Goal: Task Accomplishment & Management: Manage account settings

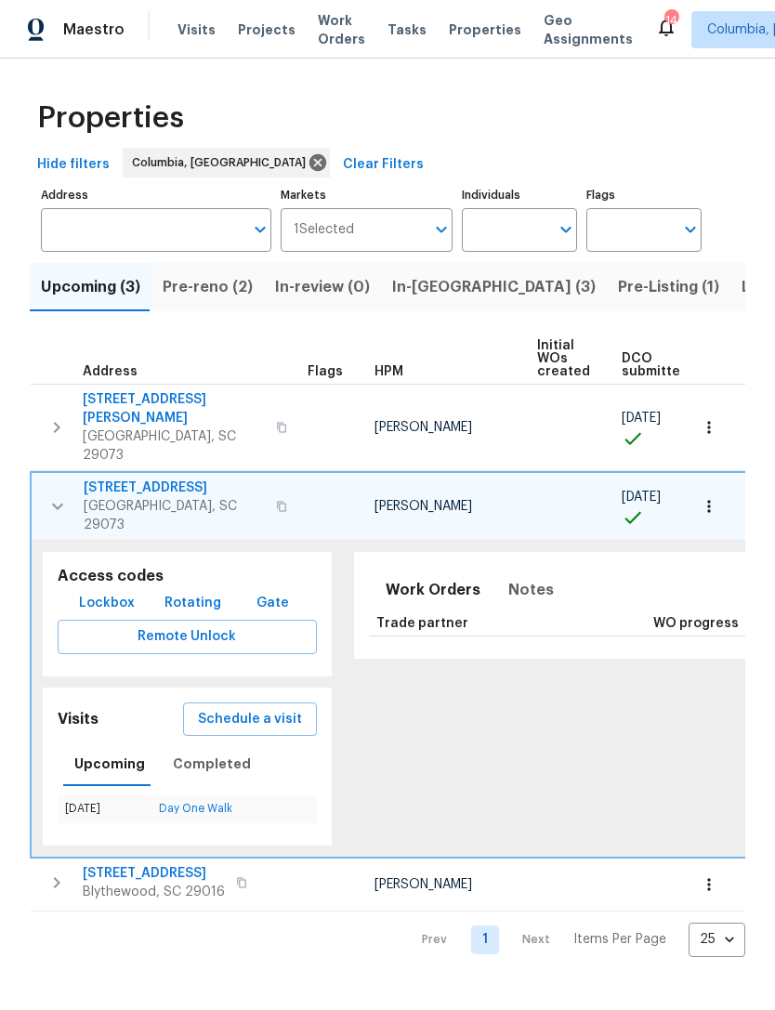
click at [55, 495] on icon "button" at bounding box center [57, 506] width 22 height 22
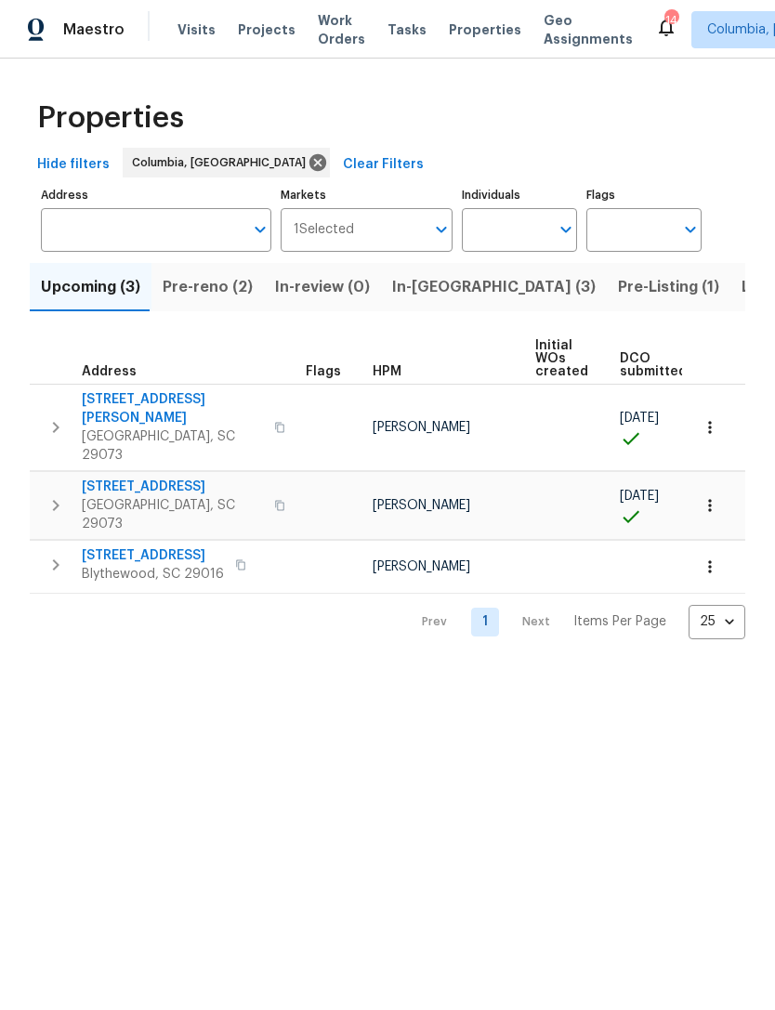
click at [41, 478] on button "button" at bounding box center [55, 506] width 37 height 56
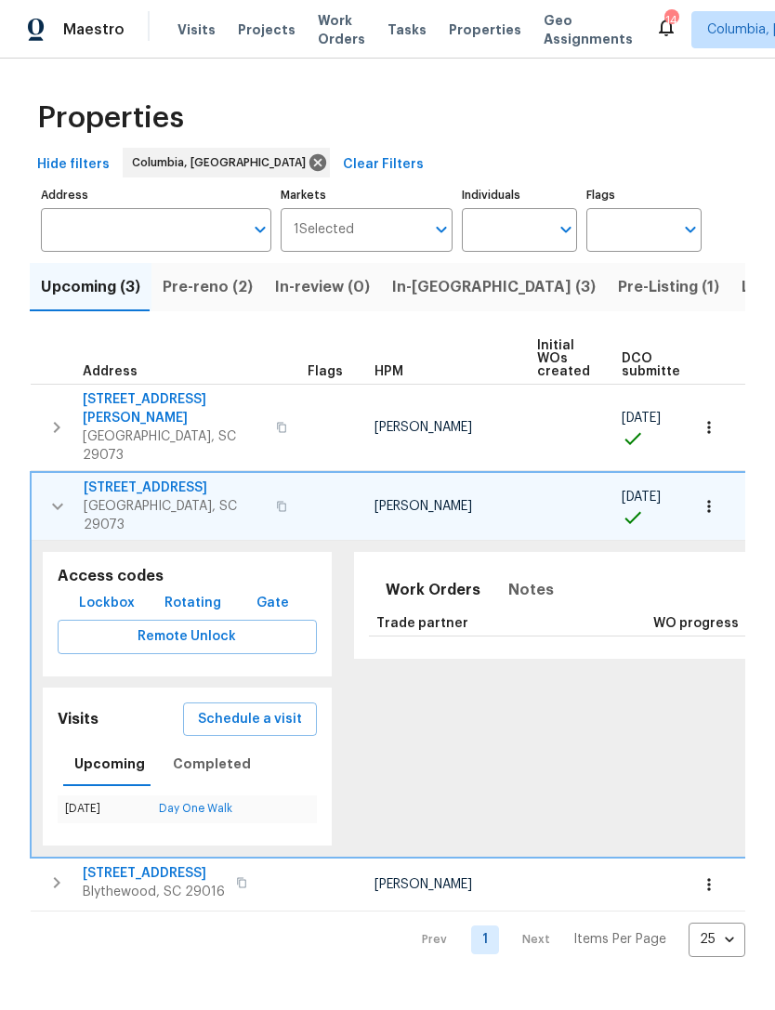
click at [46, 495] on icon "button" at bounding box center [57, 506] width 22 height 22
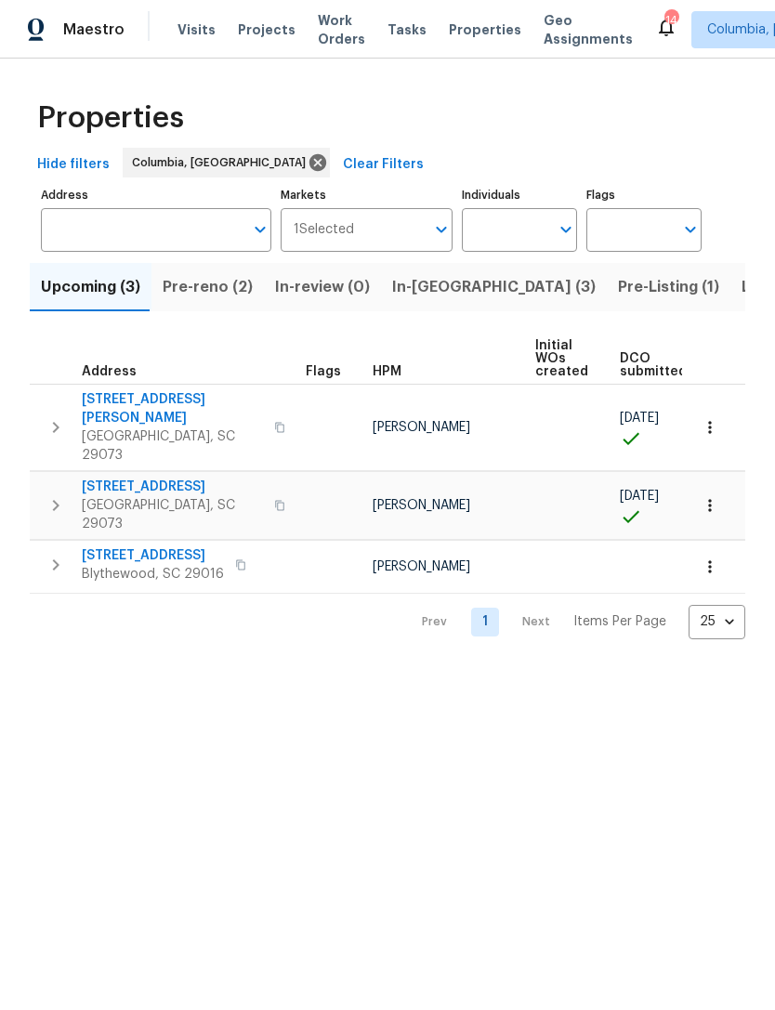
click at [45, 416] on icon "button" at bounding box center [56, 427] width 22 height 22
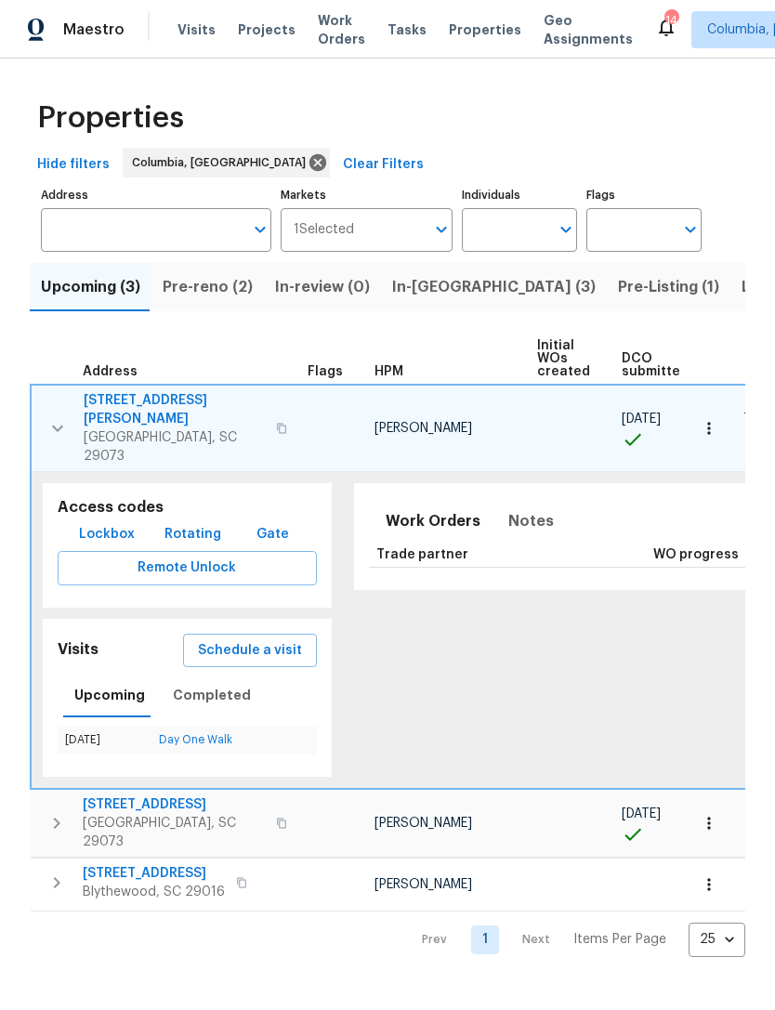
click at [55, 417] on icon "button" at bounding box center [57, 428] width 22 height 22
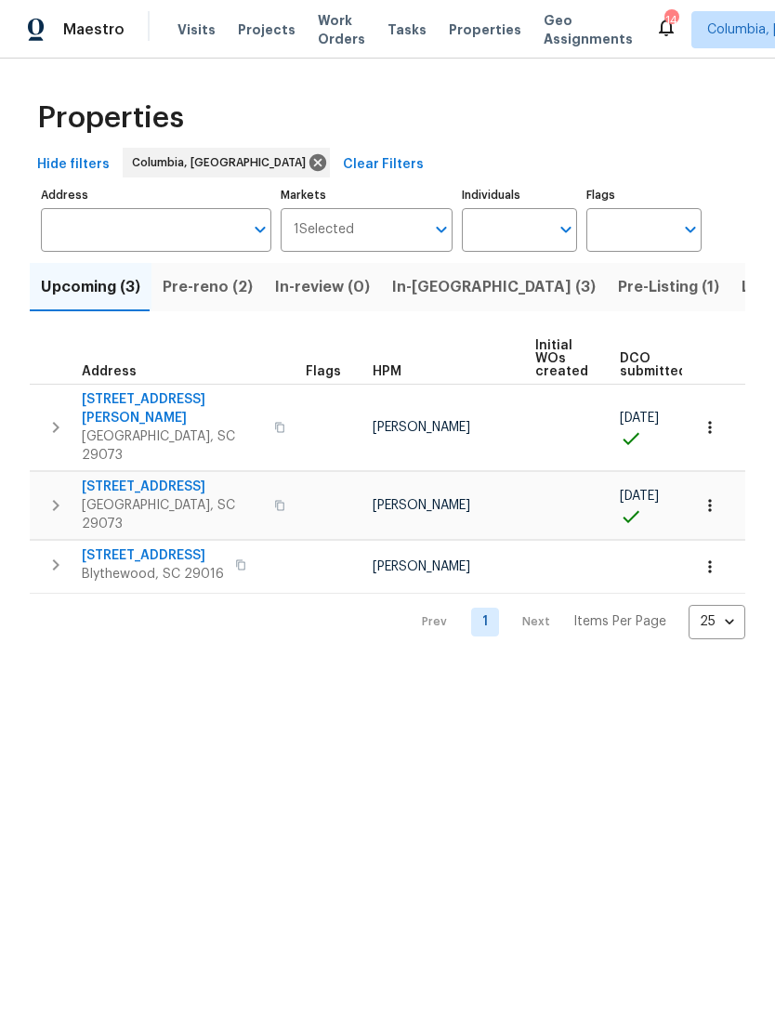
click at [91, 291] on span "Upcoming (3)" at bounding box center [90, 287] width 99 height 26
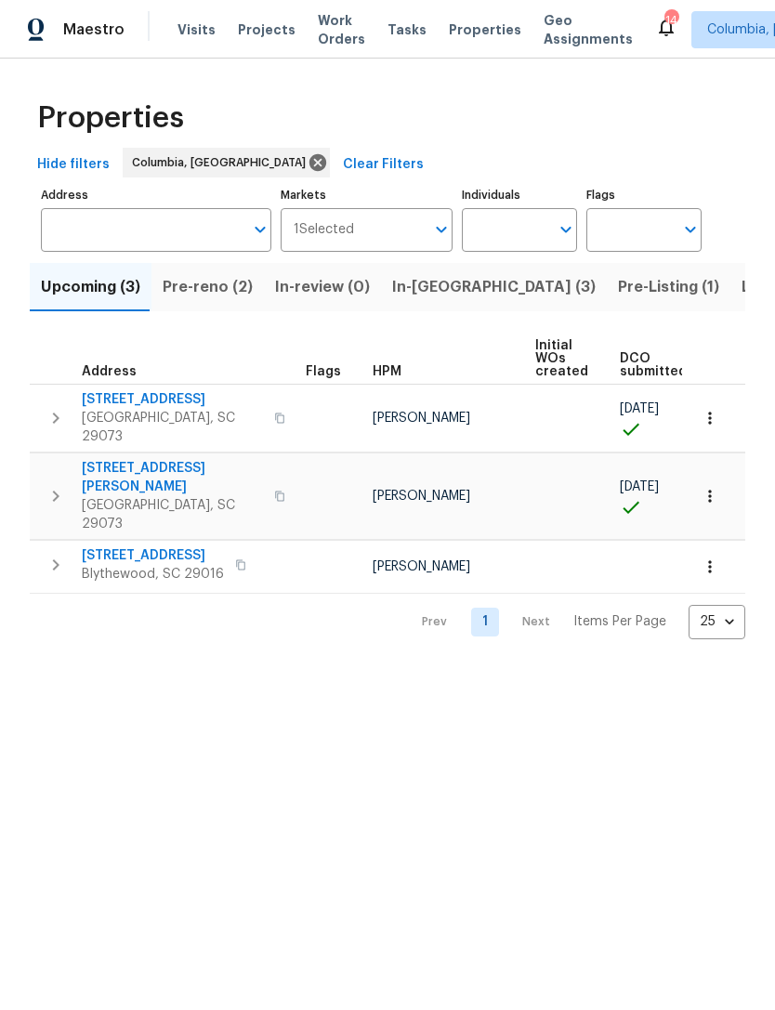
click at [195, 286] on span "Pre-reno (2)" at bounding box center [208, 287] width 90 height 26
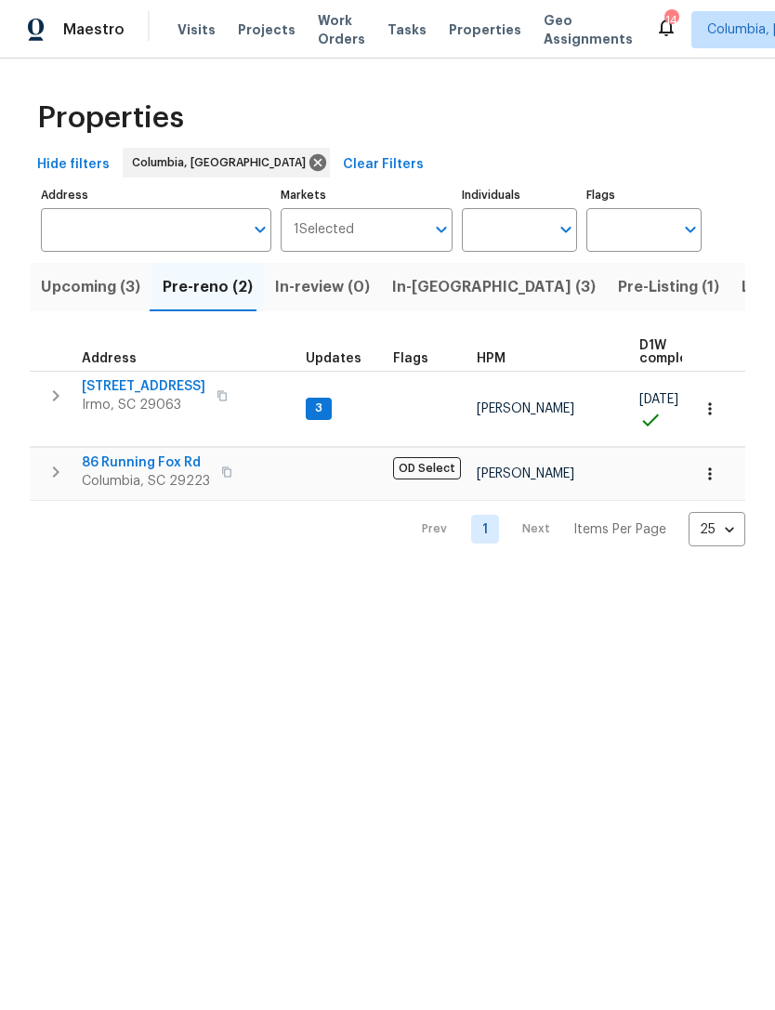
click at [93, 291] on span "Upcoming (3)" at bounding box center [90, 287] width 99 height 26
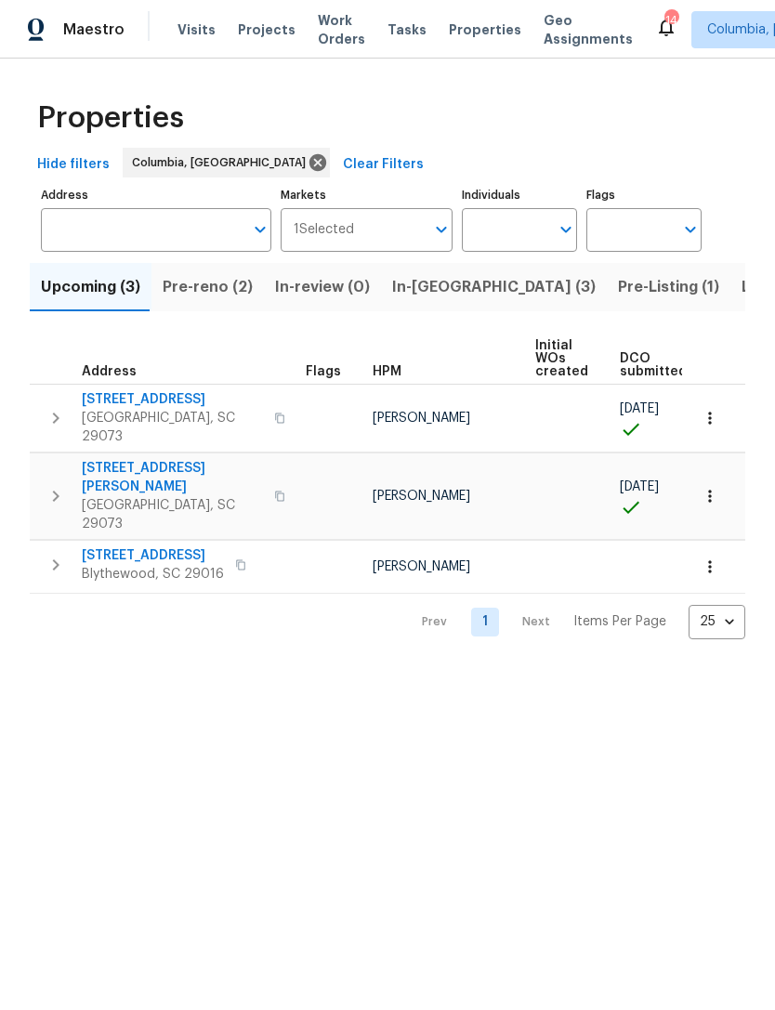
click at [59, 554] on icon "button" at bounding box center [56, 565] width 22 height 22
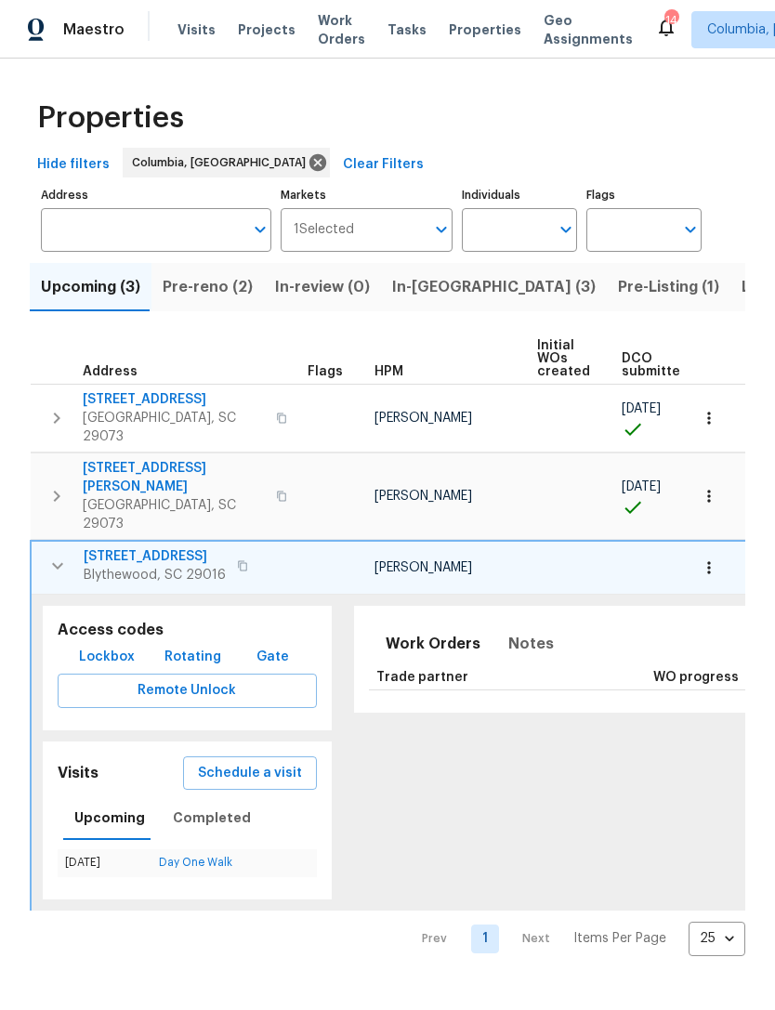
click at [61, 555] on icon "button" at bounding box center [57, 566] width 22 height 22
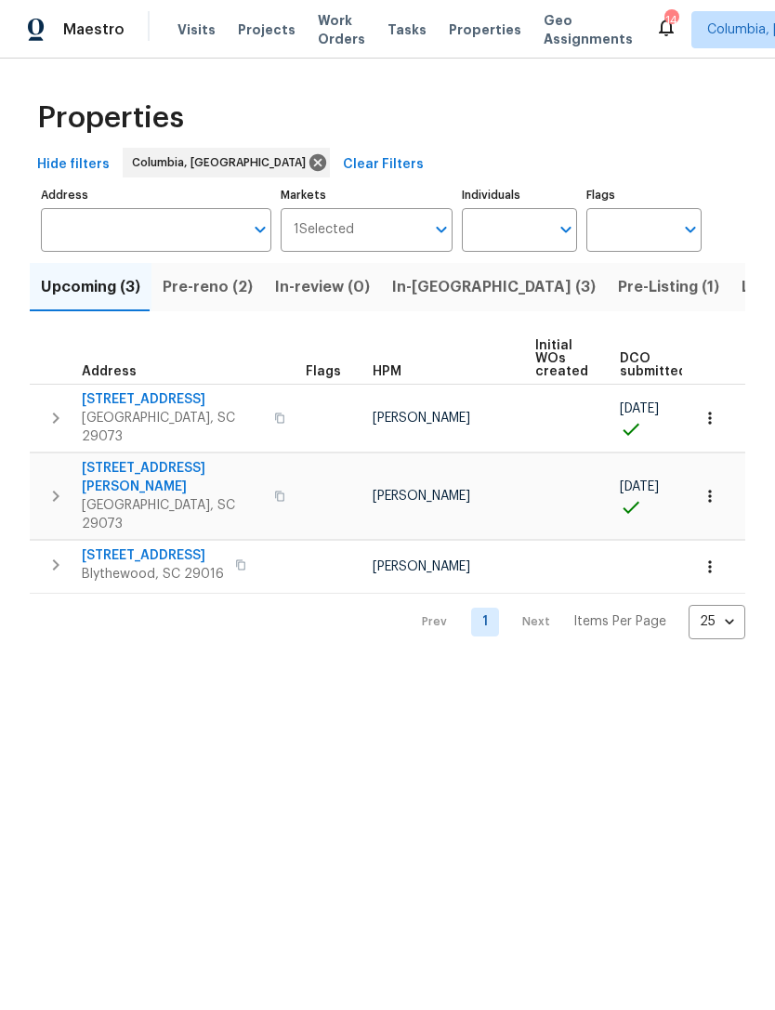
click at [71, 459] on button "button" at bounding box center [55, 496] width 37 height 74
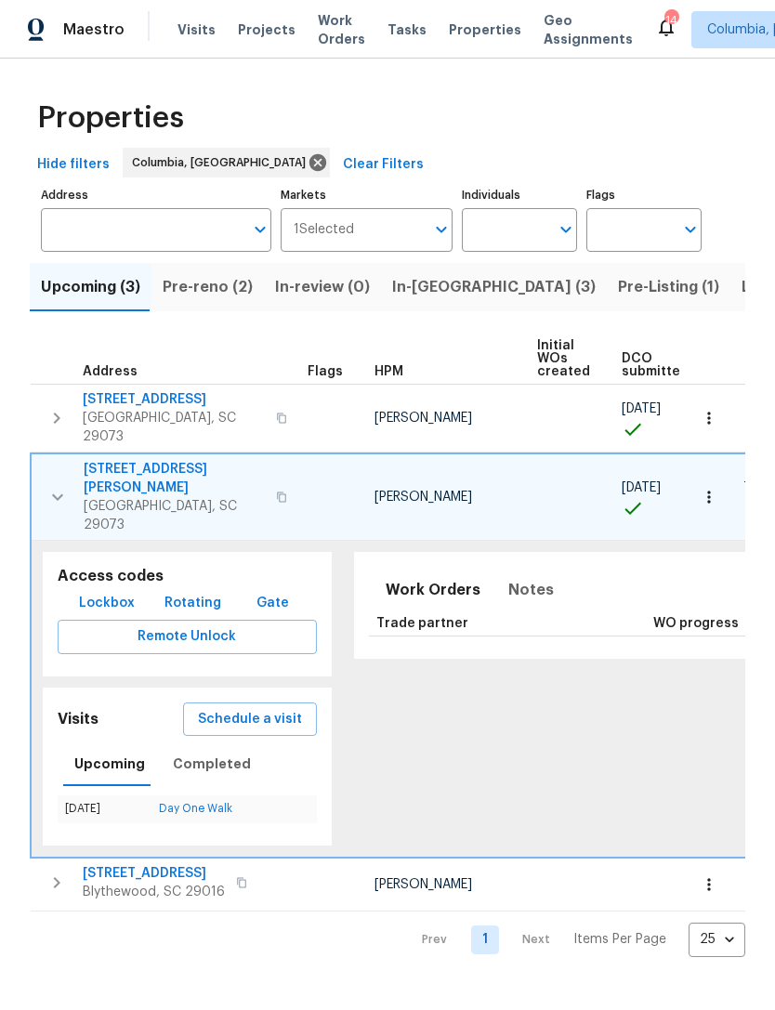
click at [45, 460] on button "button" at bounding box center [57, 497] width 37 height 74
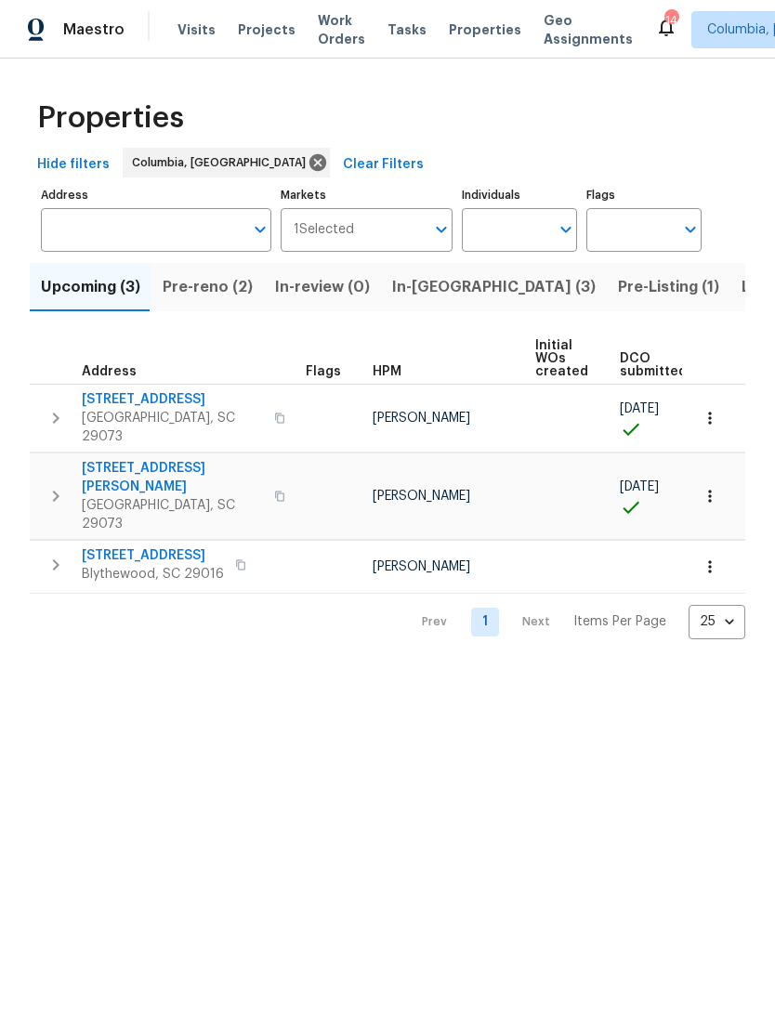
click at [48, 485] on icon "button" at bounding box center [56, 496] width 22 height 22
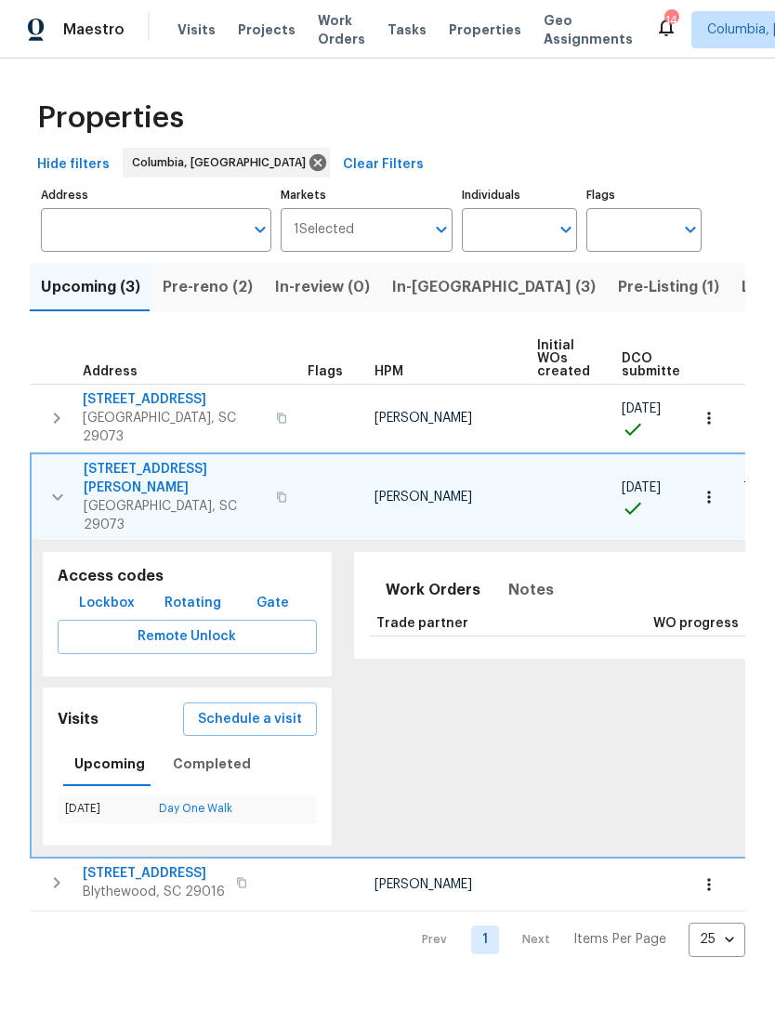
click at [44, 460] on button "button" at bounding box center [57, 497] width 37 height 74
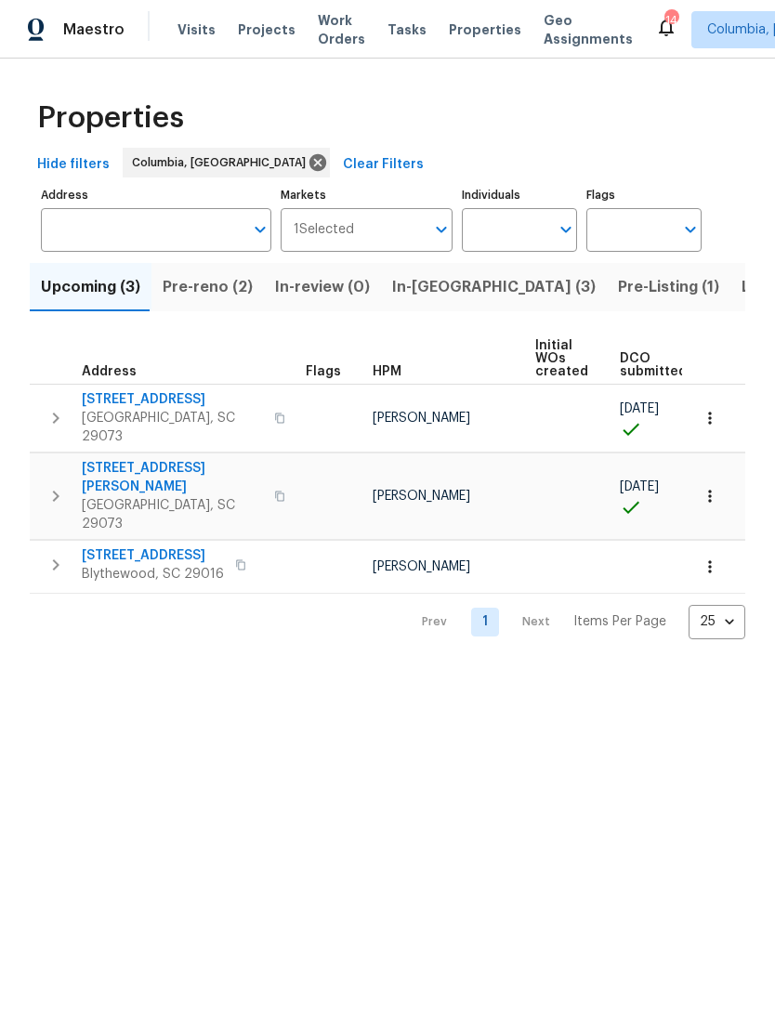
click at [50, 407] on icon "button" at bounding box center [56, 418] width 22 height 22
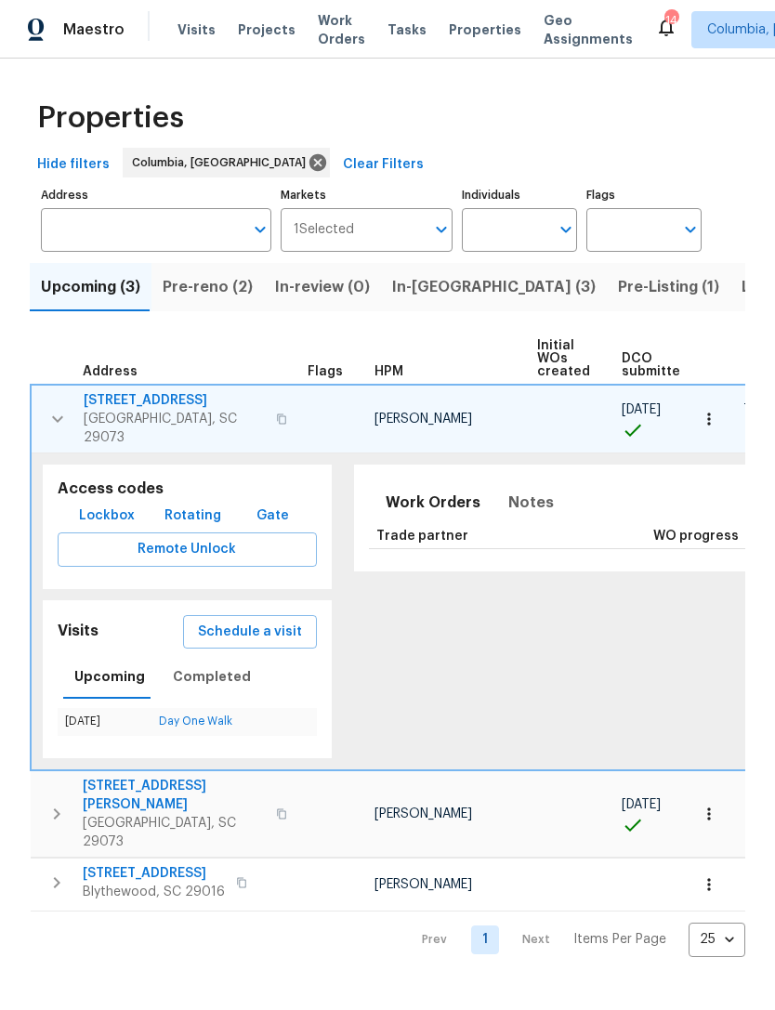
click at [47, 408] on icon "button" at bounding box center [57, 419] width 22 height 22
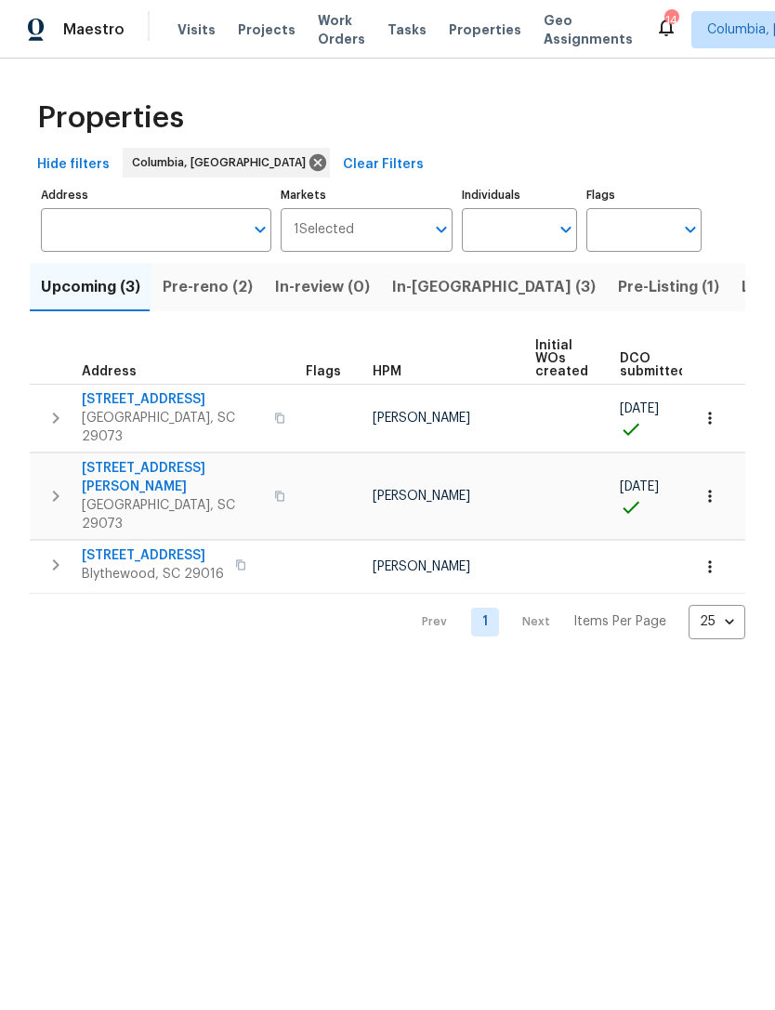
click at [49, 410] on icon "button" at bounding box center [56, 418] width 22 height 22
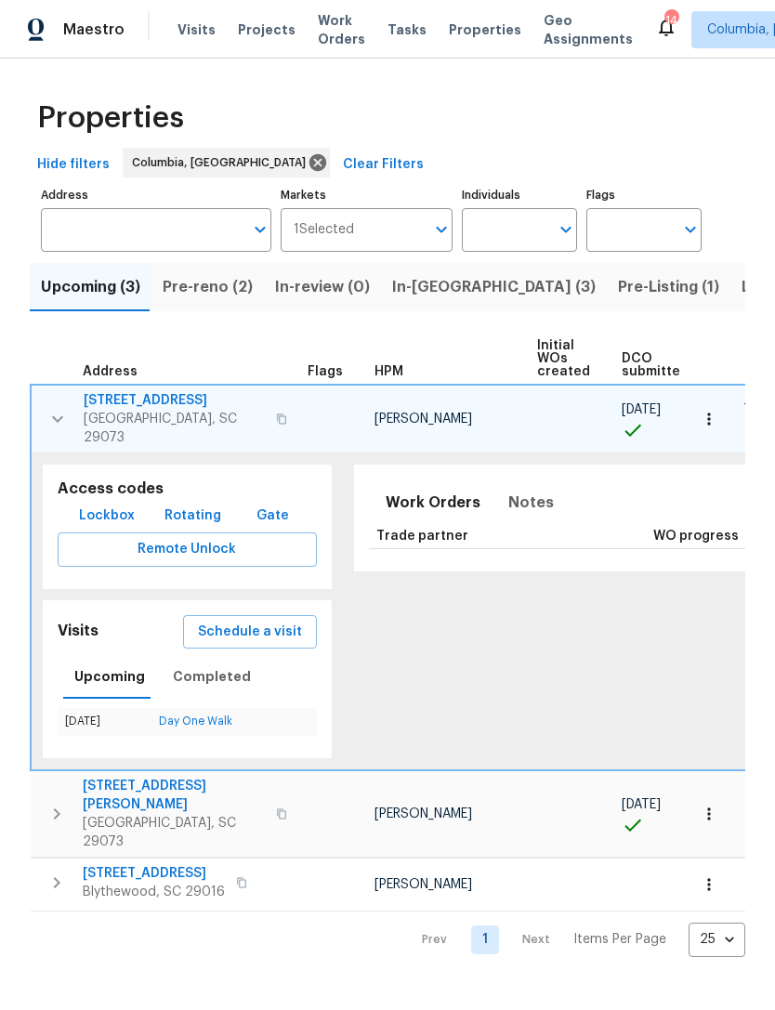
click at [46, 408] on icon "button" at bounding box center [57, 419] width 22 height 22
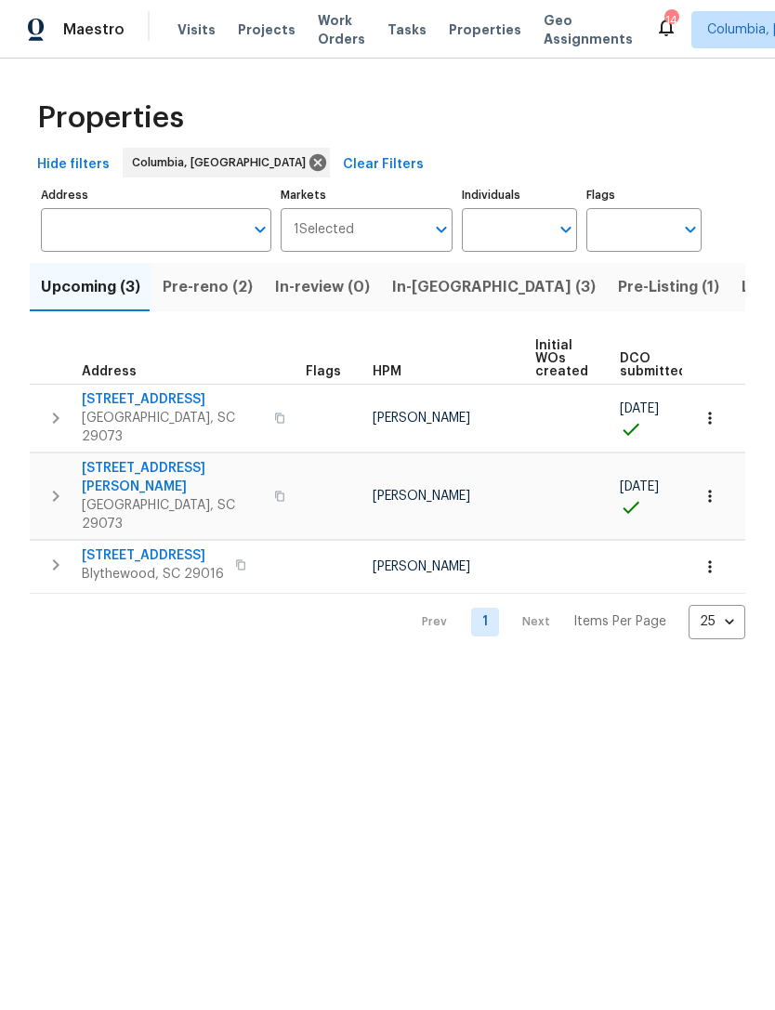
click at [44, 463] on button "button" at bounding box center [55, 496] width 37 height 74
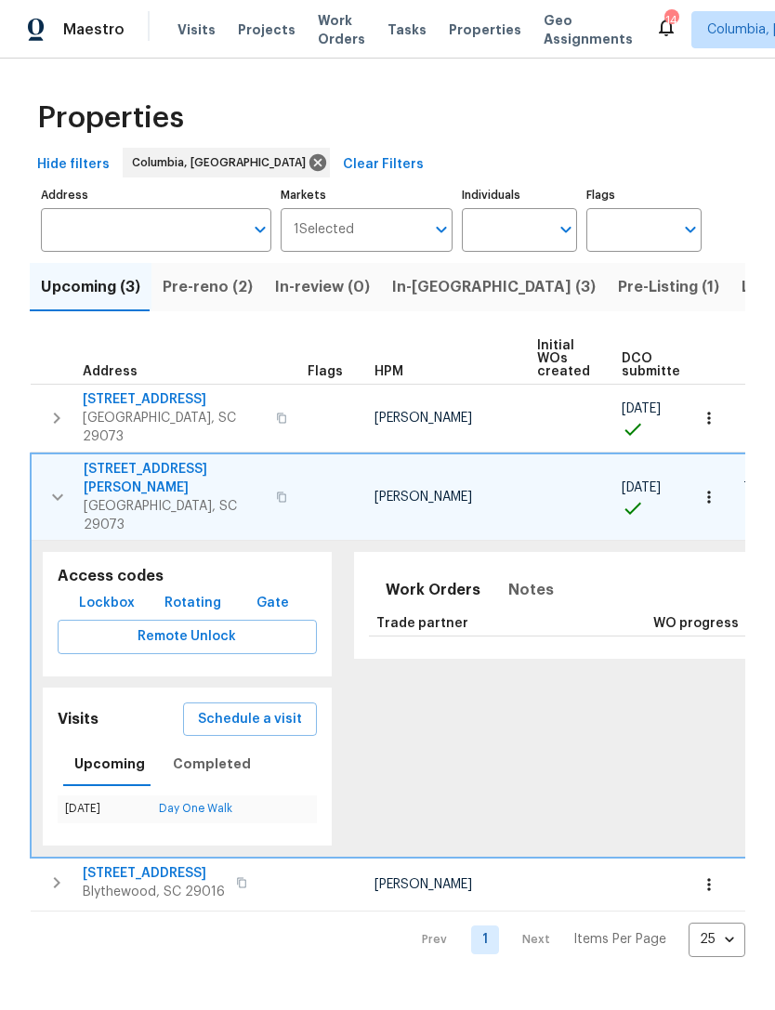
click at [41, 463] on button "button" at bounding box center [57, 497] width 37 height 74
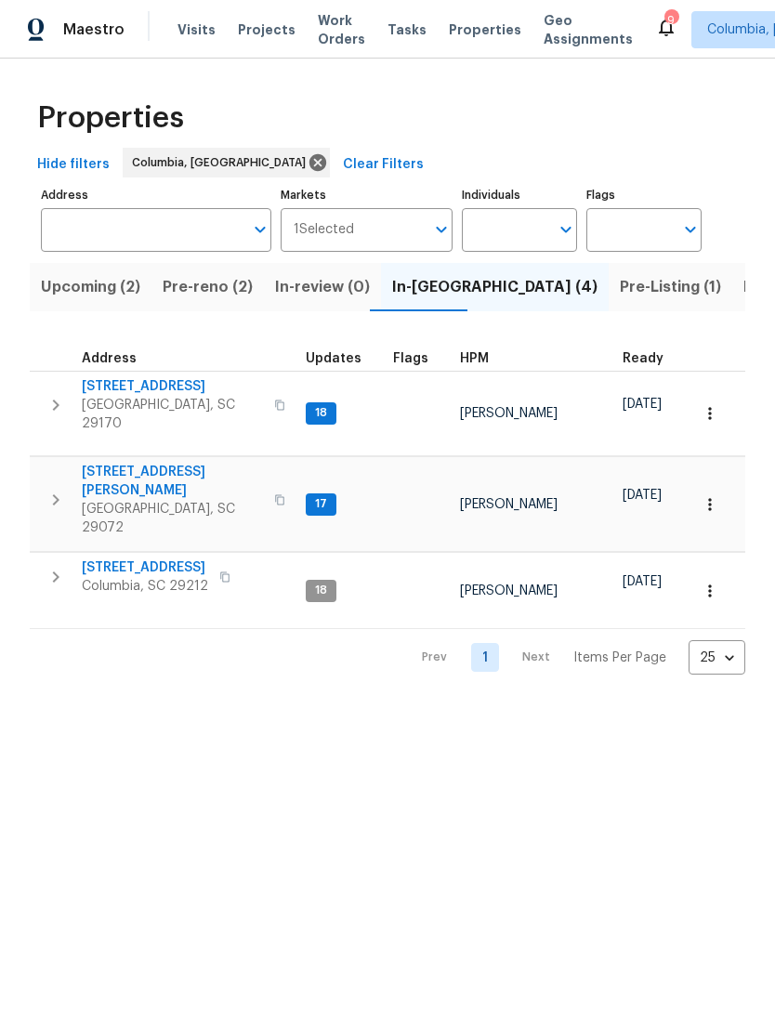
click at [620, 296] on span "Pre-Listing (1)" at bounding box center [670, 287] width 101 height 26
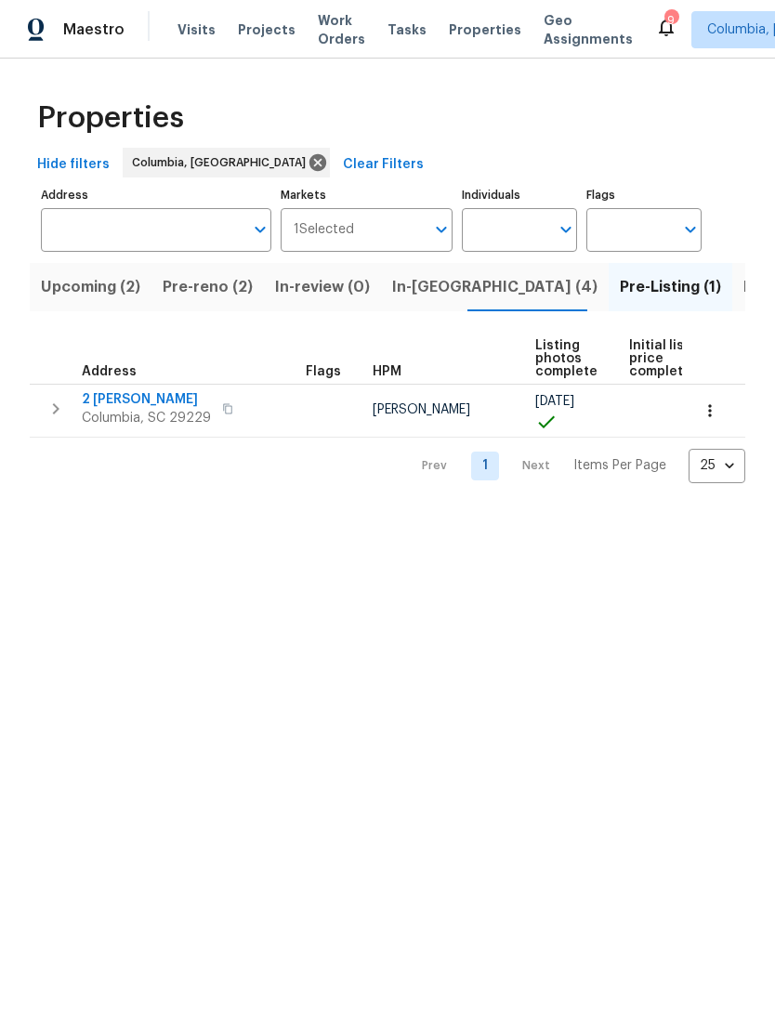
click at [53, 410] on icon "button" at bounding box center [56, 409] width 22 height 22
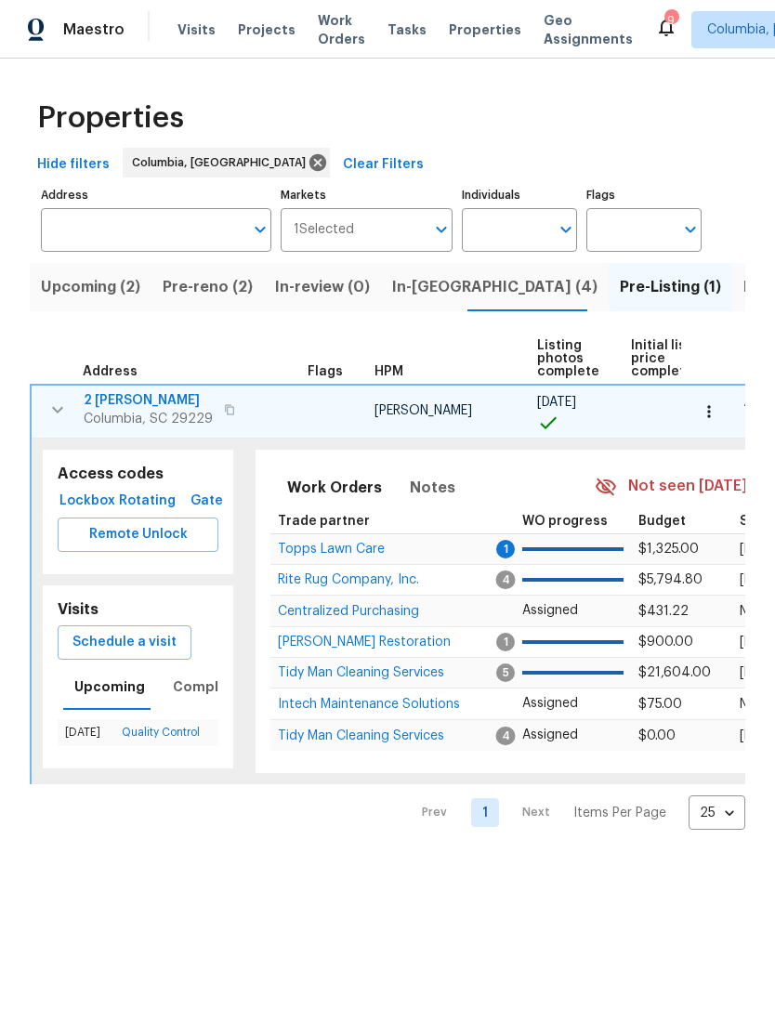
click at [124, 411] on span "Columbia, SC 29229" at bounding box center [148, 419] width 129 height 19
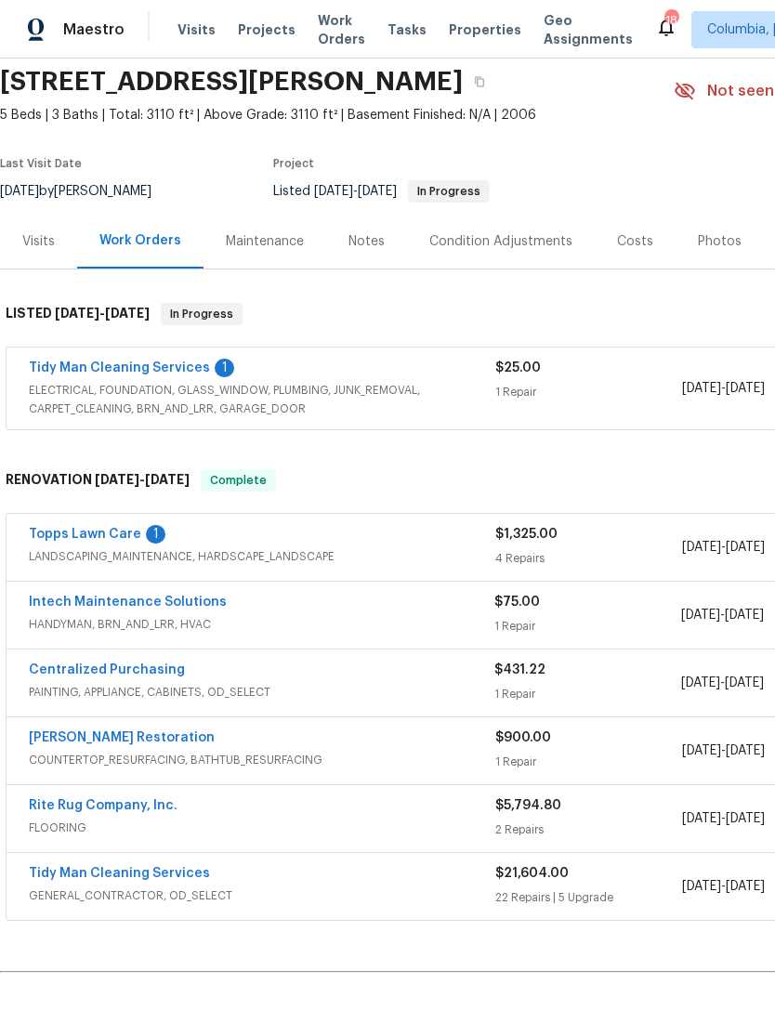
scroll to position [58, 0]
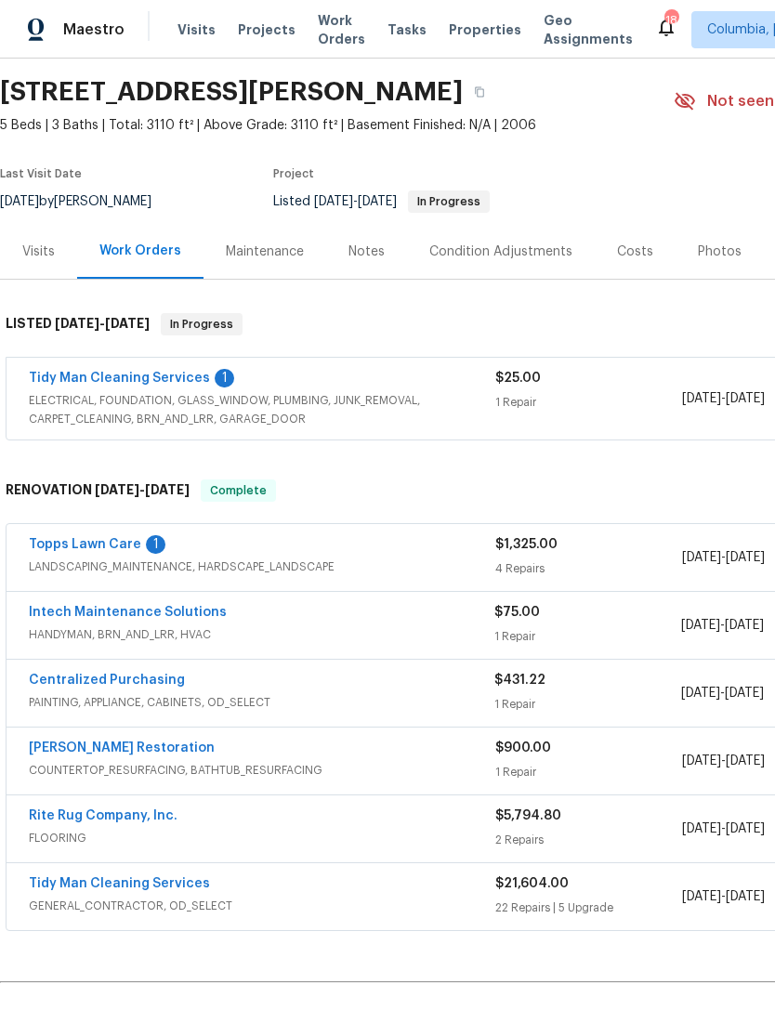
click at [158, 374] on link "Tidy Man Cleaning Services" at bounding box center [119, 378] width 181 height 13
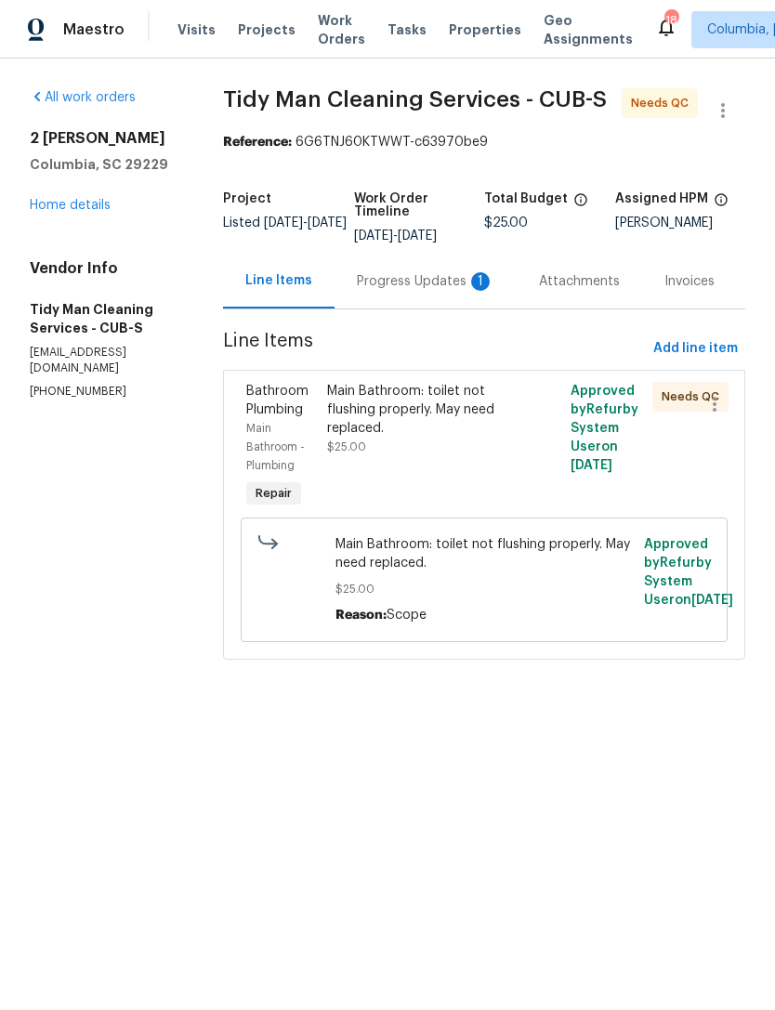
click at [402, 302] on div "Progress Updates 1" at bounding box center [426, 281] width 182 height 55
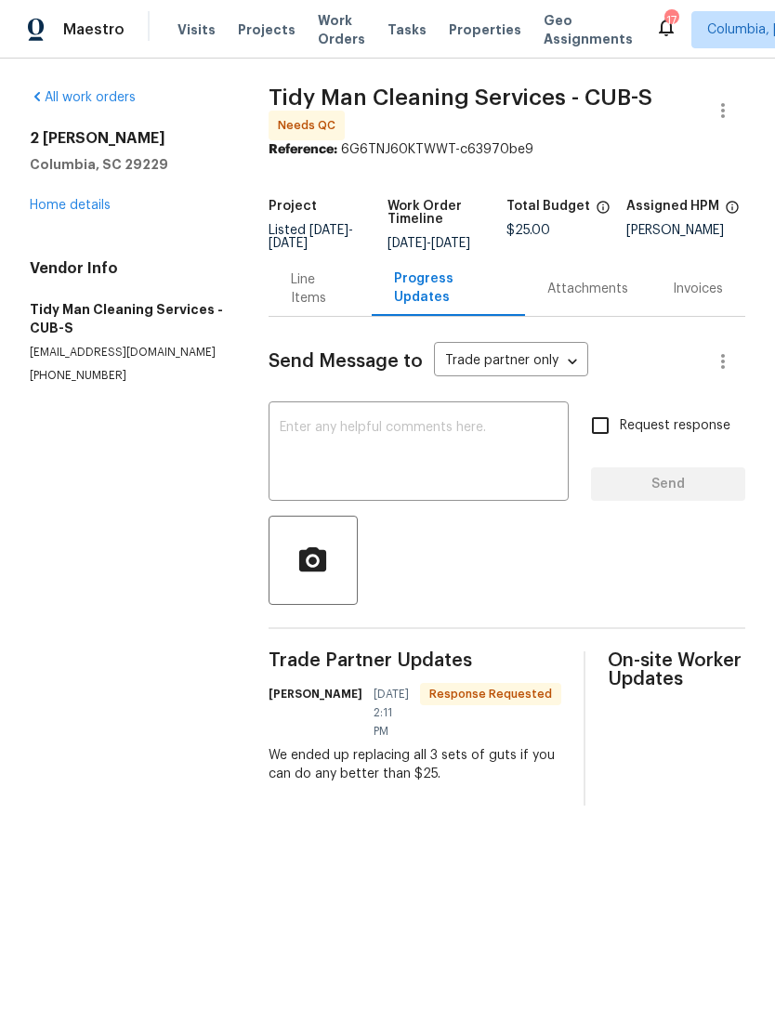
click at [295, 442] on textarea at bounding box center [419, 453] width 278 height 65
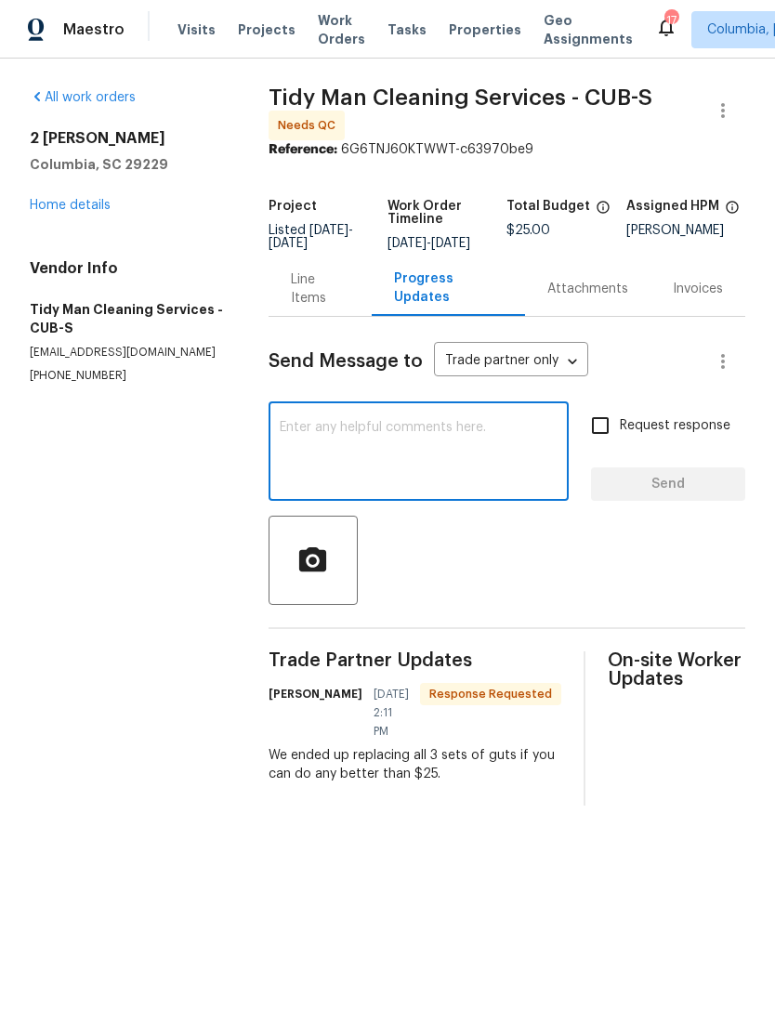
click at [117, 536] on section "All work orders 2 Alelia Ct Columbia, SC 29229 Home details Vendor Info Tidy Ma…" at bounding box center [127, 446] width 194 height 717
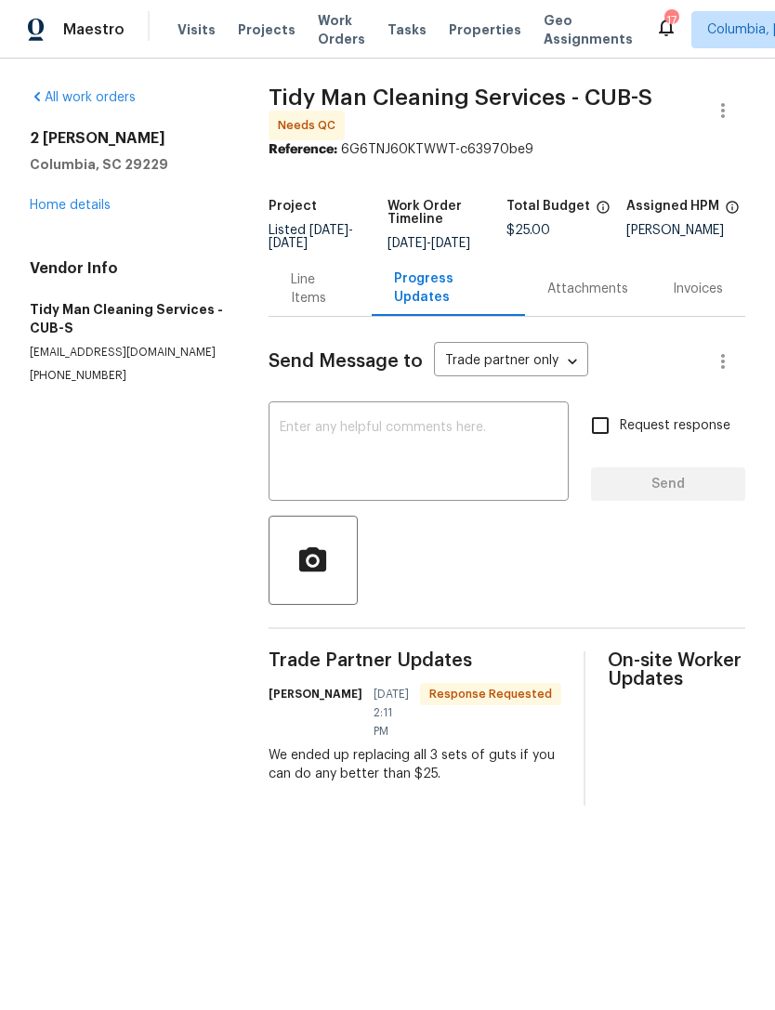
click at [301, 308] on div "Line Items" at bounding box center [320, 288] width 59 height 37
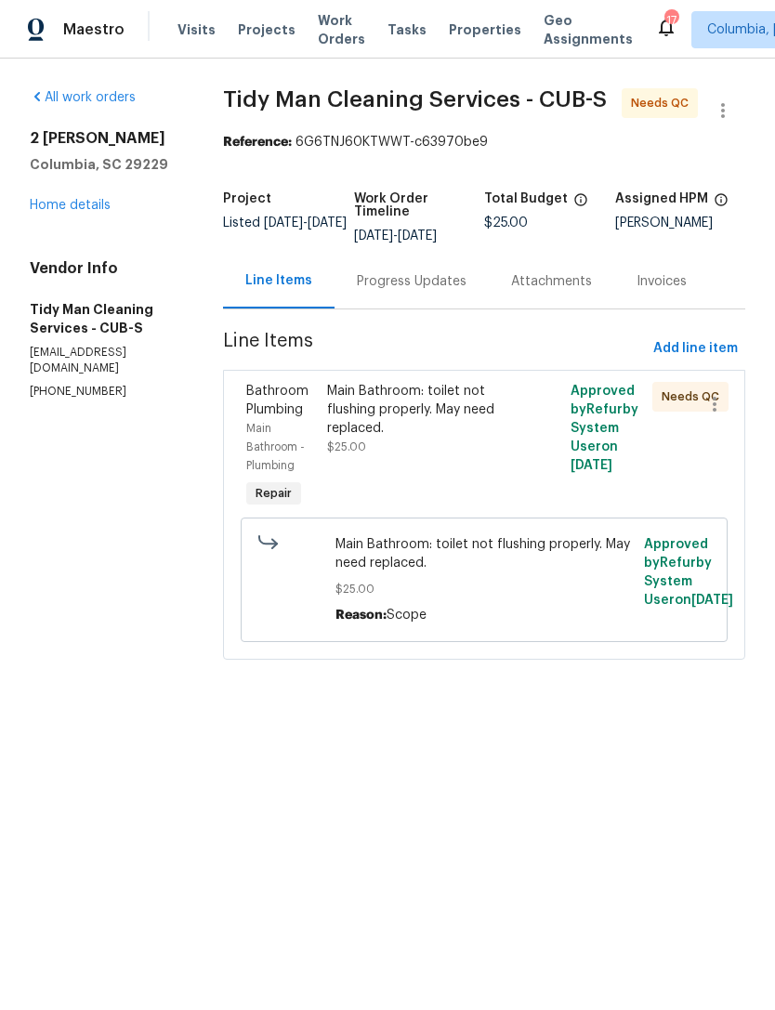
click at [369, 447] on div "Main Bathroom: toilet not flushing properly. May need replaced. $25.00" at bounding box center [422, 419] width 191 height 74
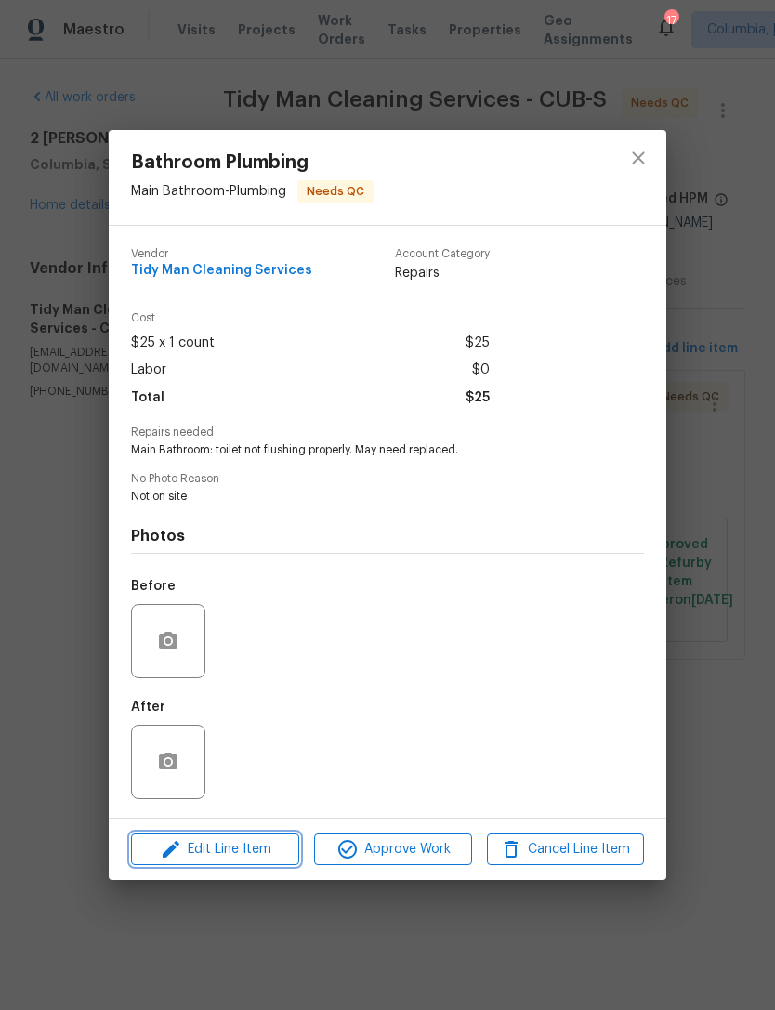
click at [193, 859] on span "Edit Line Item" at bounding box center [215, 849] width 157 height 23
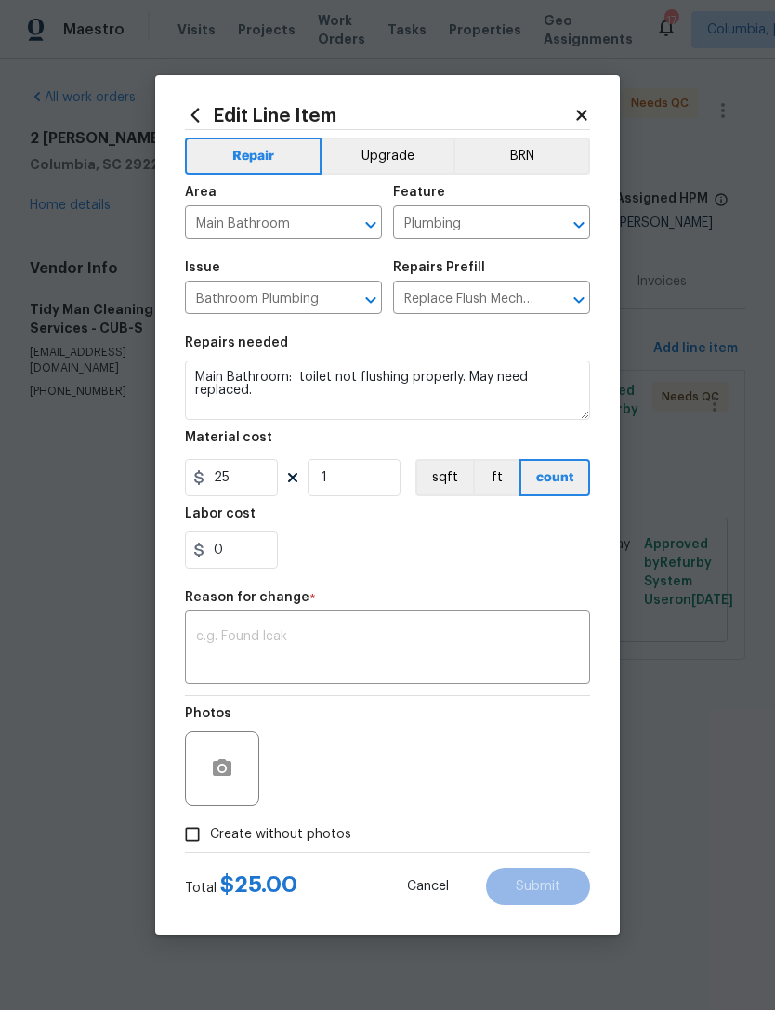
click at [423, 883] on span "Cancel" at bounding box center [428, 887] width 42 height 14
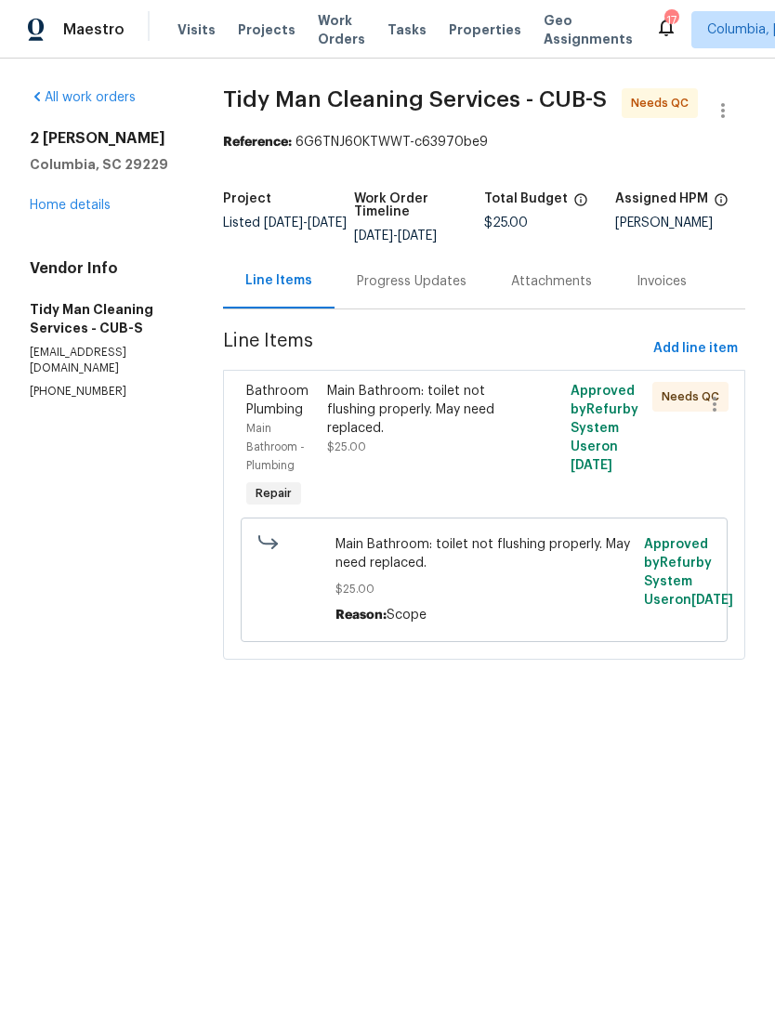
click at [381, 285] on div "Progress Updates" at bounding box center [412, 281] width 110 height 19
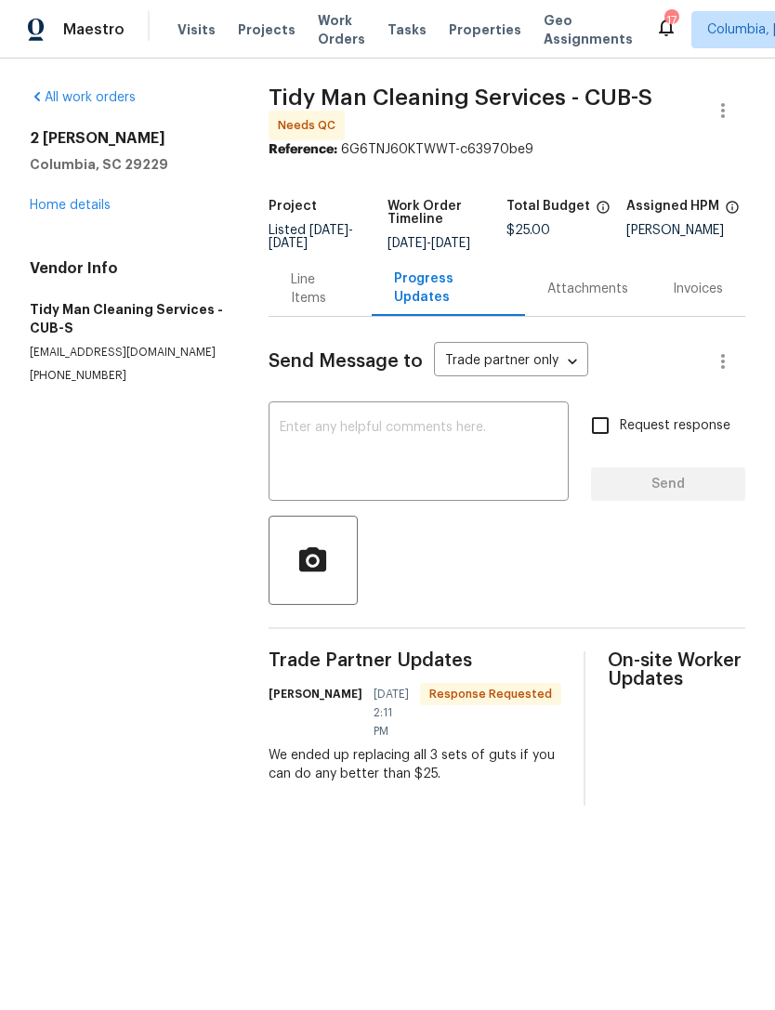
click at [335, 444] on textarea at bounding box center [419, 453] width 278 height 65
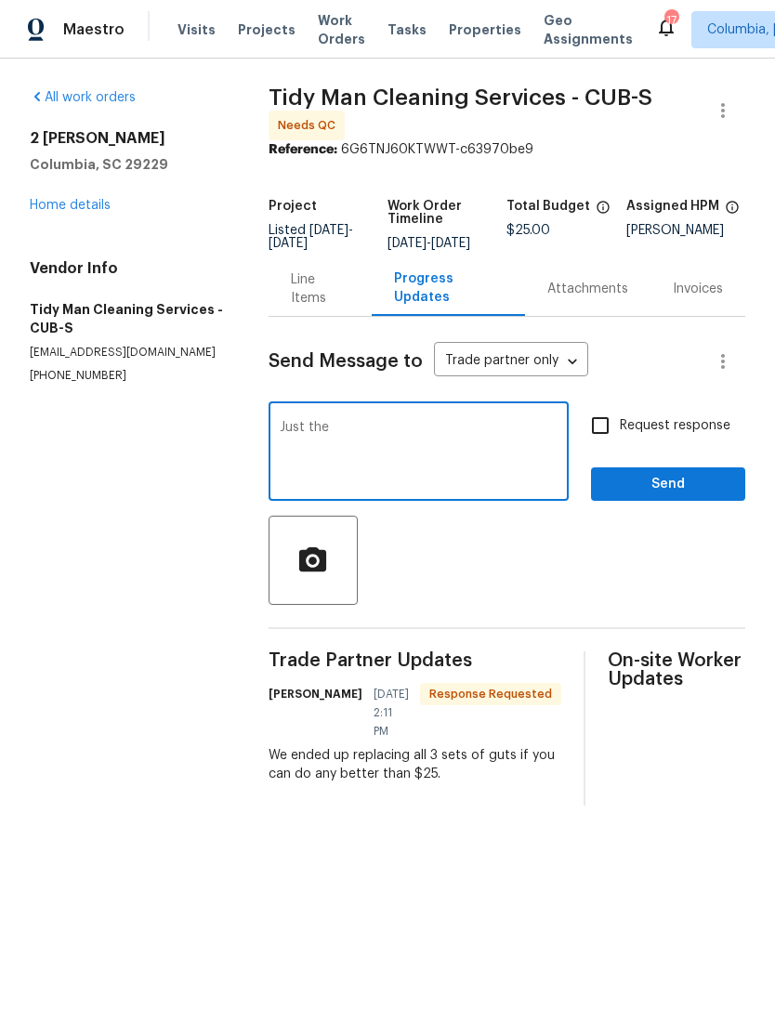
type textarea "Just"
type textarea "Ju"
type textarea "The main bath toilet was leaking. The guts were fine."
click at [606, 445] on input "Request response" at bounding box center [600, 425] width 39 height 39
checkbox input "true"
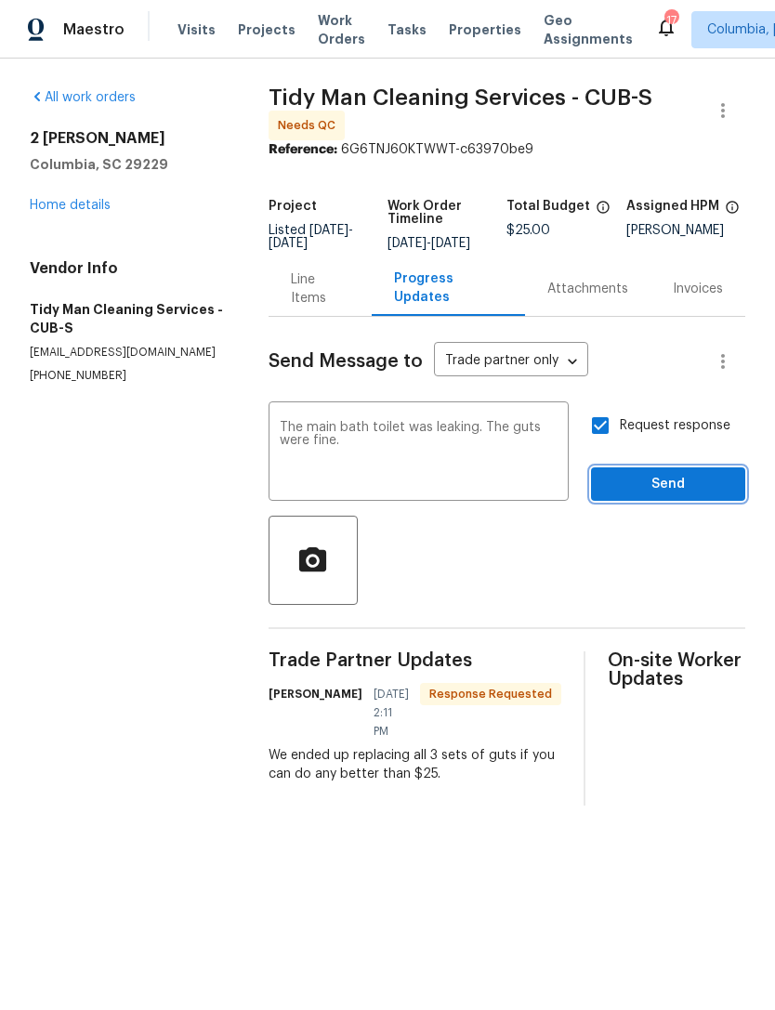
click at [666, 491] on span "Send" at bounding box center [668, 484] width 125 height 23
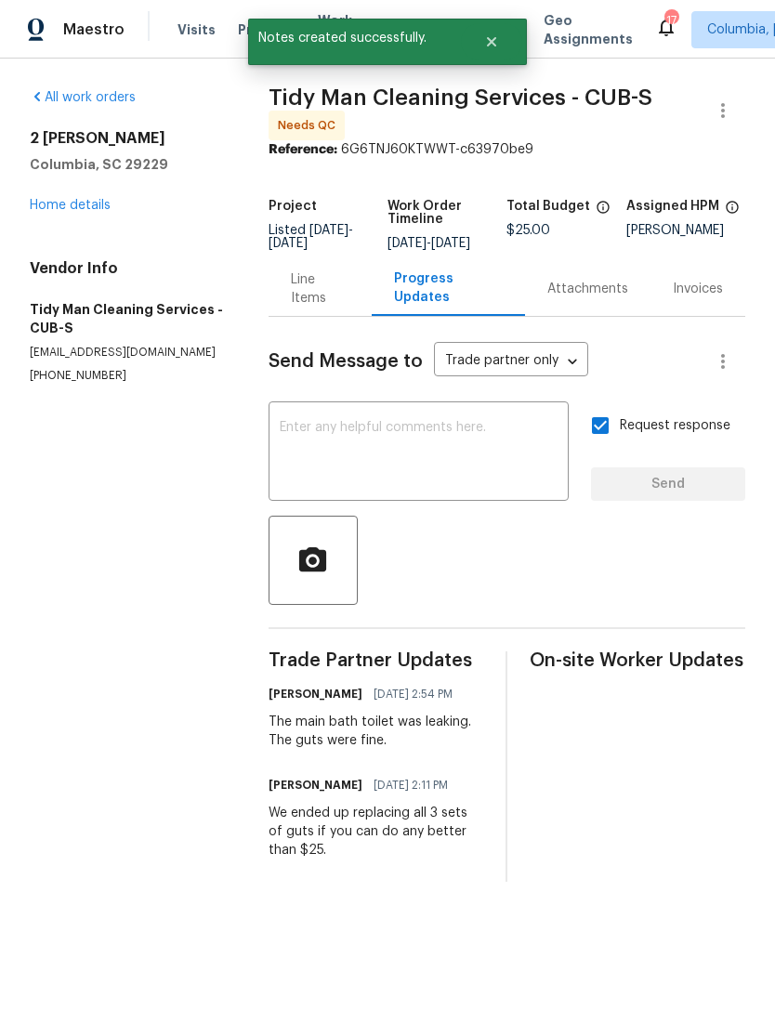
click at [420, 465] on textarea at bounding box center [419, 453] width 278 height 65
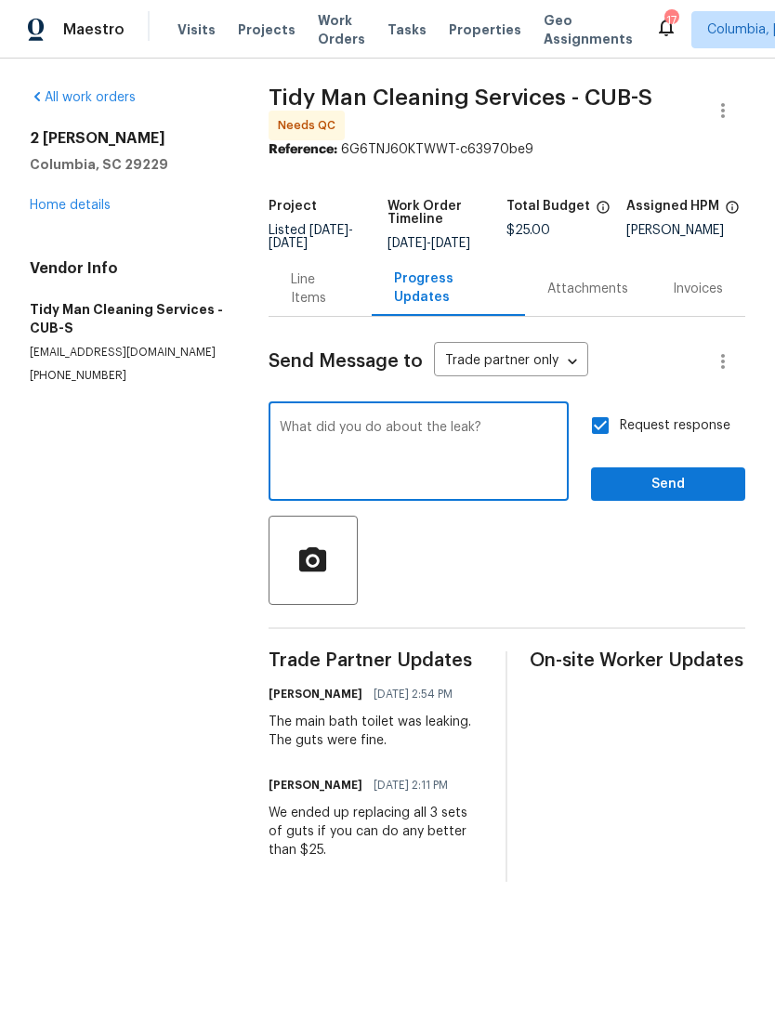
type textarea "What did you do about the leak?"
click at [659, 496] on span "Send" at bounding box center [668, 484] width 125 height 23
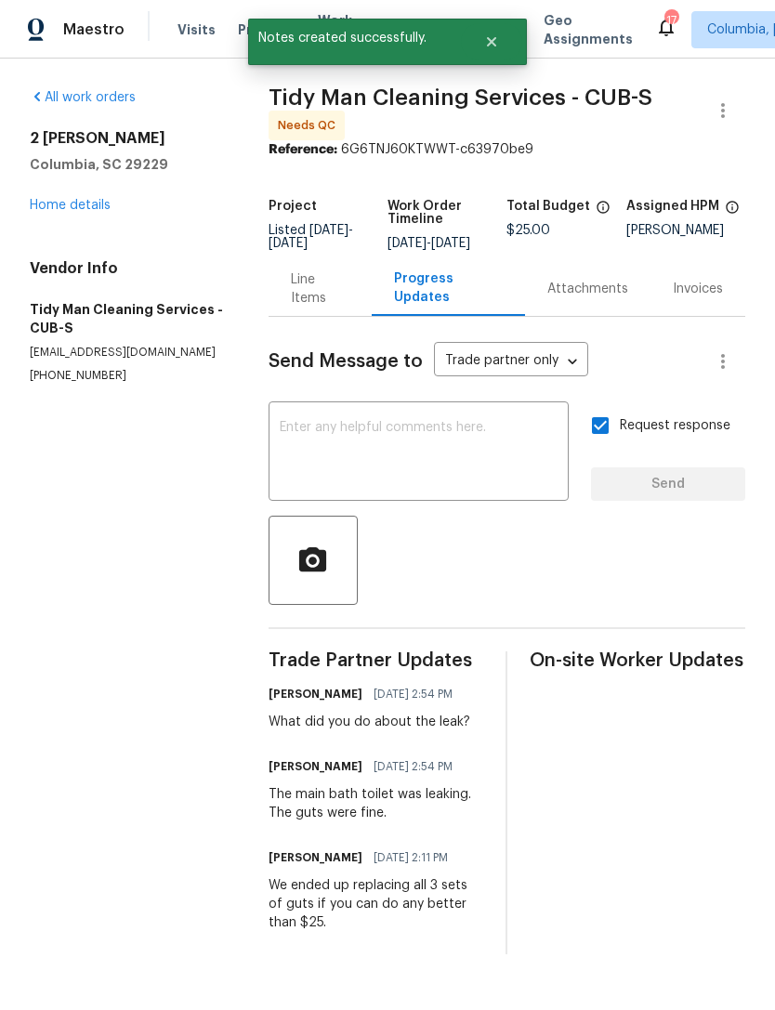
click at [423, 448] on textarea at bounding box center [419, 453] width 278 height 65
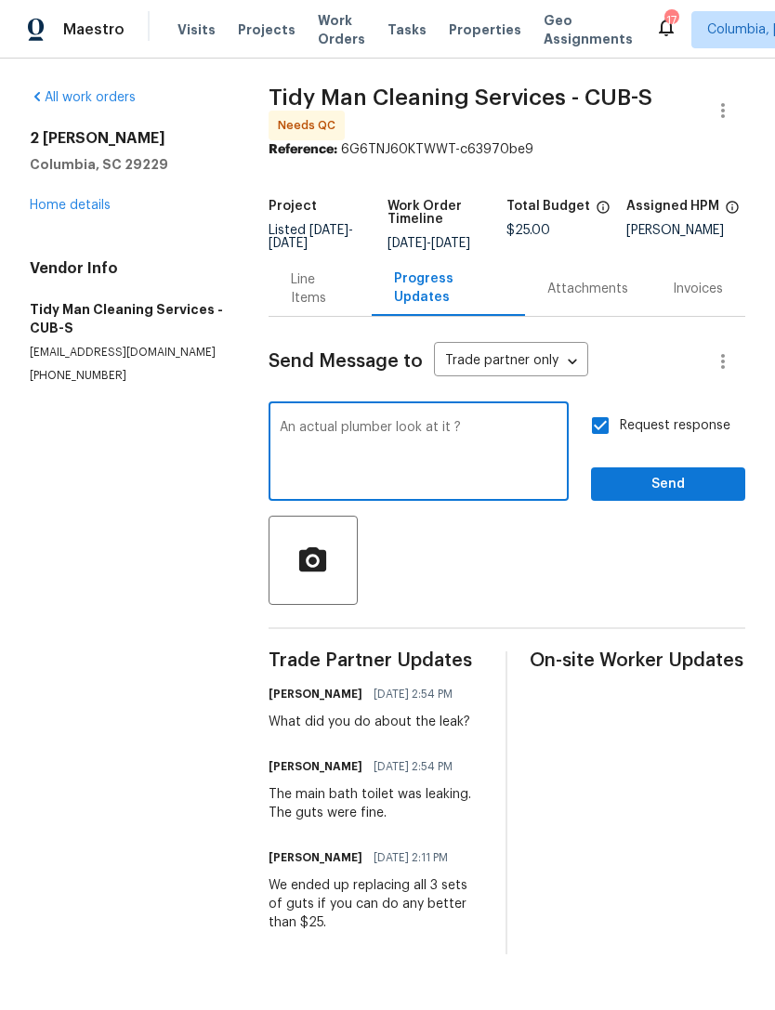
type textarea "An actual plumber look at it ?"
click at [671, 496] on span "Send" at bounding box center [668, 484] width 125 height 23
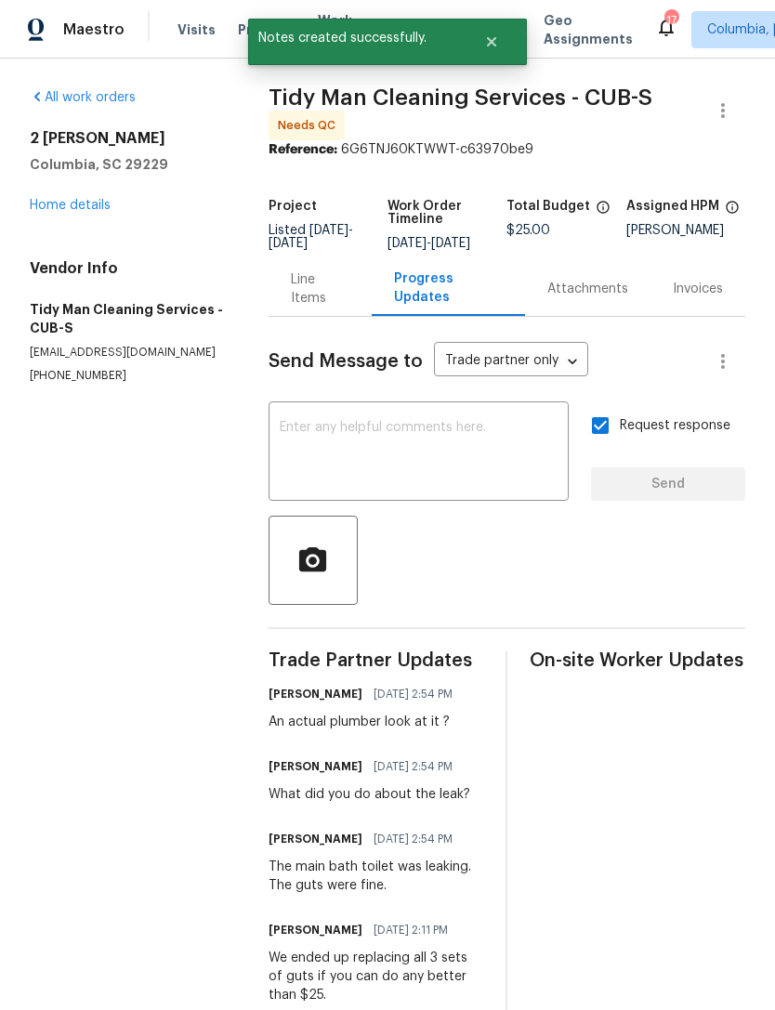
click at [37, 208] on link "Home details" at bounding box center [70, 205] width 81 height 13
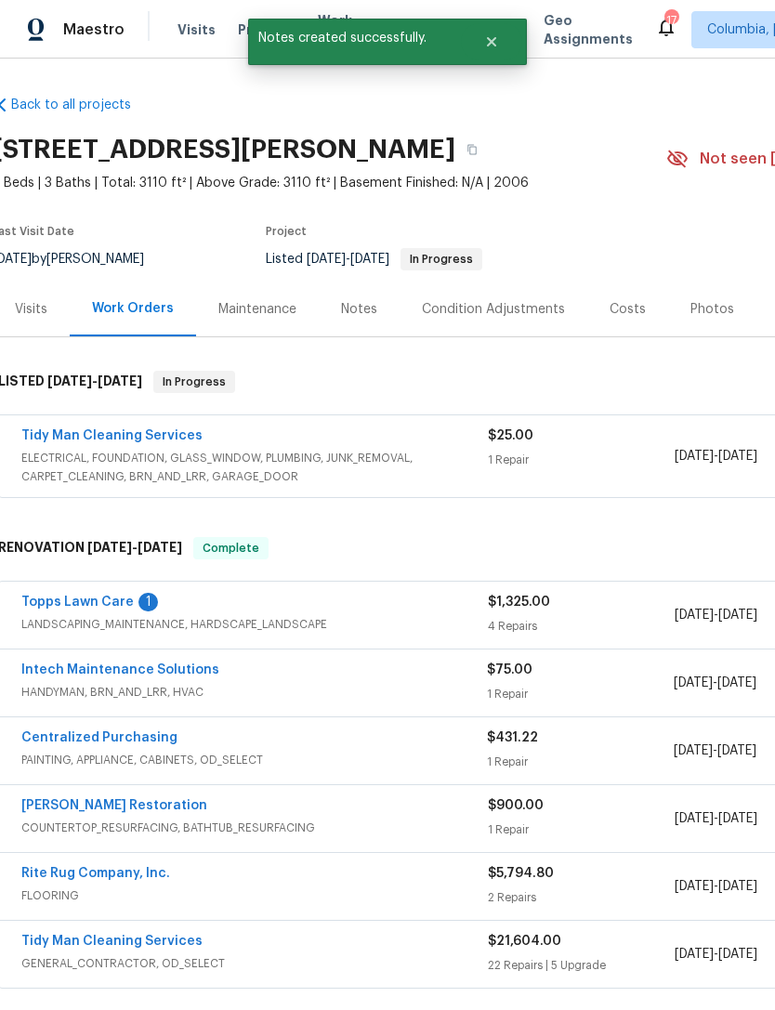
scroll to position [0, 6]
click at [59, 603] on link "Topps Lawn Care" at bounding box center [79, 602] width 112 height 13
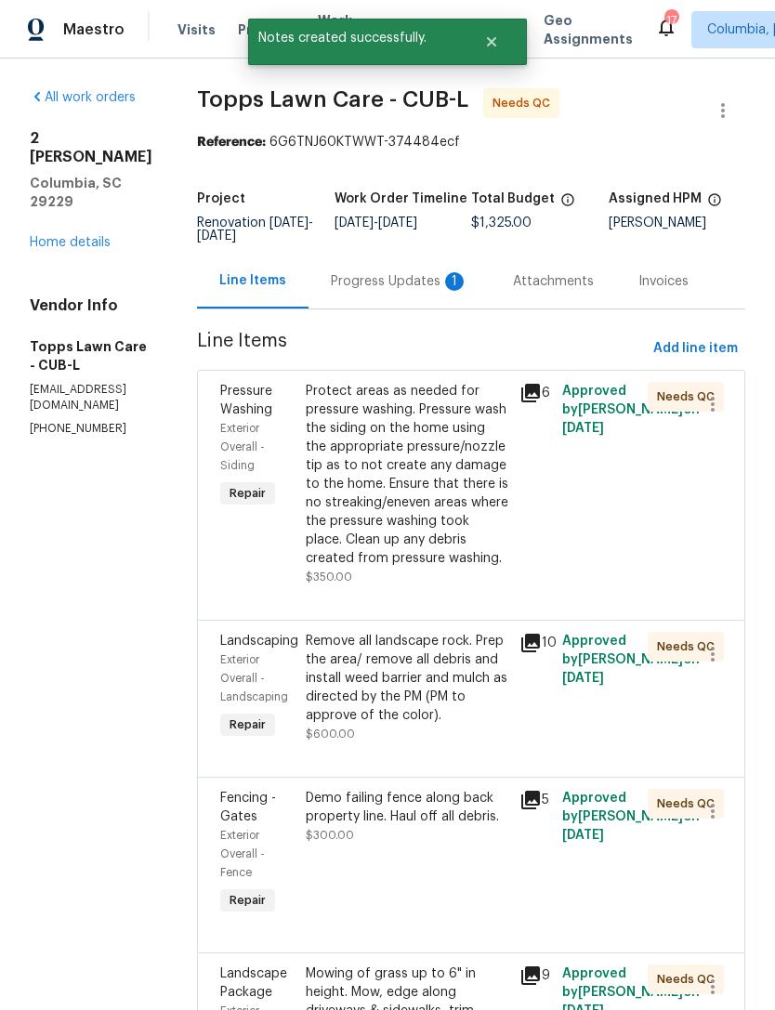
click at [347, 280] on div "Progress Updates 1" at bounding box center [400, 281] width 138 height 19
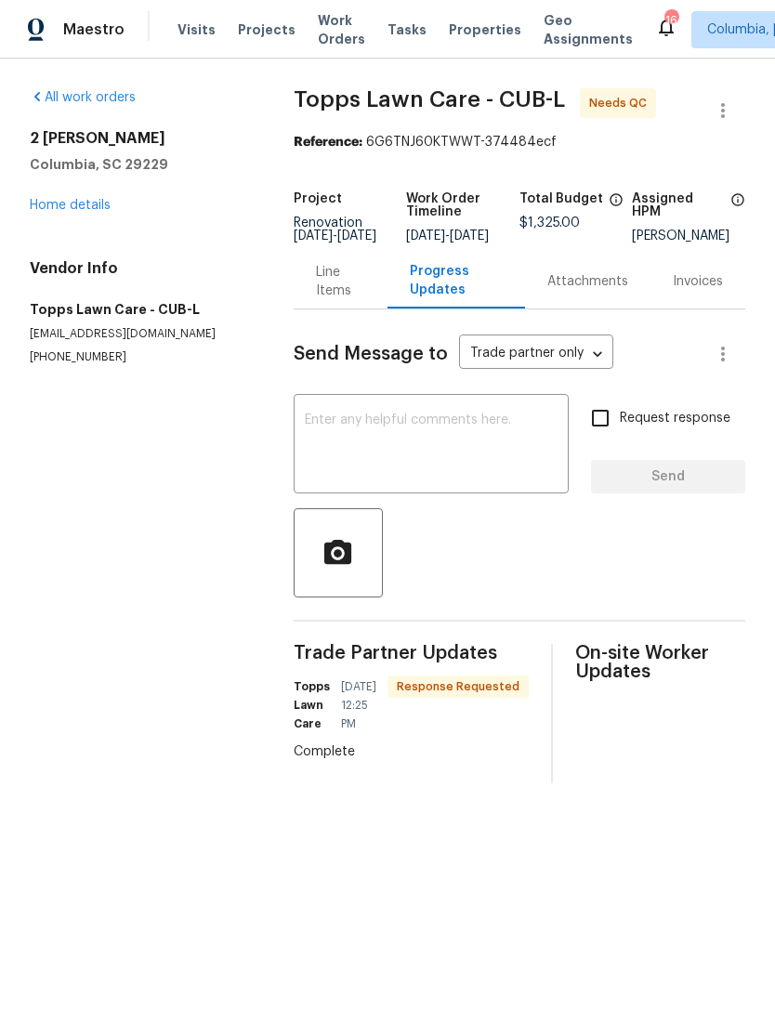
click at [436, 440] on textarea at bounding box center [431, 446] width 253 height 65
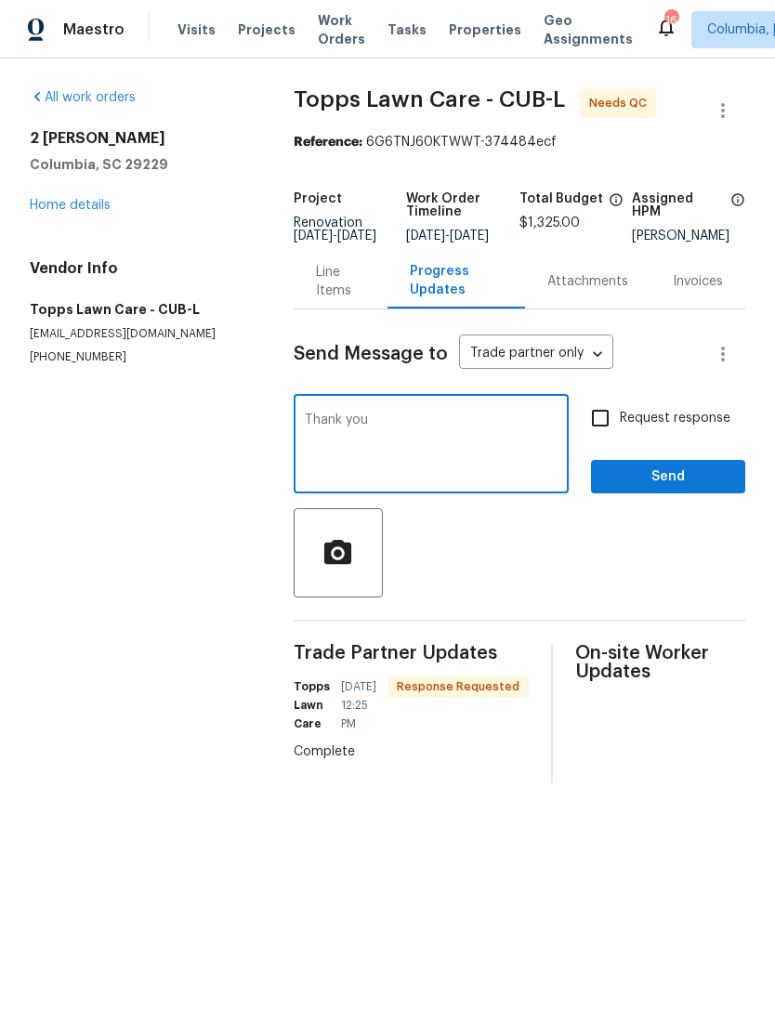
type textarea "Thank you"
click at [669, 489] on span "Send" at bounding box center [668, 477] width 125 height 23
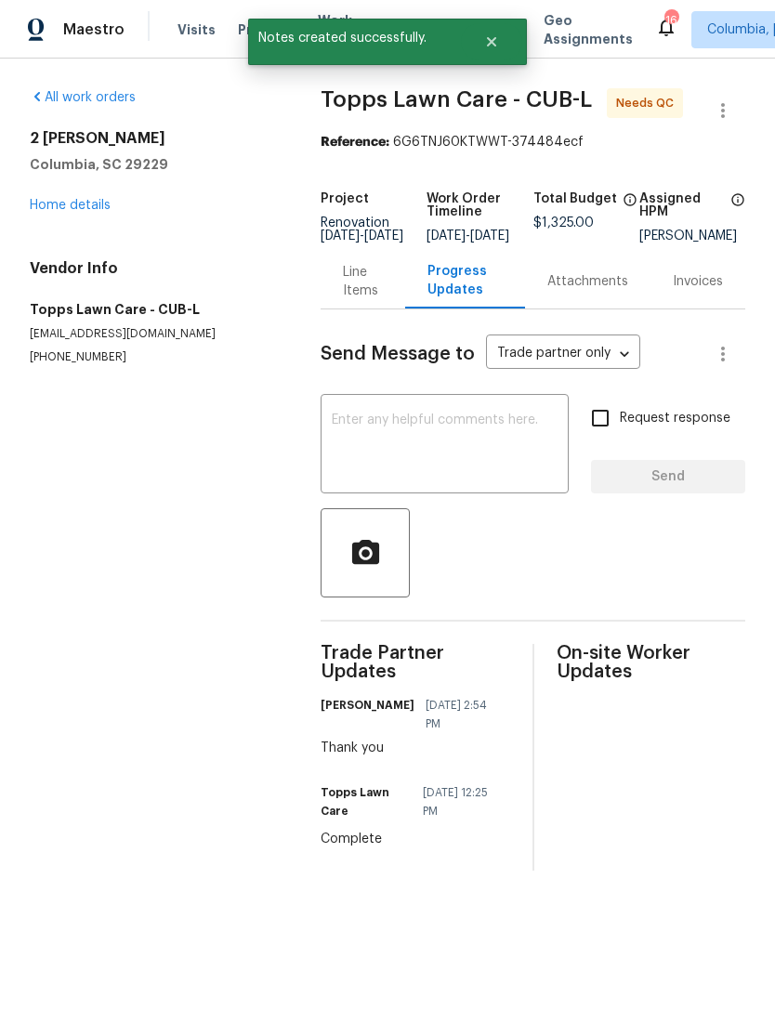
click at [343, 300] on div "Line Items" at bounding box center [363, 281] width 40 height 37
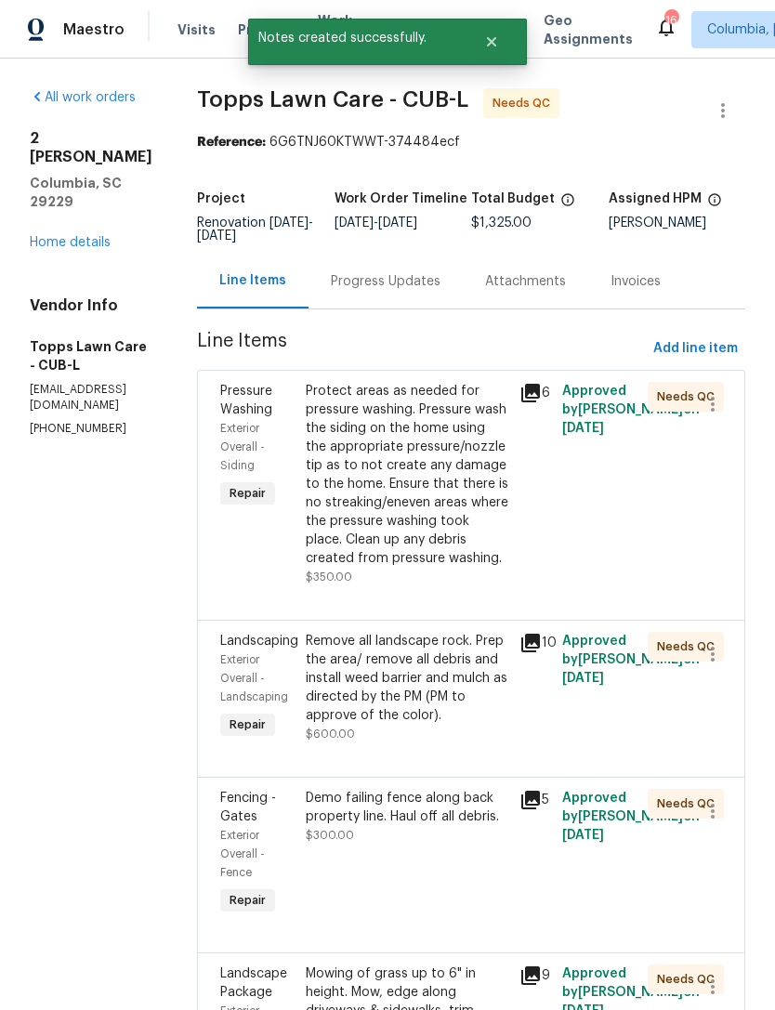
click at [394, 498] on div "Protect areas as needed for pressure washing. Pressure wash the siding on the h…" at bounding box center [407, 475] width 203 height 186
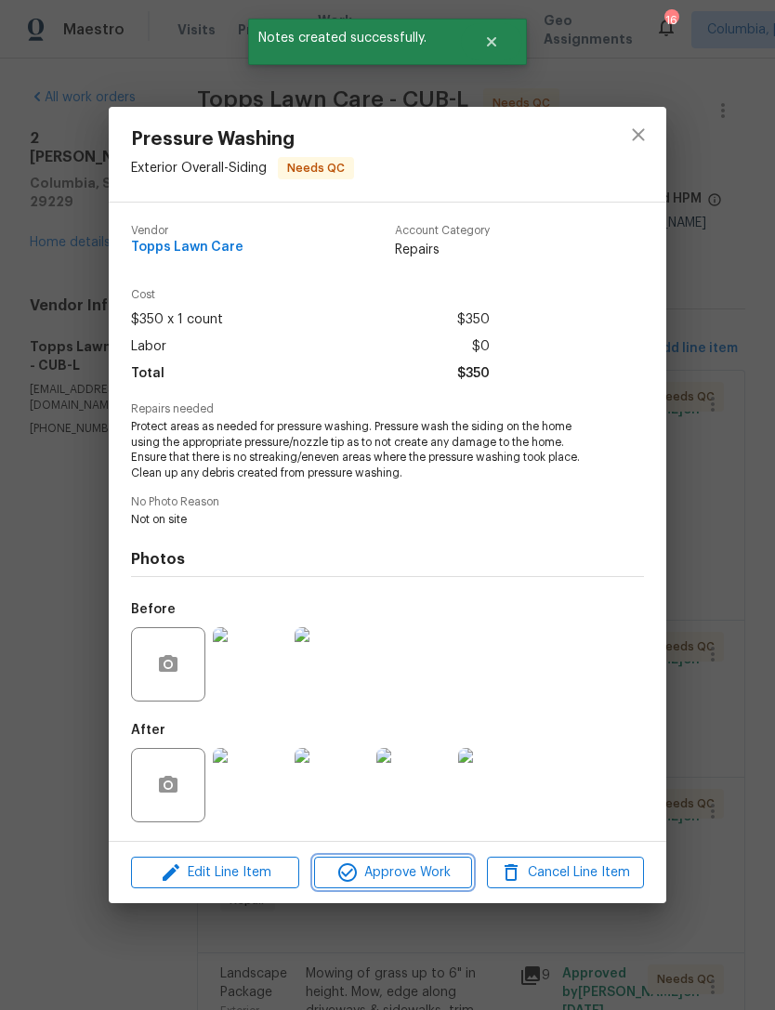
click at [393, 873] on span "Approve Work" at bounding box center [393, 872] width 146 height 23
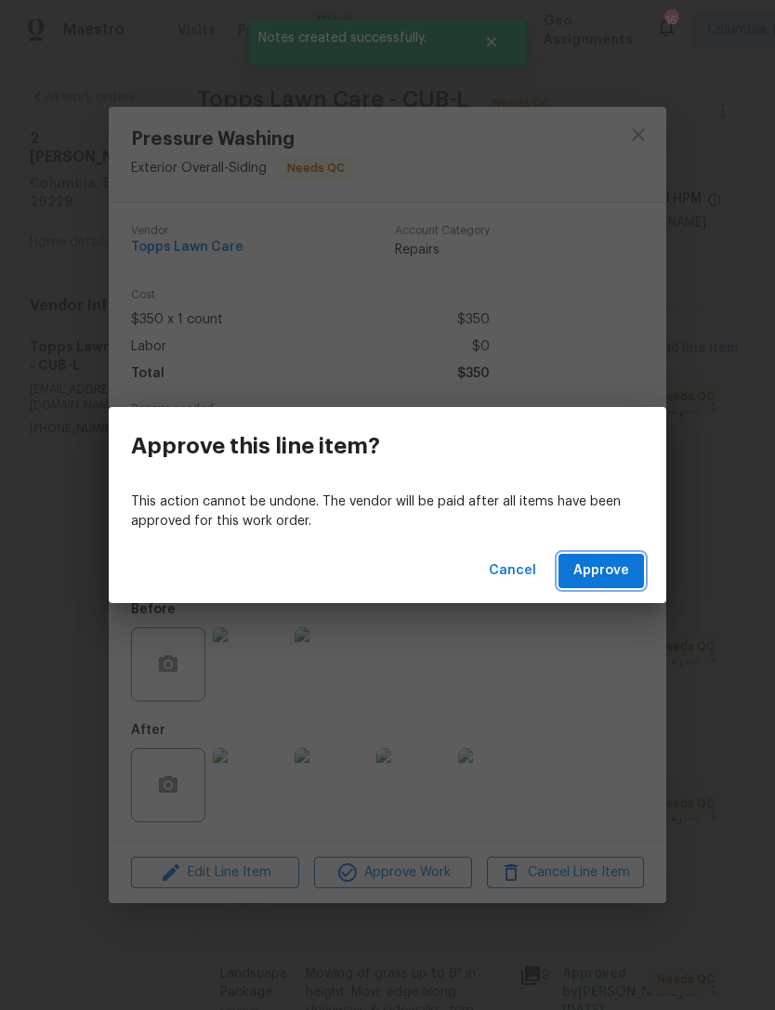
click at [608, 572] on span "Approve" at bounding box center [601, 570] width 56 height 23
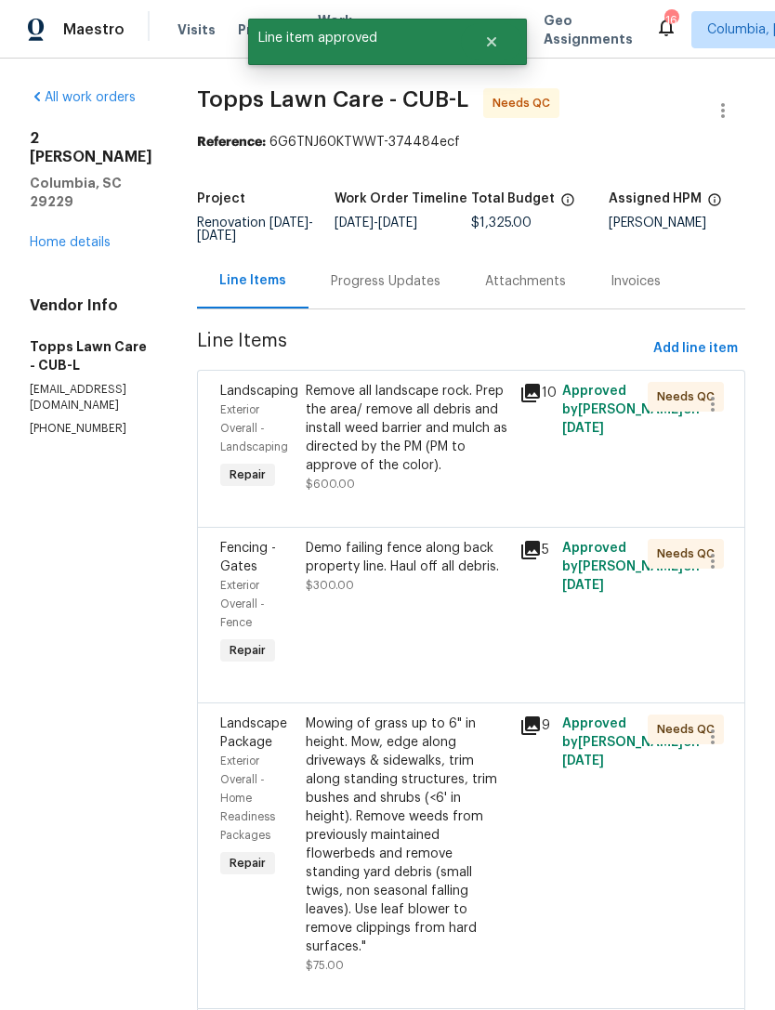
click at [391, 467] on div "Remove all landscape rock. Prep the area/ remove all debris and install weed ba…" at bounding box center [407, 428] width 203 height 93
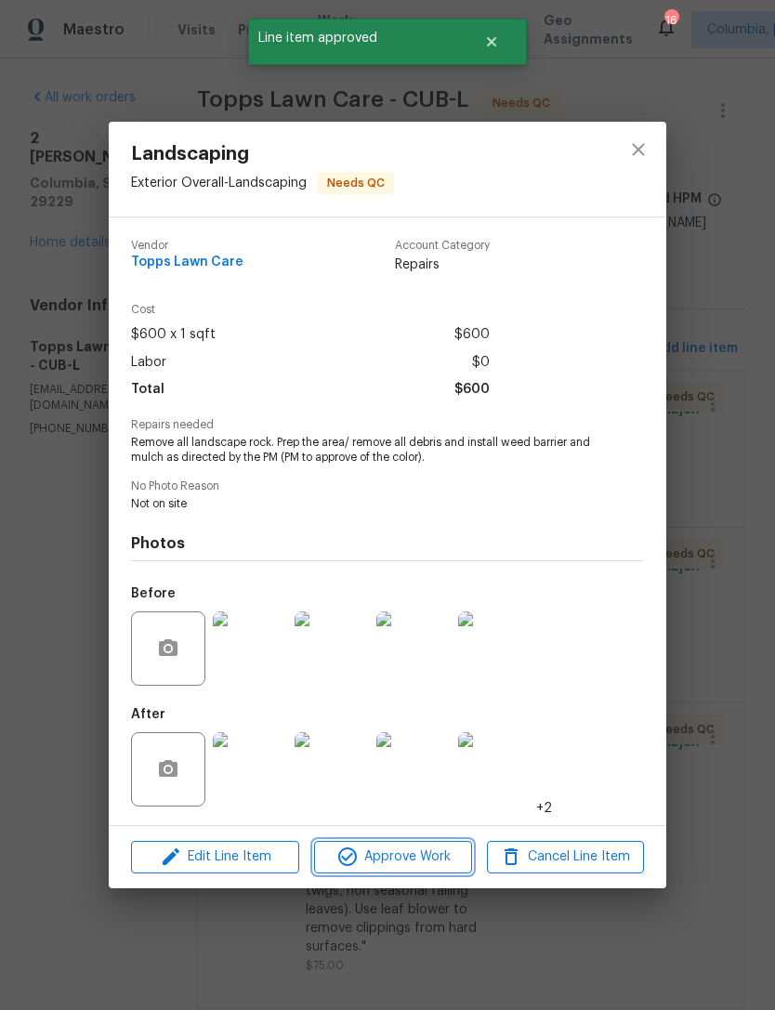
click at [396, 859] on span "Approve Work" at bounding box center [393, 857] width 146 height 23
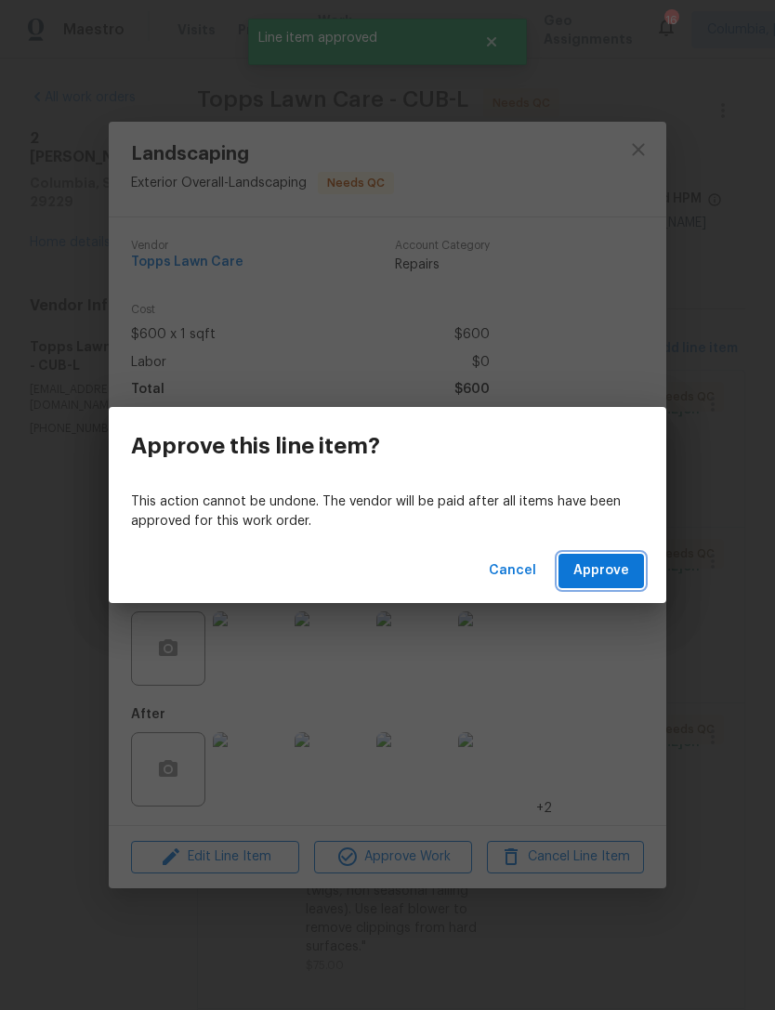
click at [615, 571] on span "Approve" at bounding box center [601, 570] width 56 height 23
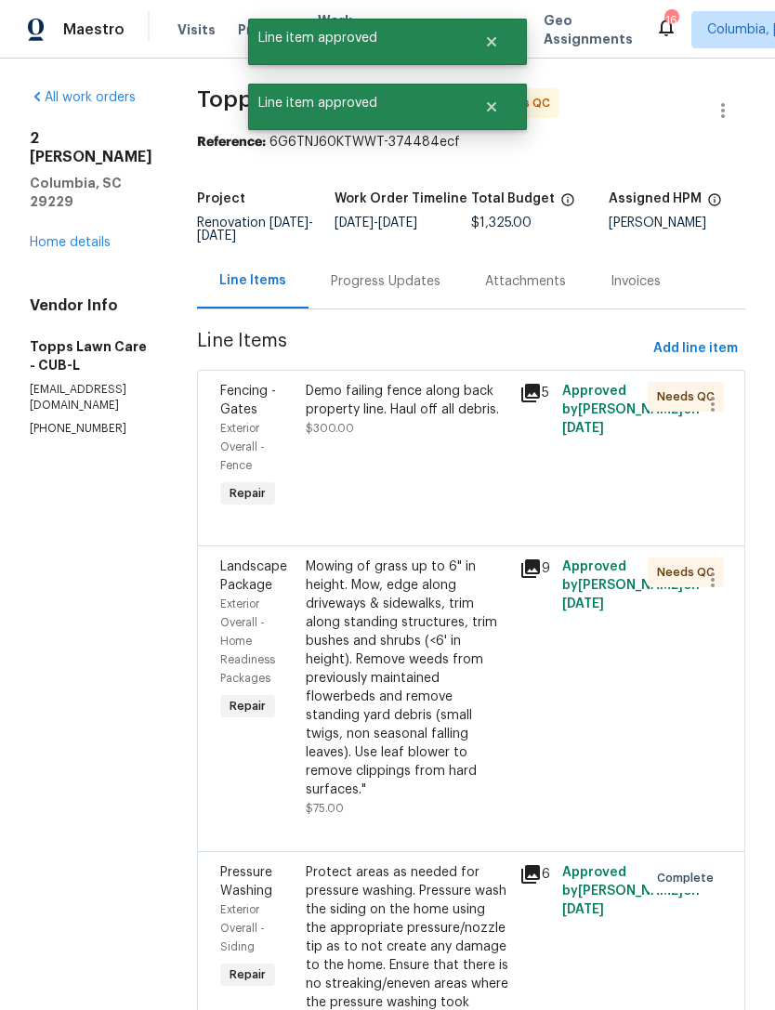
click at [411, 453] on div "Demo failing fence along back property line. Haul off all debris. $300.00" at bounding box center [407, 446] width 214 height 141
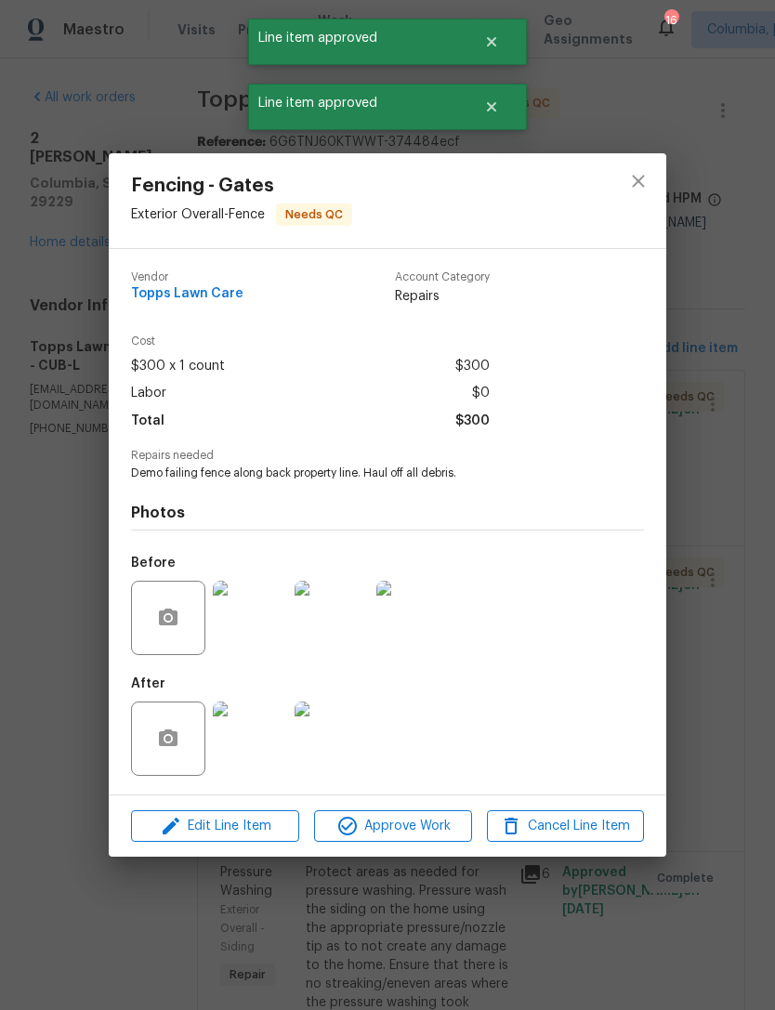
click at [409, 820] on span "Approve Work" at bounding box center [393, 826] width 146 height 23
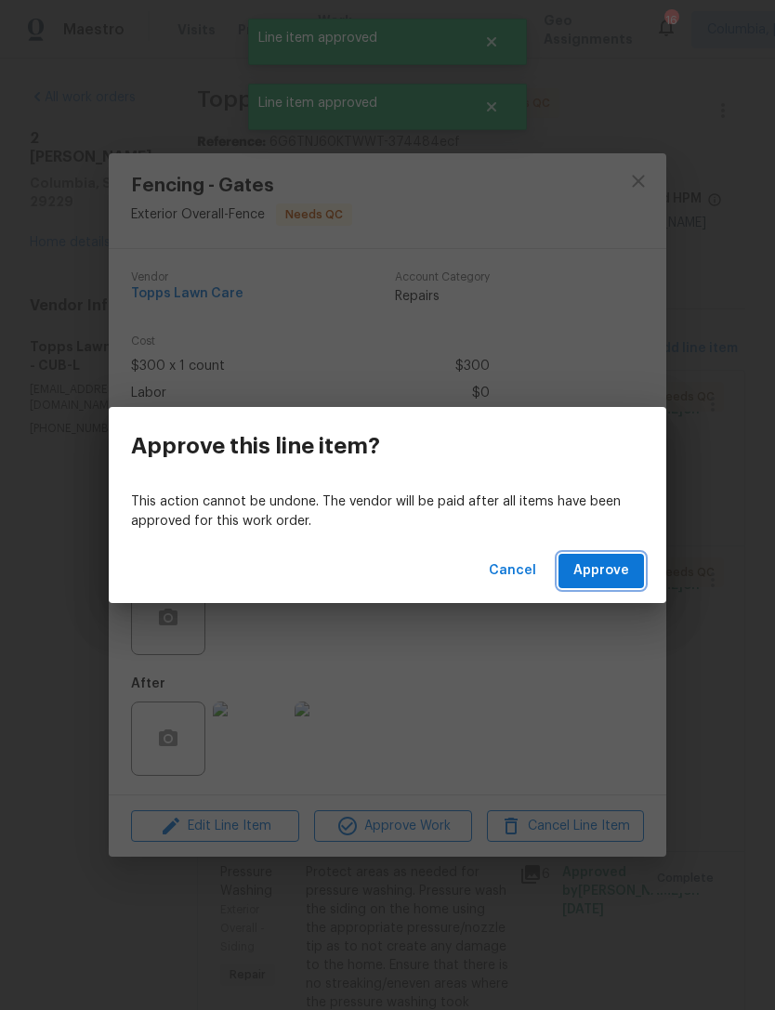
click at [622, 570] on span "Approve" at bounding box center [601, 570] width 56 height 23
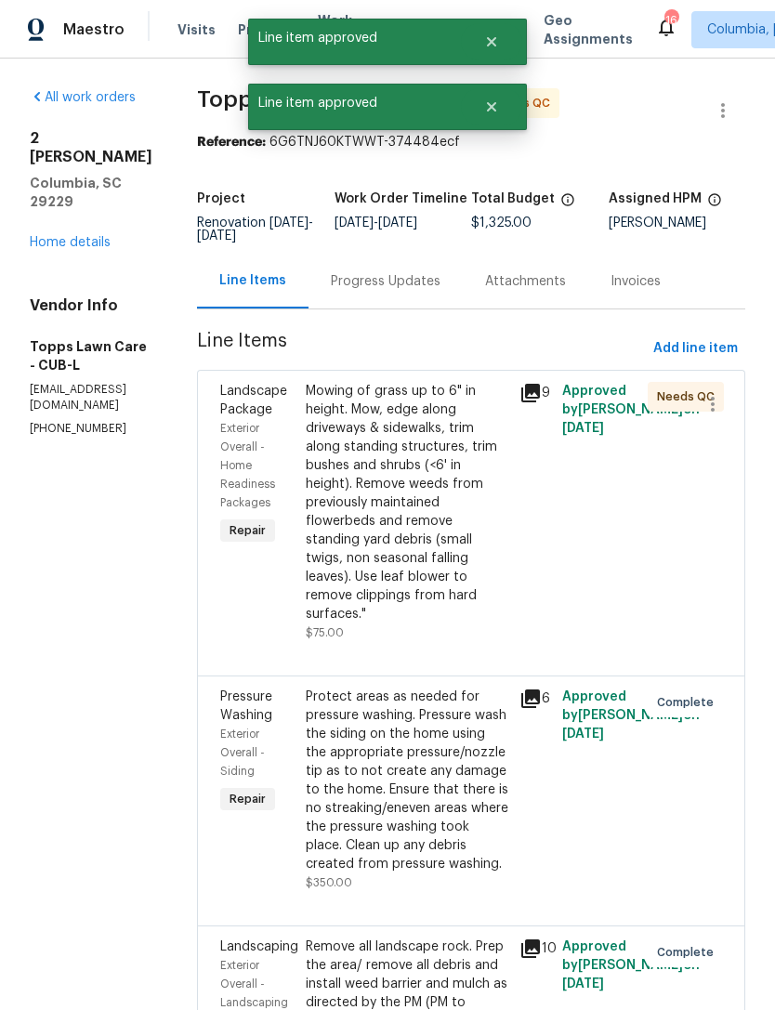
click at [402, 528] on div "Mowing of grass up to 6" in height. Mow, edge along driveways & sidewalks, trim…" at bounding box center [407, 503] width 203 height 242
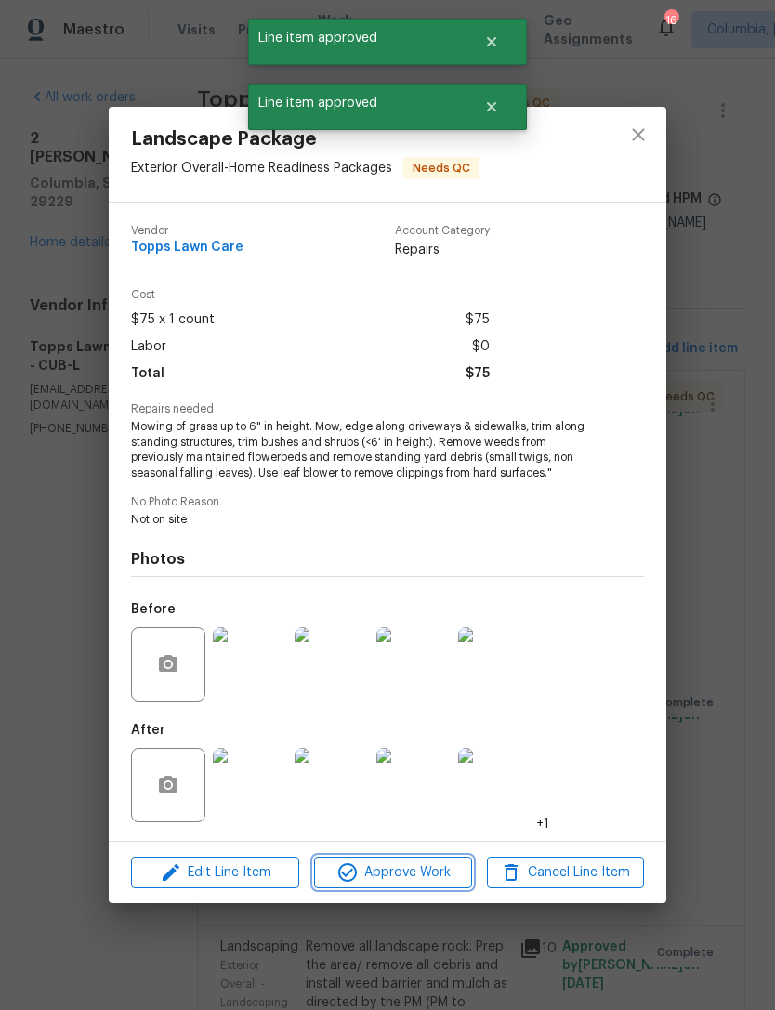
click at [396, 882] on span "Approve Work" at bounding box center [393, 872] width 146 height 23
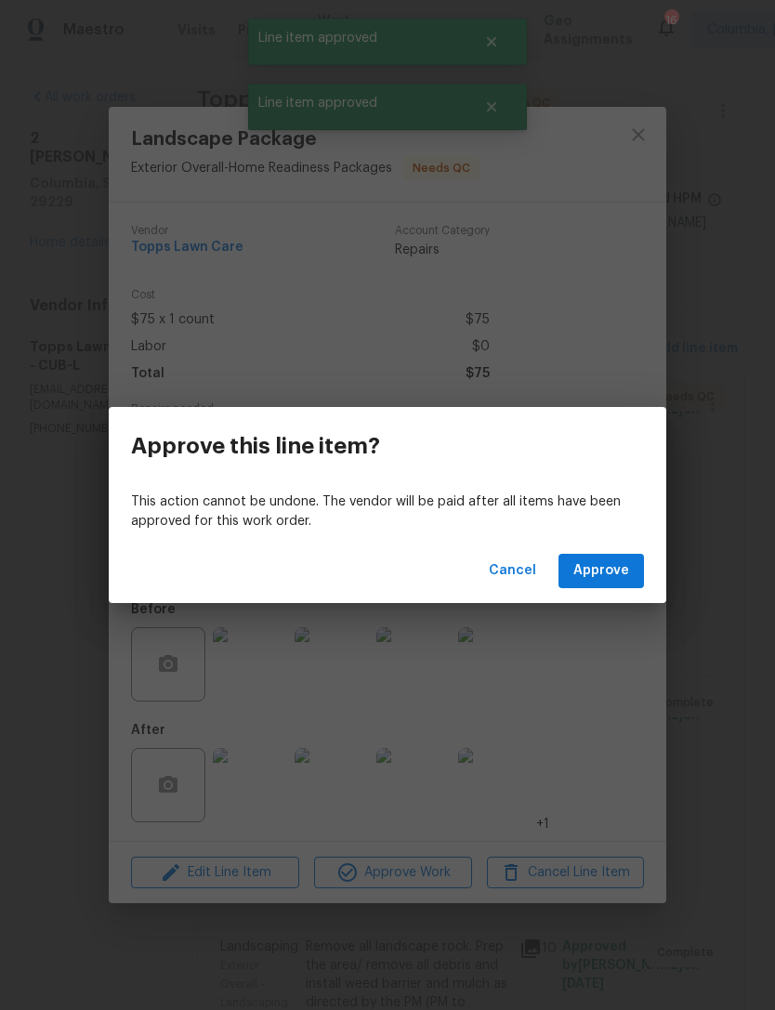
click at [624, 575] on span "Approve" at bounding box center [601, 570] width 56 height 23
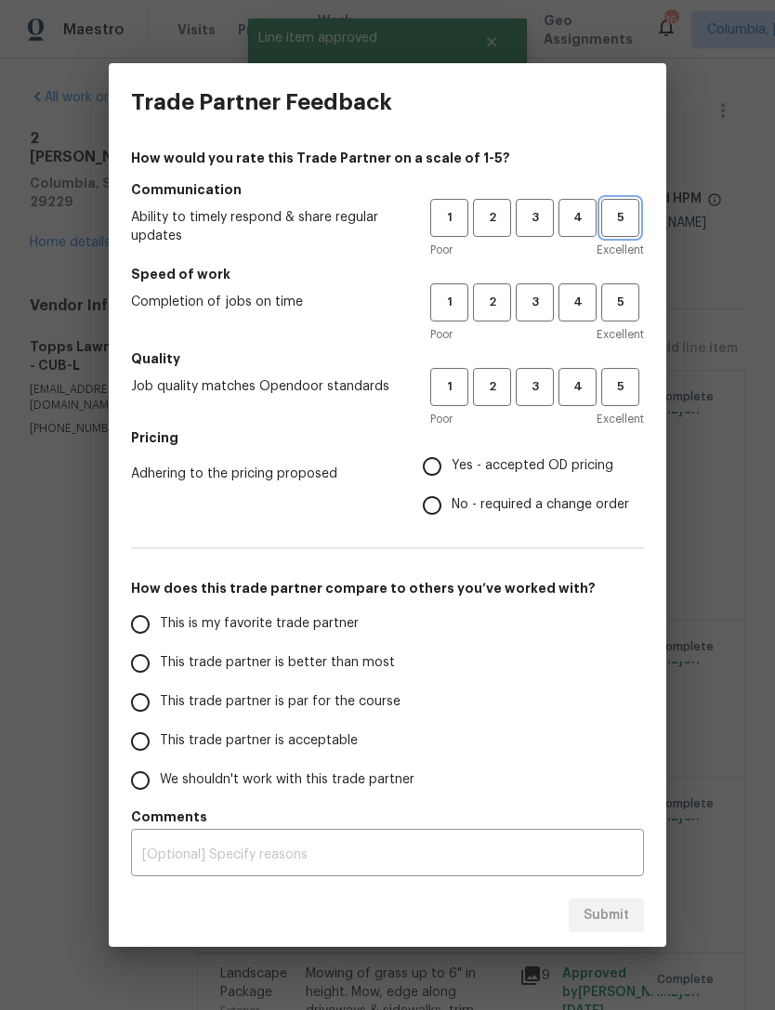
click at [624, 219] on span "5" at bounding box center [620, 217] width 34 height 21
click at [635, 292] on span "5" at bounding box center [620, 302] width 34 height 21
click at [629, 374] on button "5" at bounding box center [620, 387] width 38 height 38
click at [423, 477] on input "Yes - accepted OD pricing" at bounding box center [432, 466] width 39 height 39
radio input "true"
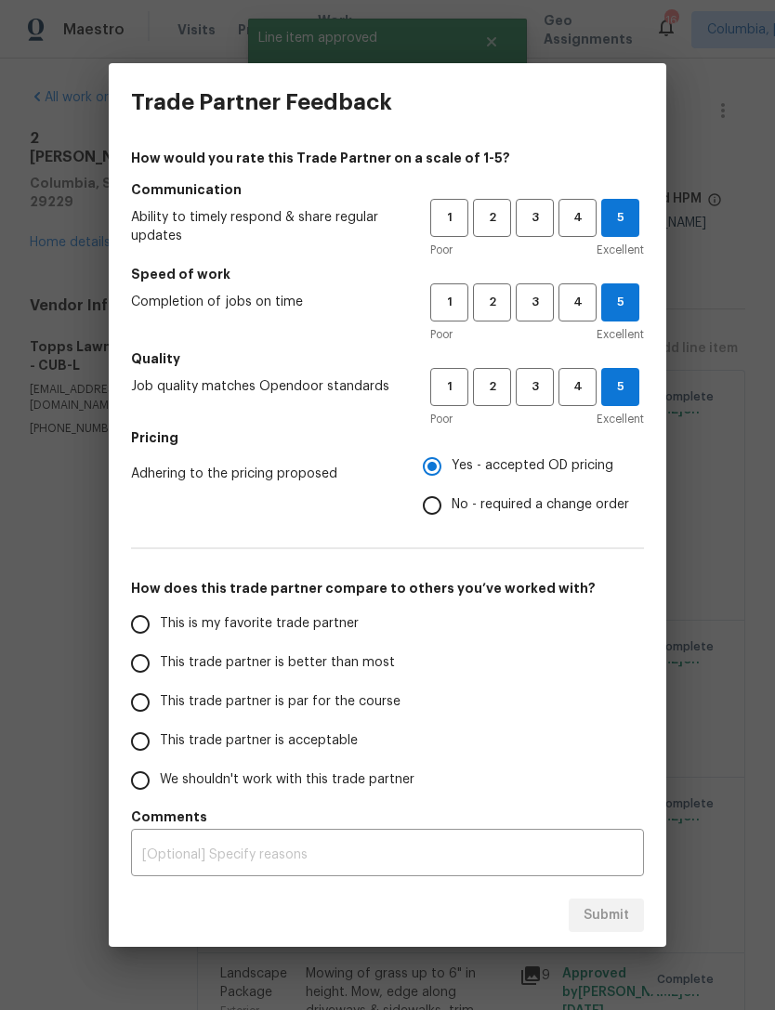
click at [134, 615] on input "This is my favorite trade partner" at bounding box center [140, 624] width 39 height 39
click at [601, 873] on div "x ​" at bounding box center [387, 855] width 513 height 43
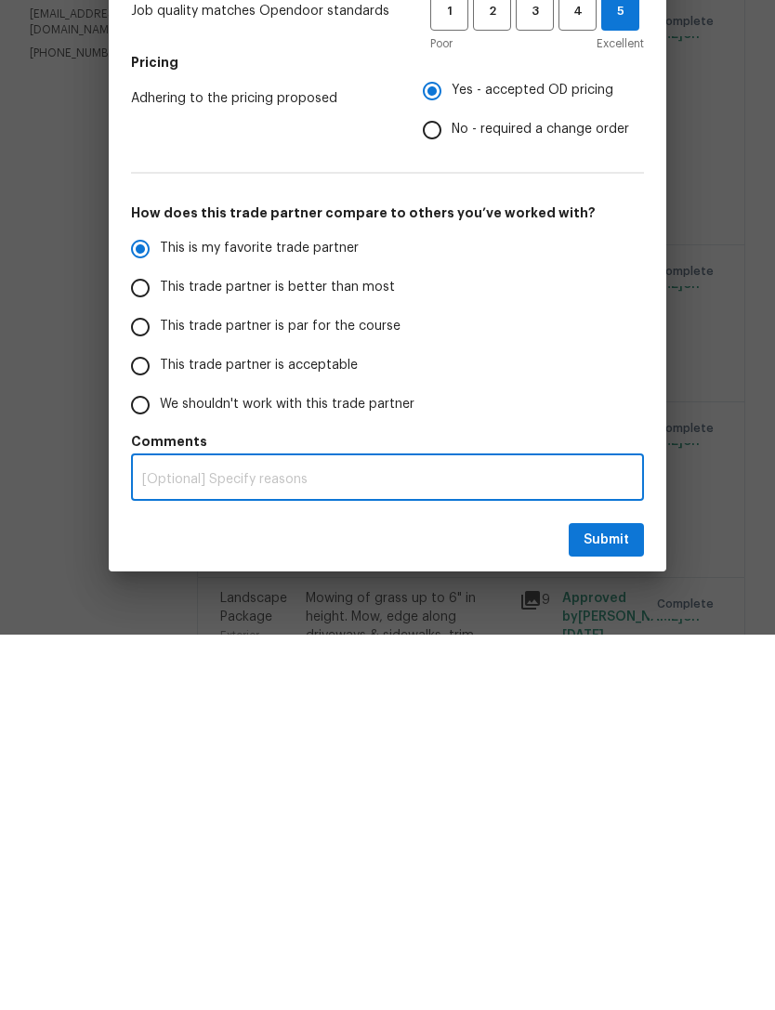
click at [601, 617] on div "Trade Partner Feedback How would you rate this Trade Partner on a scale of 1-5?…" at bounding box center [387, 505] width 775 height 1010
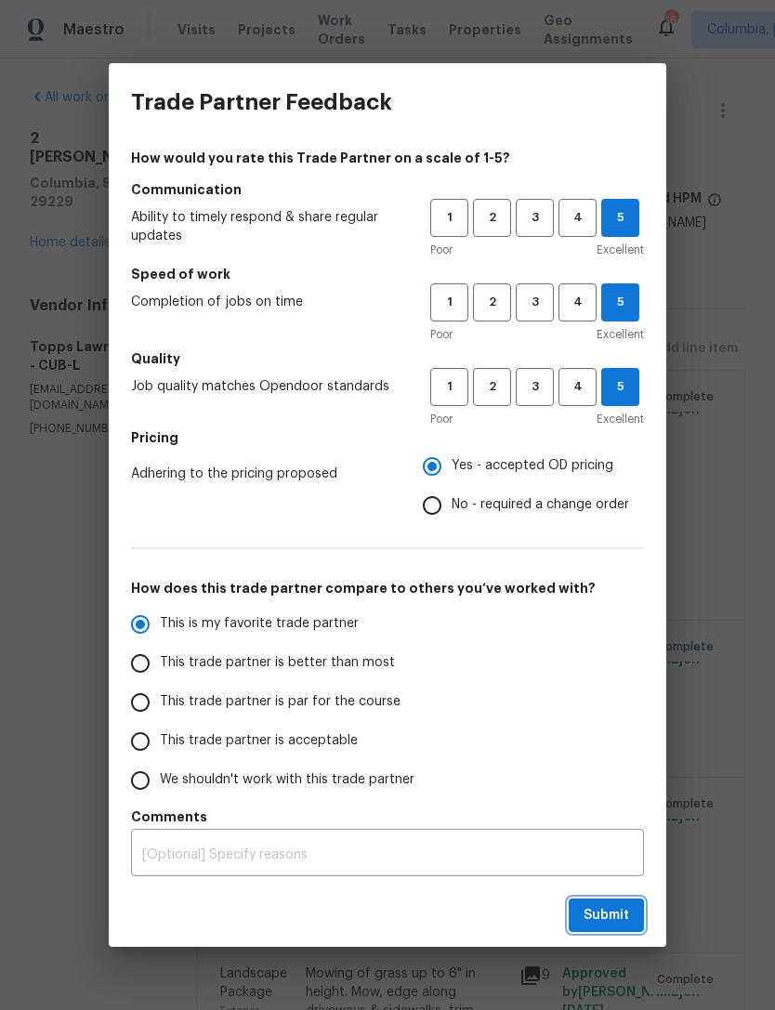
click at [612, 912] on span "Submit" at bounding box center [607, 915] width 46 height 23
radio input "true"
radio input "false"
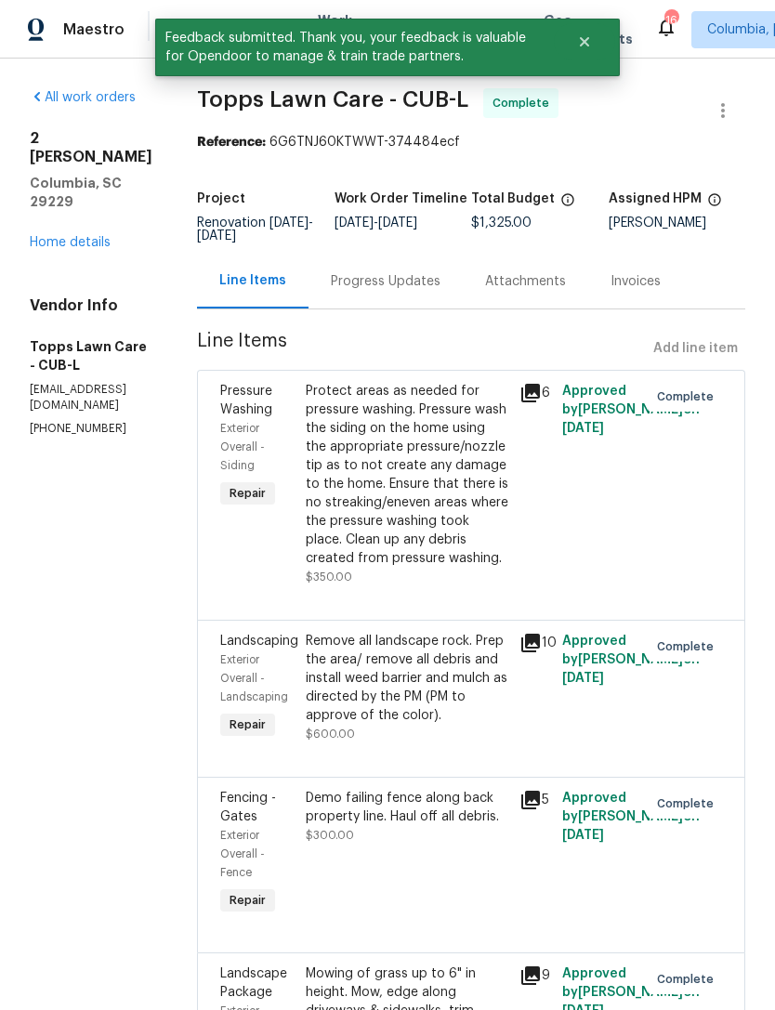
click at [46, 236] on link "Home details" at bounding box center [70, 242] width 81 height 13
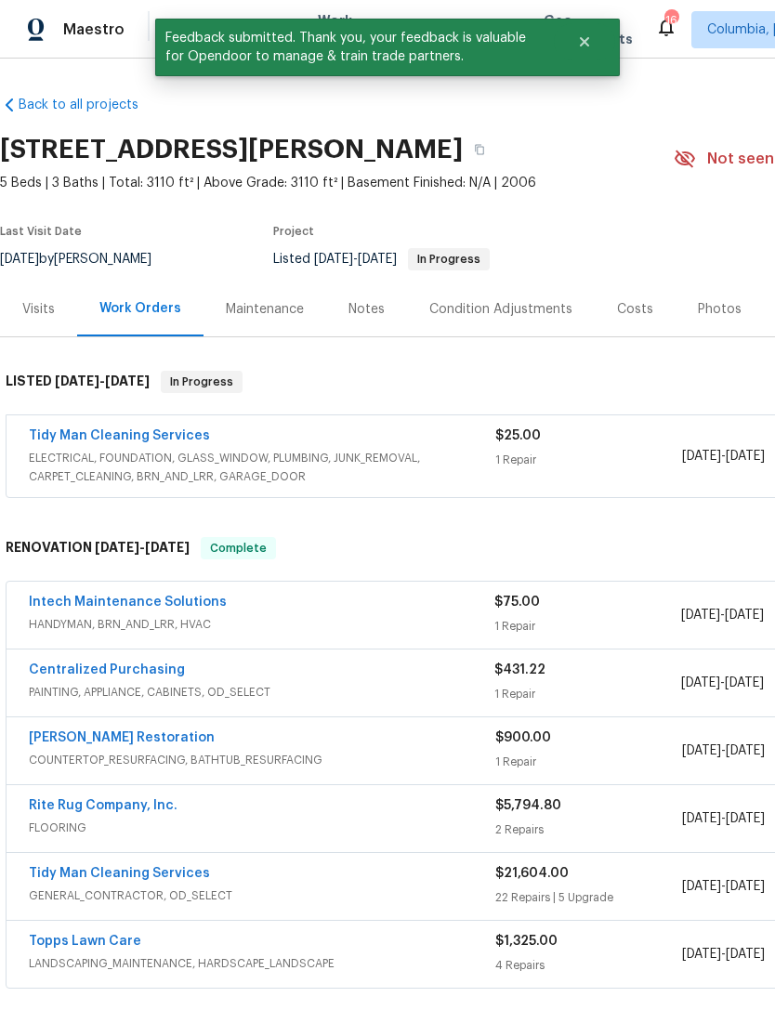
click at [43, 596] on link "Intech Maintenance Solutions" at bounding box center [128, 602] width 198 height 13
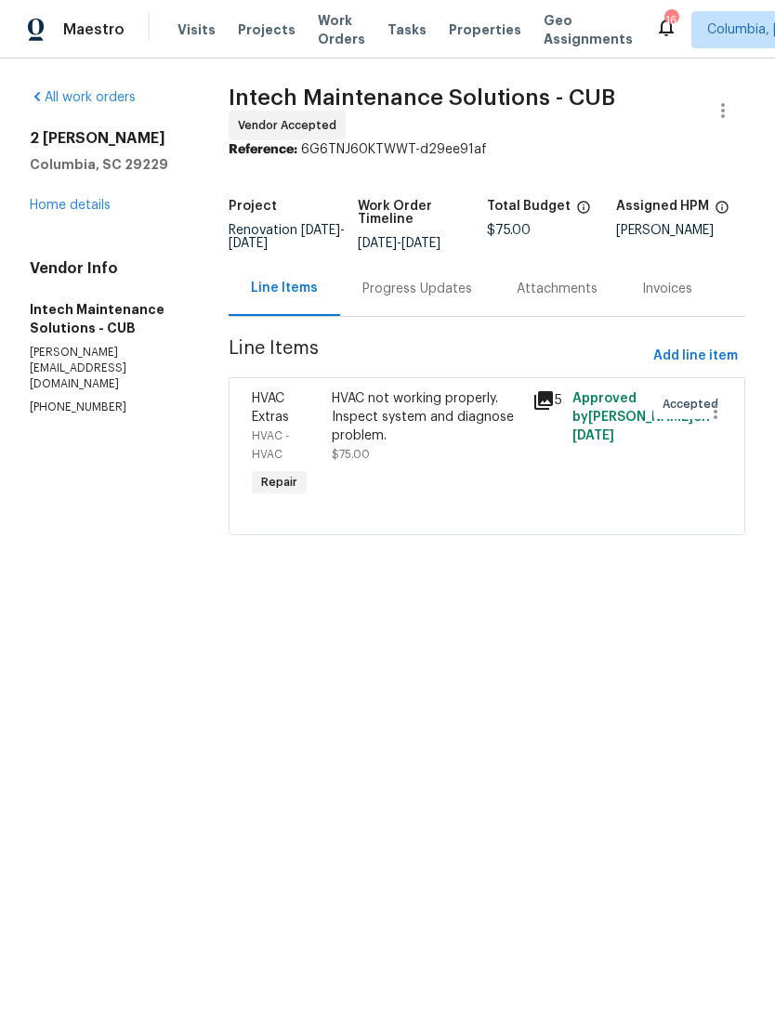
click at [377, 298] on div "Progress Updates" at bounding box center [417, 289] width 110 height 19
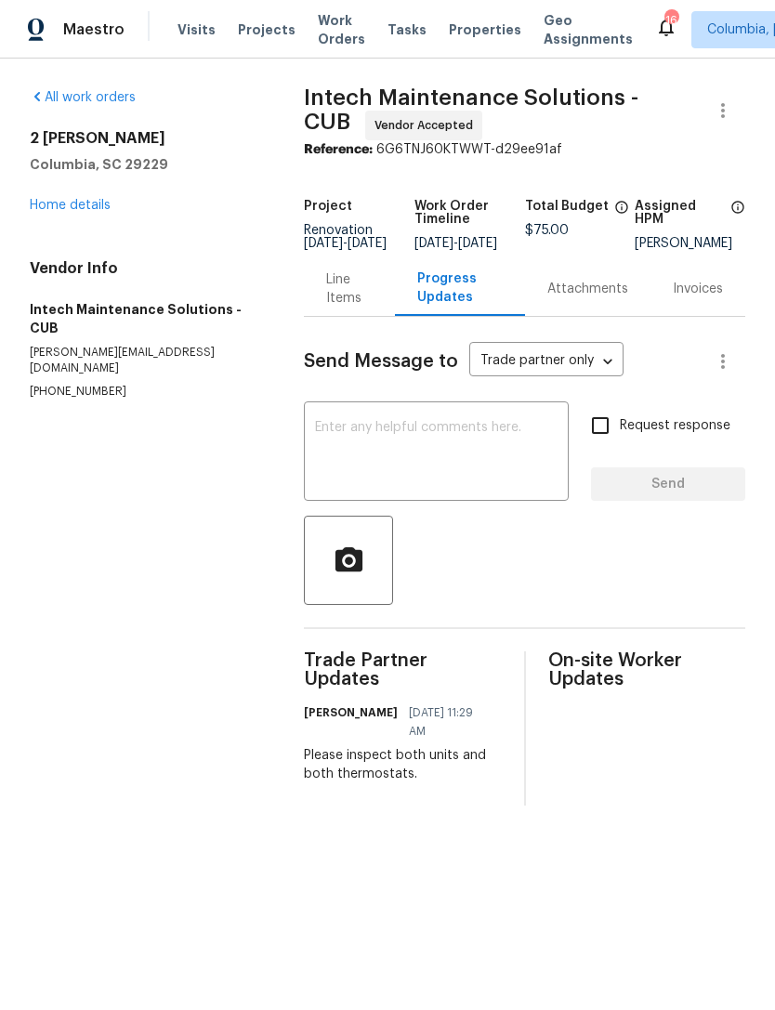
click at [51, 210] on link "Home details" at bounding box center [70, 205] width 81 height 13
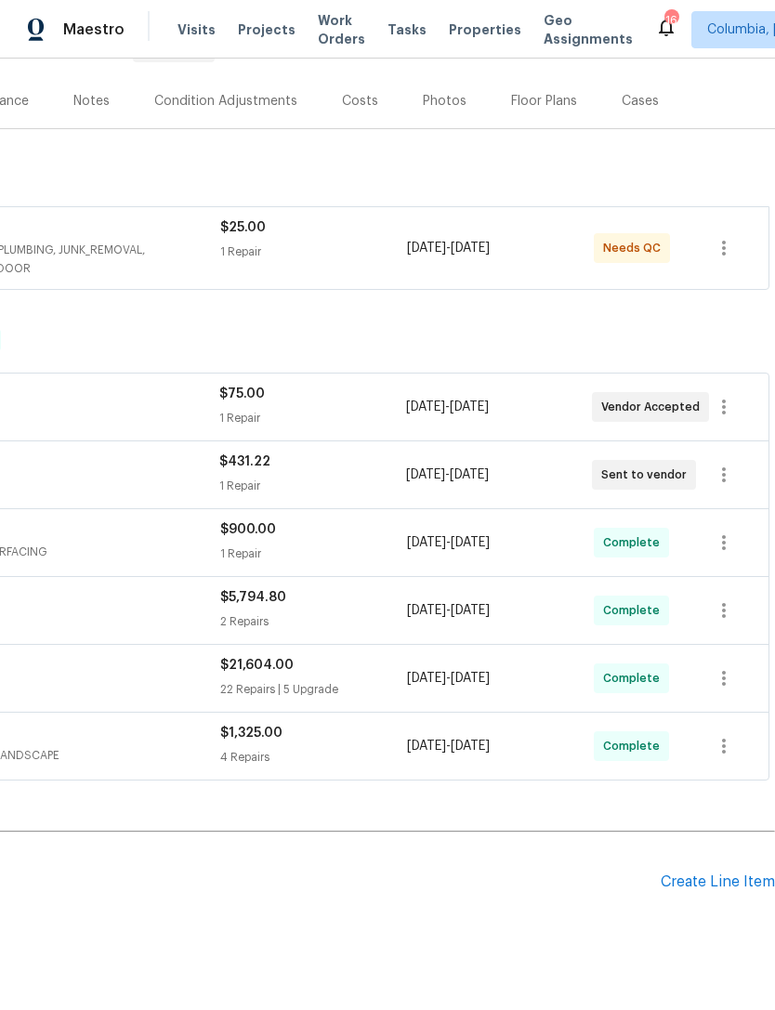
scroll to position [208, 275]
click at [705, 881] on div "Create Line Item" at bounding box center [718, 882] width 114 height 18
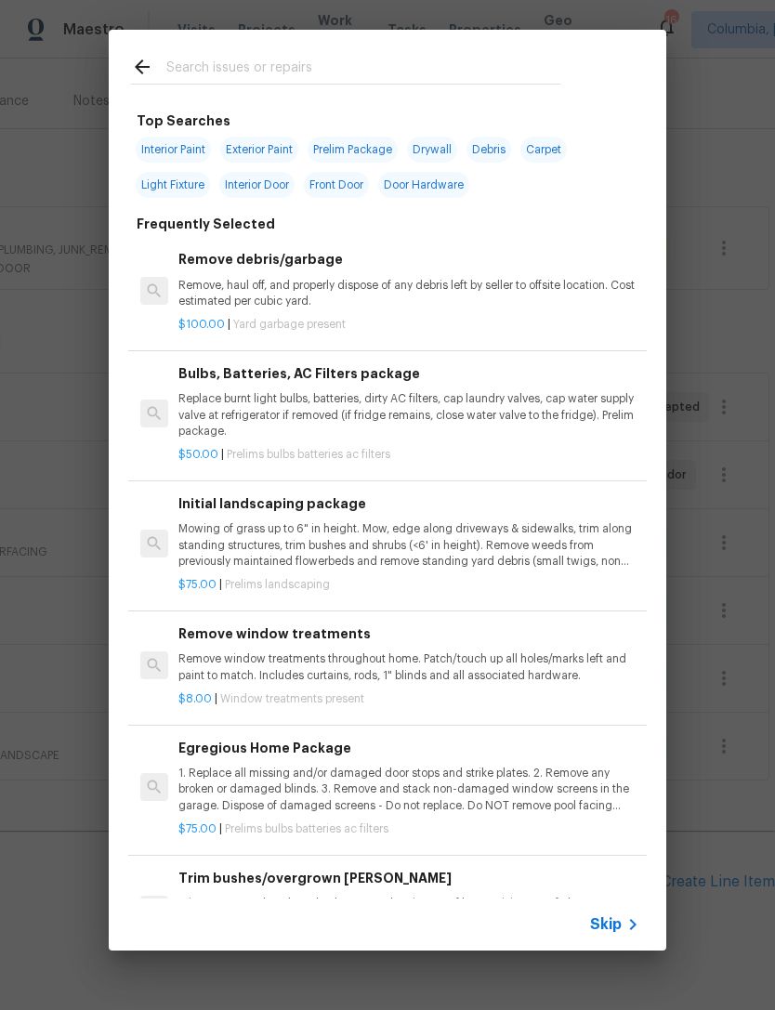
click at [177, 70] on input "text" at bounding box center [363, 70] width 394 height 28
type input "Init"
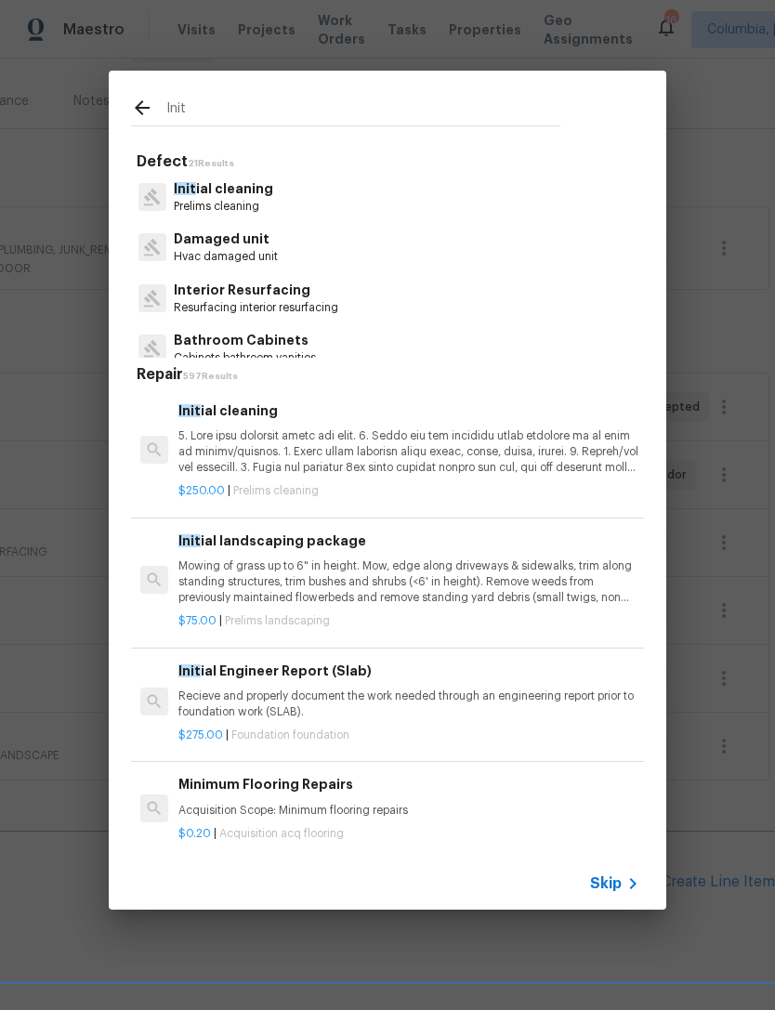
click at [452, 452] on p at bounding box center [408, 451] width 461 height 47
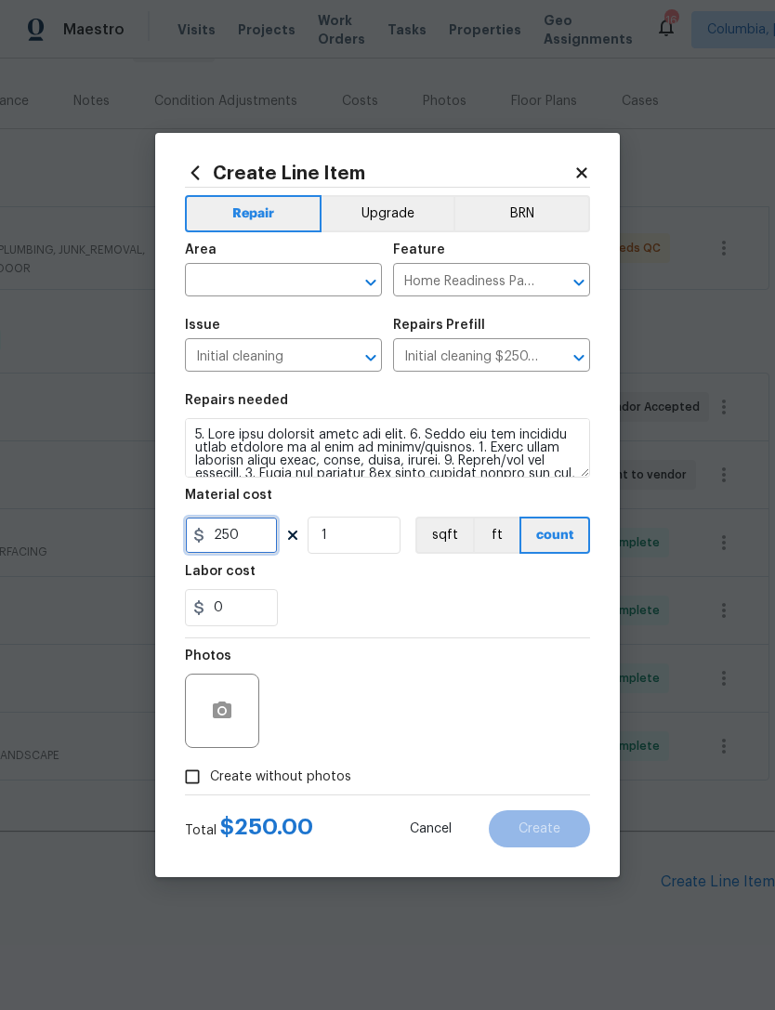
click at [233, 539] on input "250" at bounding box center [231, 535] width 93 height 37
type input "0"
click at [202, 282] on input "text" at bounding box center [257, 282] width 145 height 29
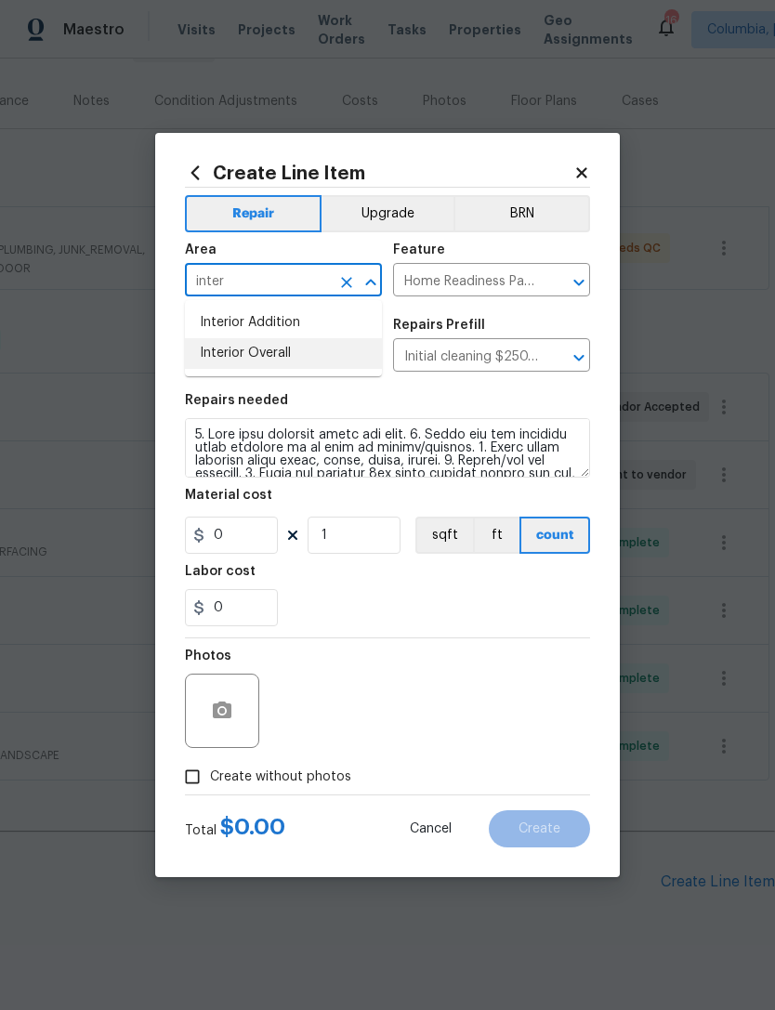
click at [307, 361] on li "Interior Overall" at bounding box center [283, 353] width 197 height 31
type input "Interior Overall"
click at [240, 532] on input "0" at bounding box center [231, 535] width 93 height 37
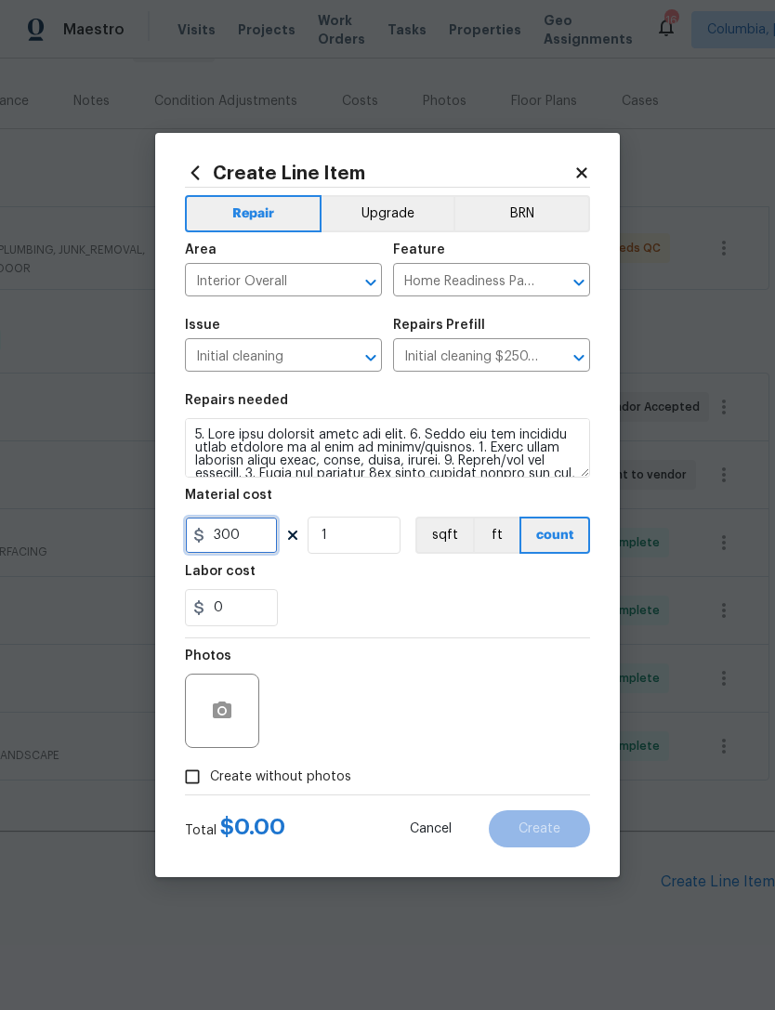
type input "300"
click at [352, 634] on section "Repairs needed Material cost 300 1 sqft ft count Labor cost 0" at bounding box center [387, 510] width 405 height 255
click at [249, 616] on input "0" at bounding box center [231, 607] width 93 height 37
type input "75"
click at [467, 619] on div "75" at bounding box center [387, 607] width 405 height 37
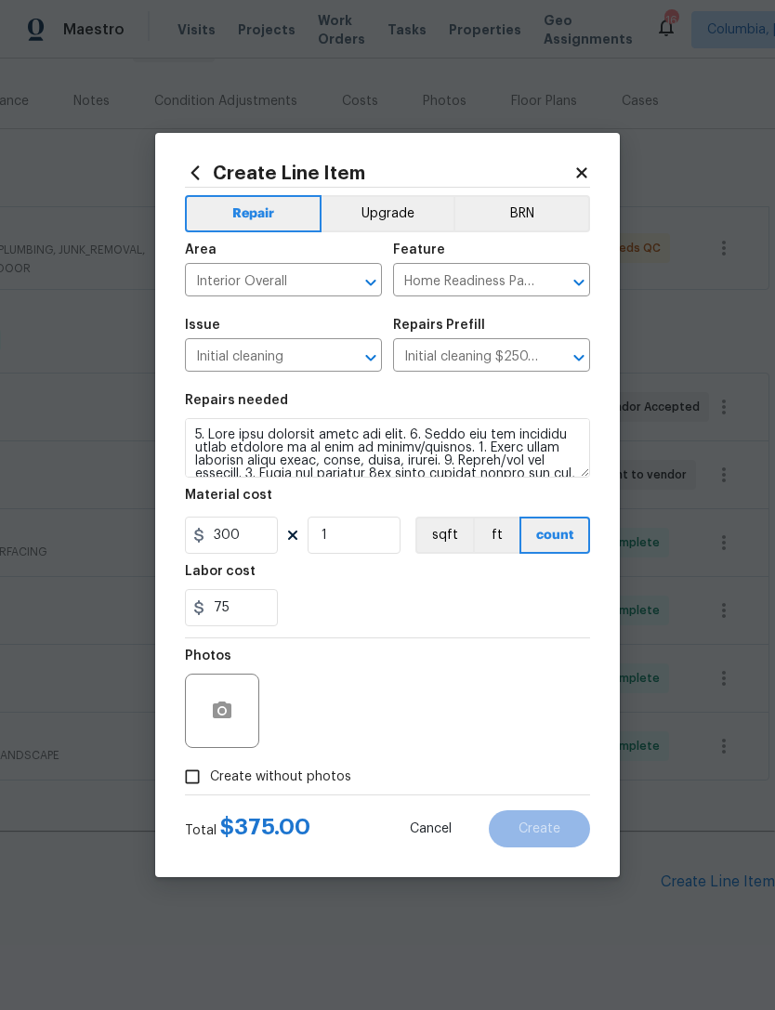
click at [190, 781] on input "Create without photos" at bounding box center [192, 776] width 35 height 35
checkbox input "true"
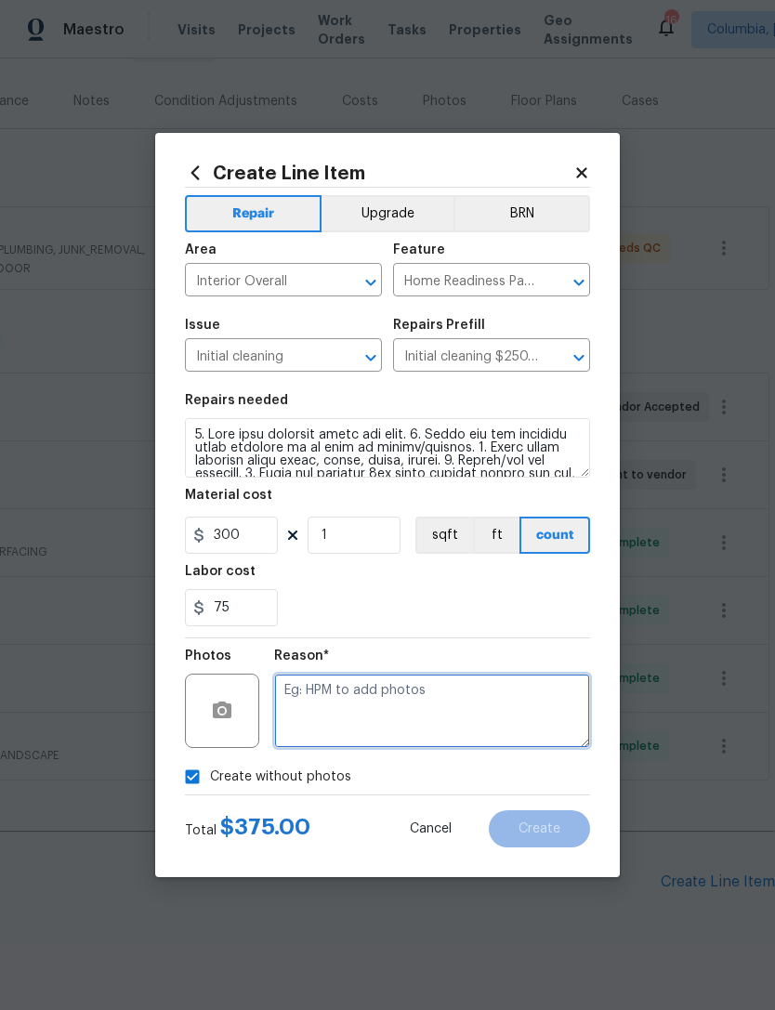
click at [438, 703] on textarea at bounding box center [432, 711] width 316 height 74
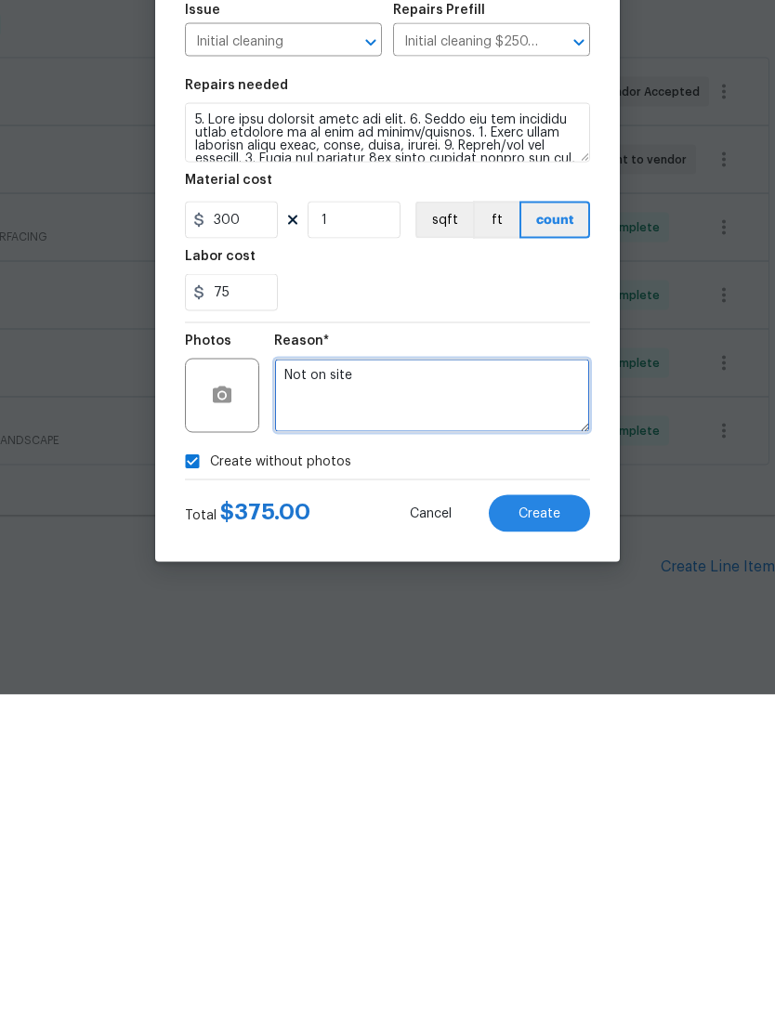
type textarea "Not on site"
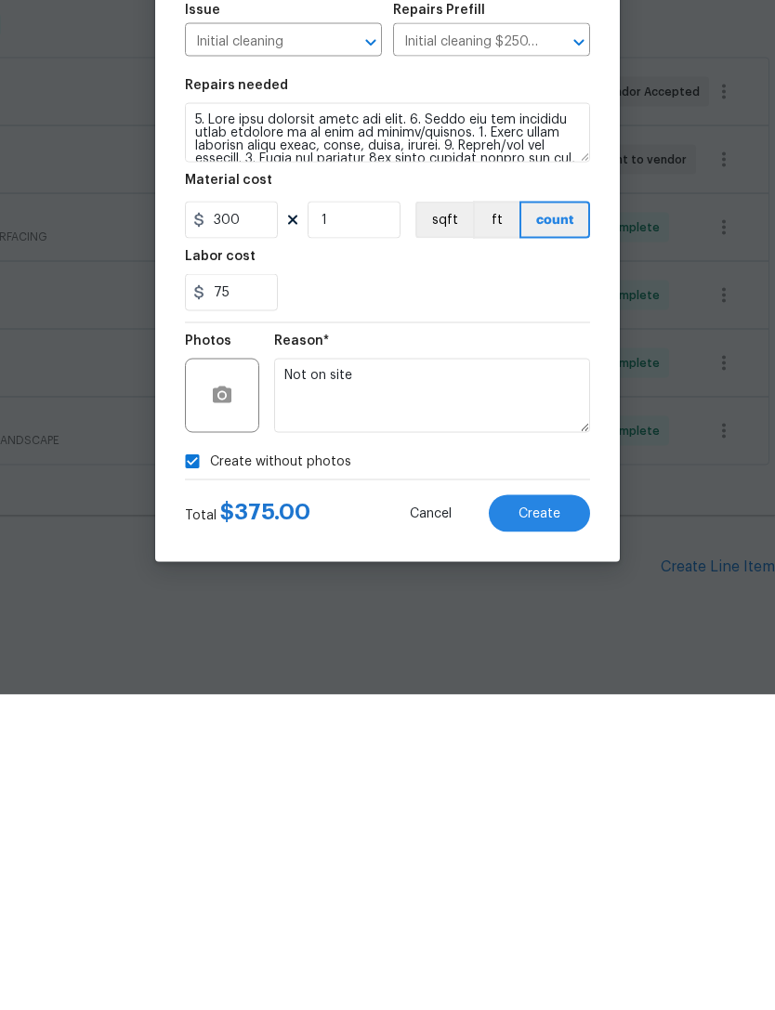
click at [477, 589] on div "75" at bounding box center [387, 607] width 405 height 37
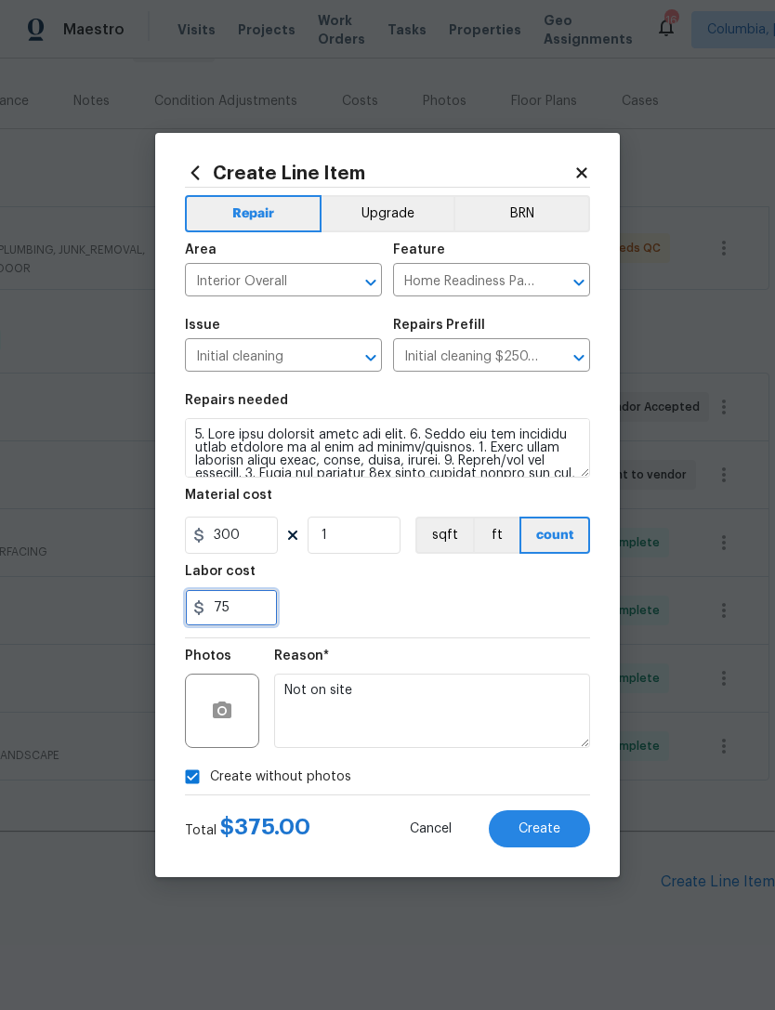
click at [233, 608] on input "75" at bounding box center [231, 607] width 93 height 37
type input "7"
type input "100"
click at [457, 600] on div "100" at bounding box center [387, 607] width 405 height 37
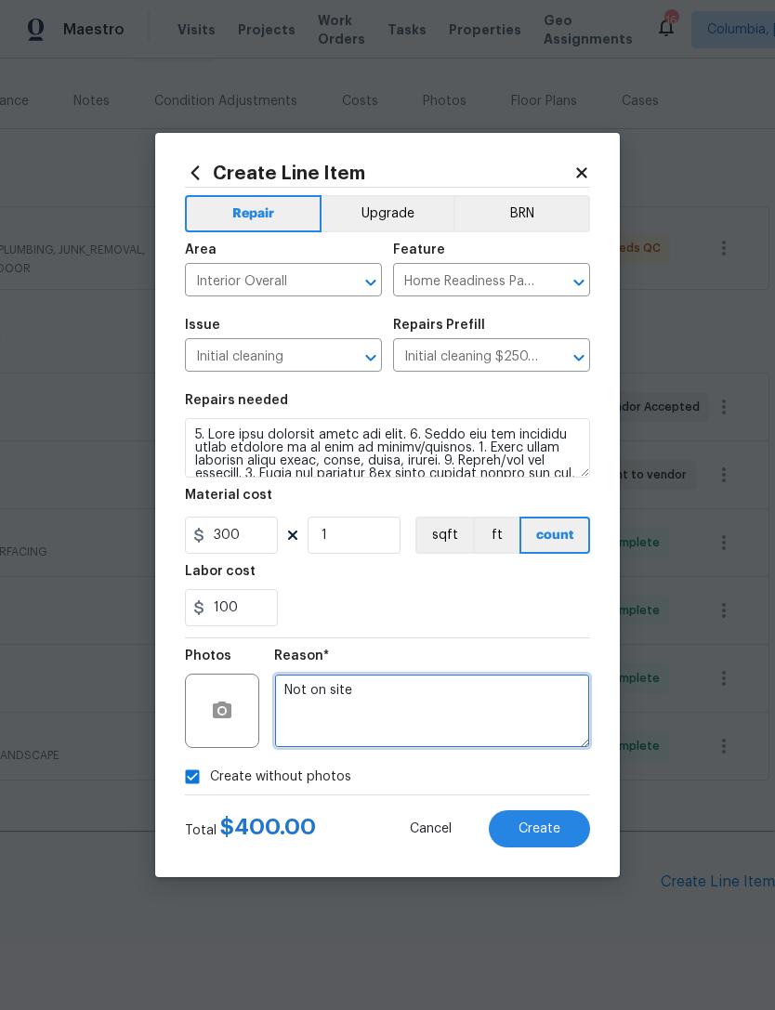
click at [406, 693] on textarea "Not on site" at bounding box center [432, 711] width 316 height 74
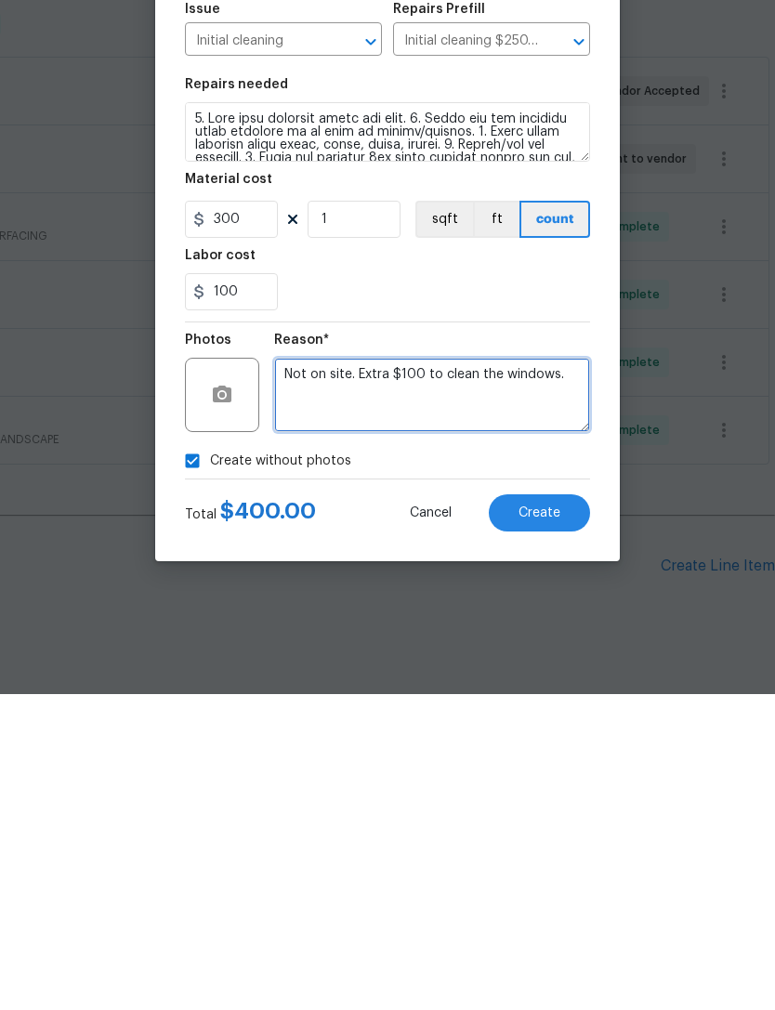
type textarea "Not on site. Extra $100 to clean the windows."
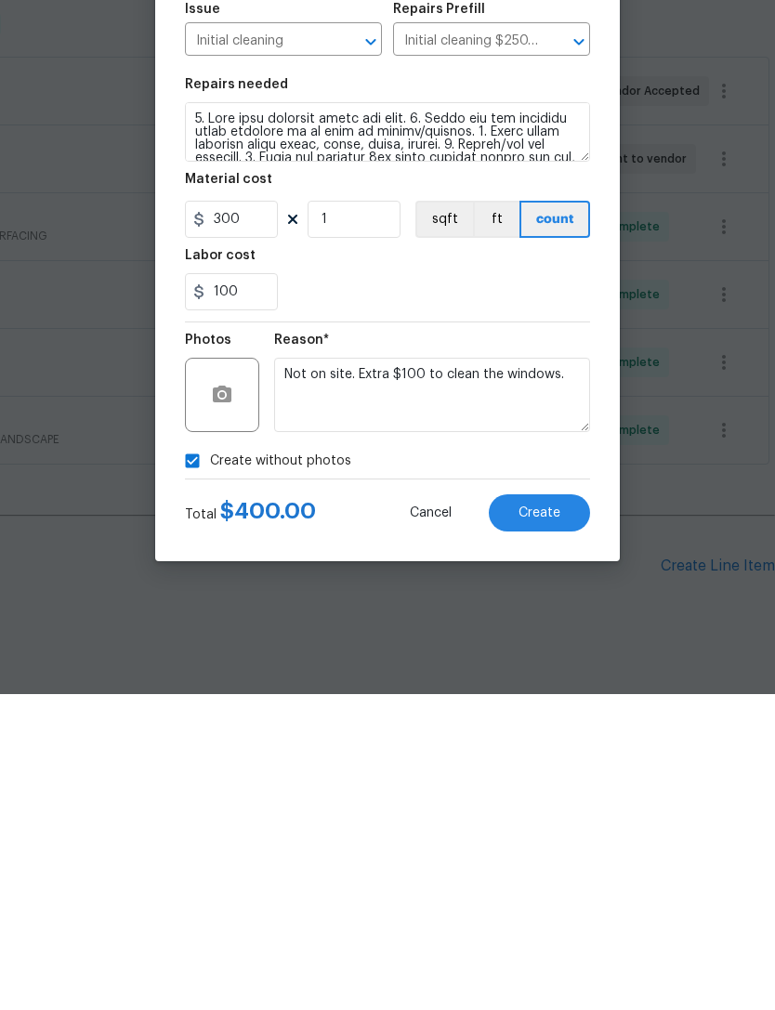
click at [575, 810] on button "Create" at bounding box center [539, 828] width 101 height 37
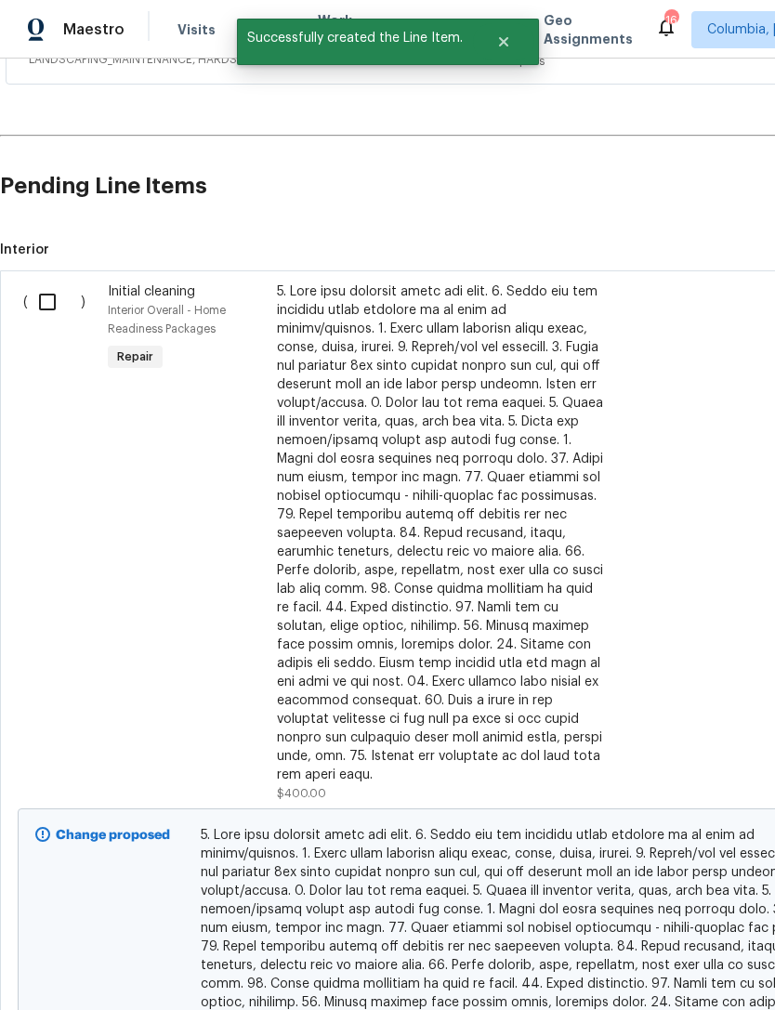
scroll to position [904, 0]
click at [42, 282] on input "checkbox" at bounding box center [54, 301] width 53 height 39
checkbox input "true"
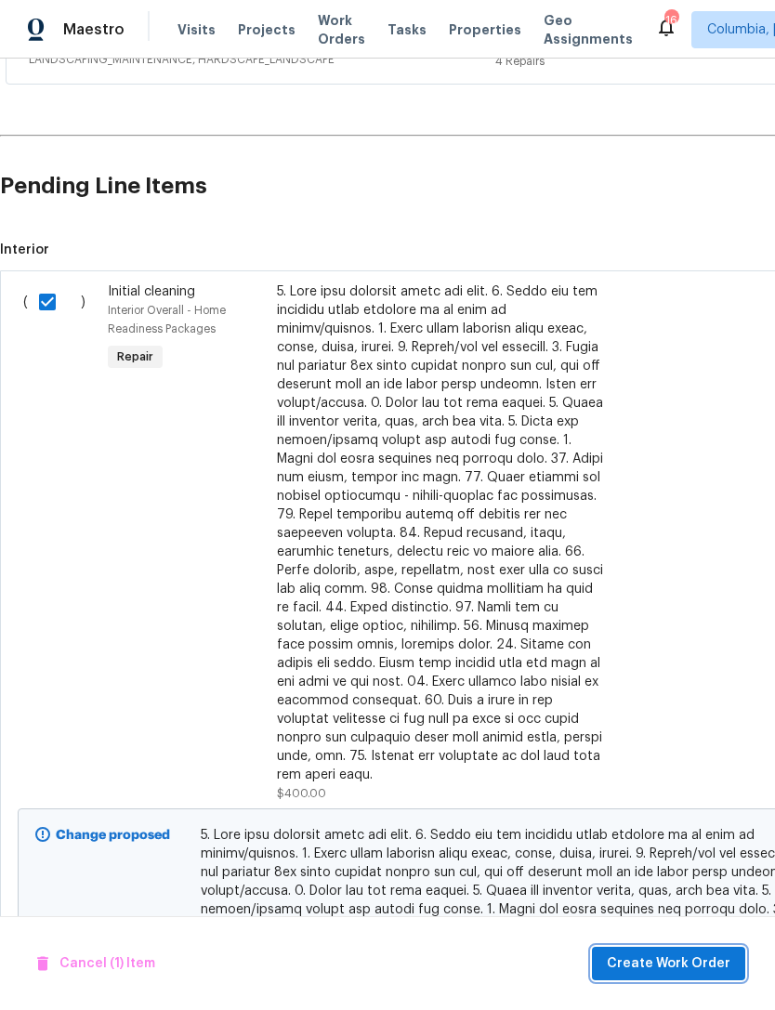
click at [671, 964] on span "Create Work Order" at bounding box center [669, 963] width 124 height 23
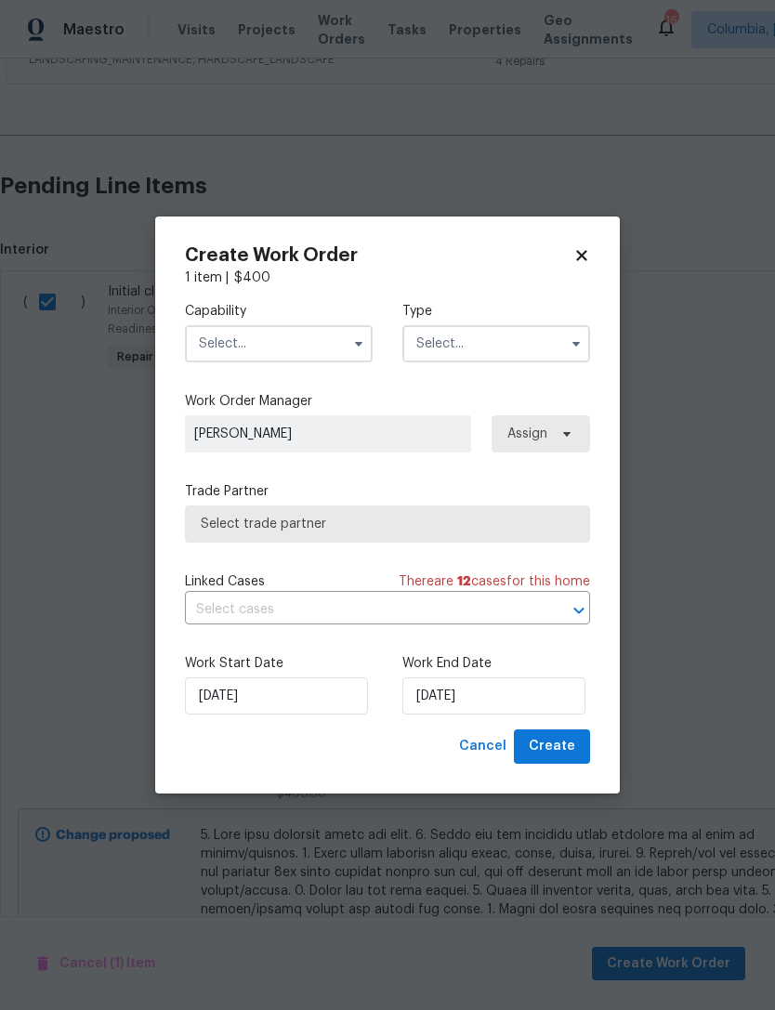
click at [317, 333] on input "text" at bounding box center [279, 343] width 188 height 37
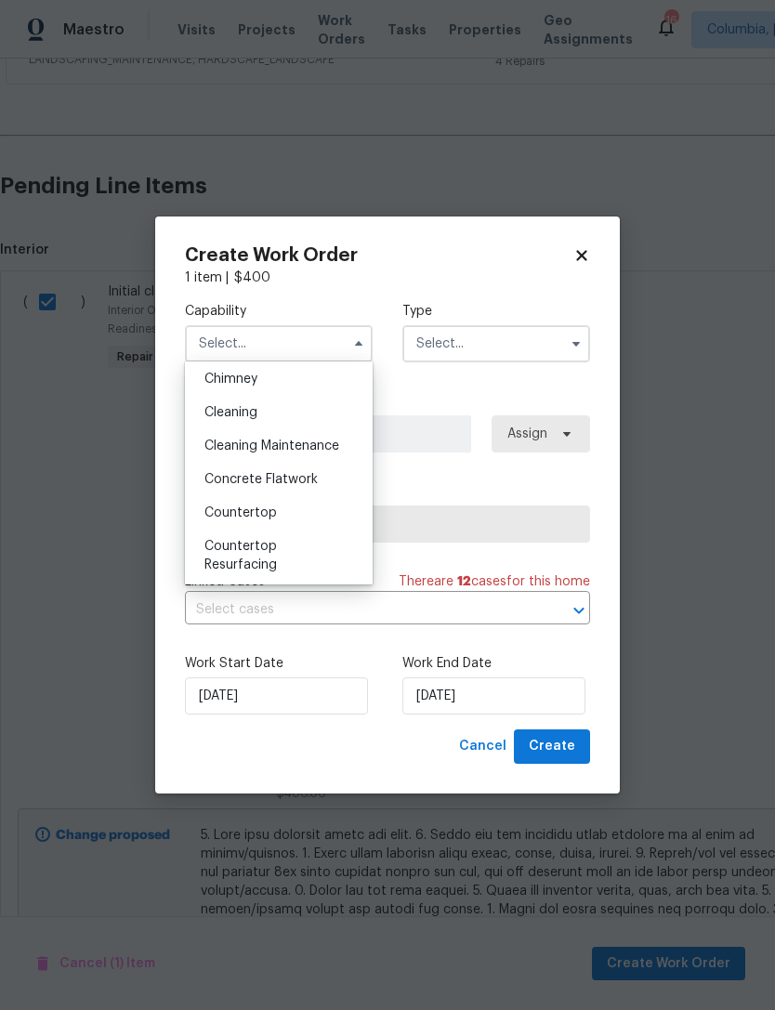
scroll to position [233, 0]
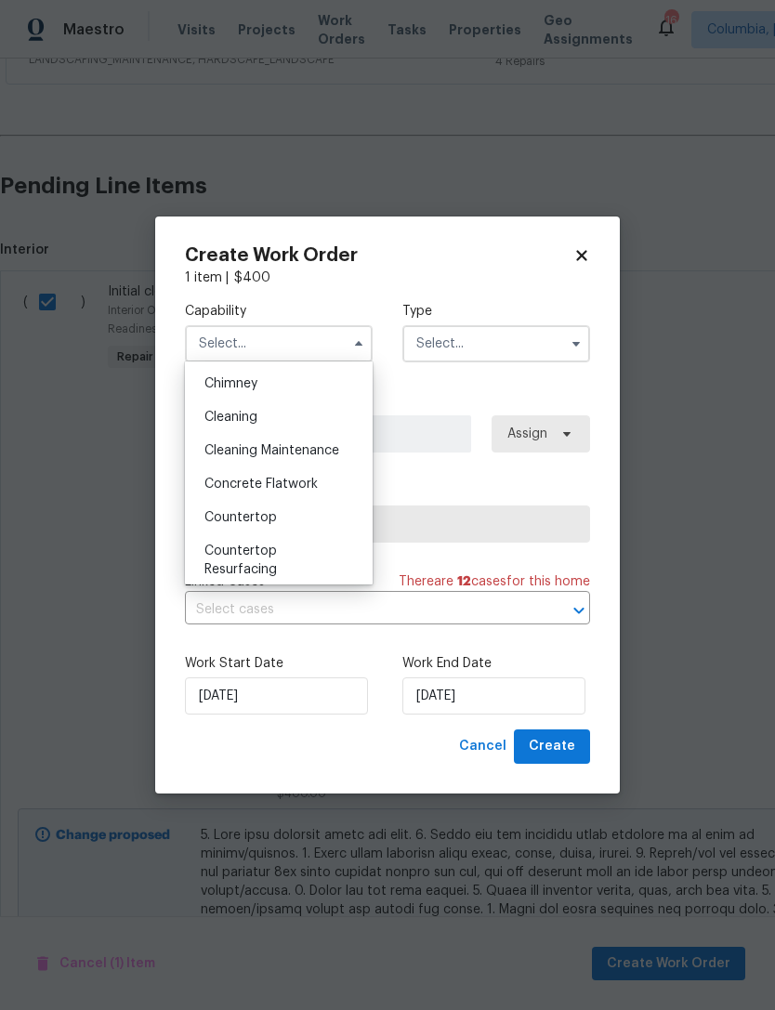
click at [313, 446] on span "Cleaning Maintenance" at bounding box center [271, 450] width 135 height 13
type input "Cleaning Maintenance"
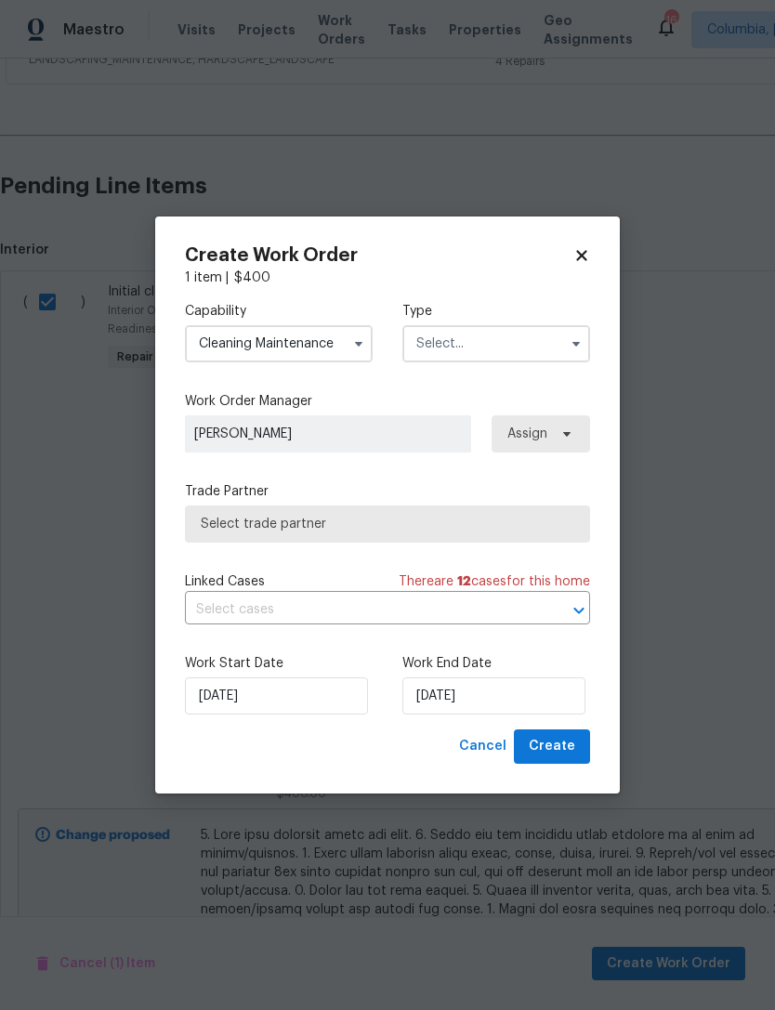
click at [528, 352] on input "text" at bounding box center [496, 343] width 188 height 37
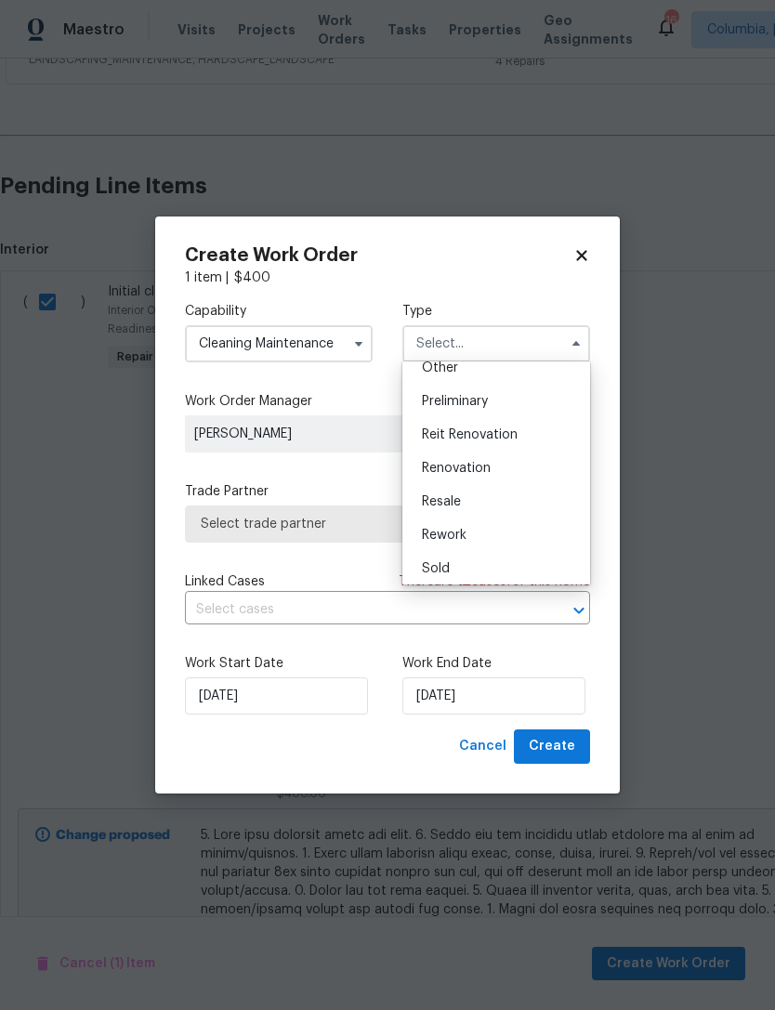
scroll to position [381, 0]
click at [515, 473] on div "Renovation" at bounding box center [496, 469] width 178 height 33
type input "Renovation"
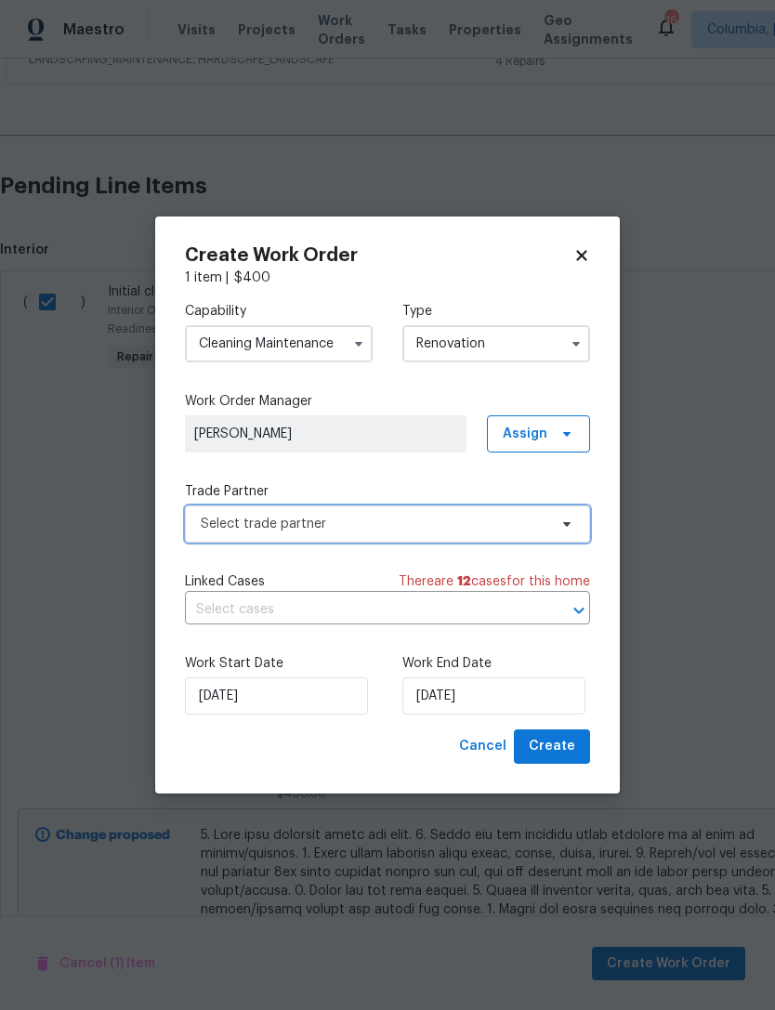
click at [383, 531] on span "Select trade partner" at bounding box center [374, 524] width 347 height 19
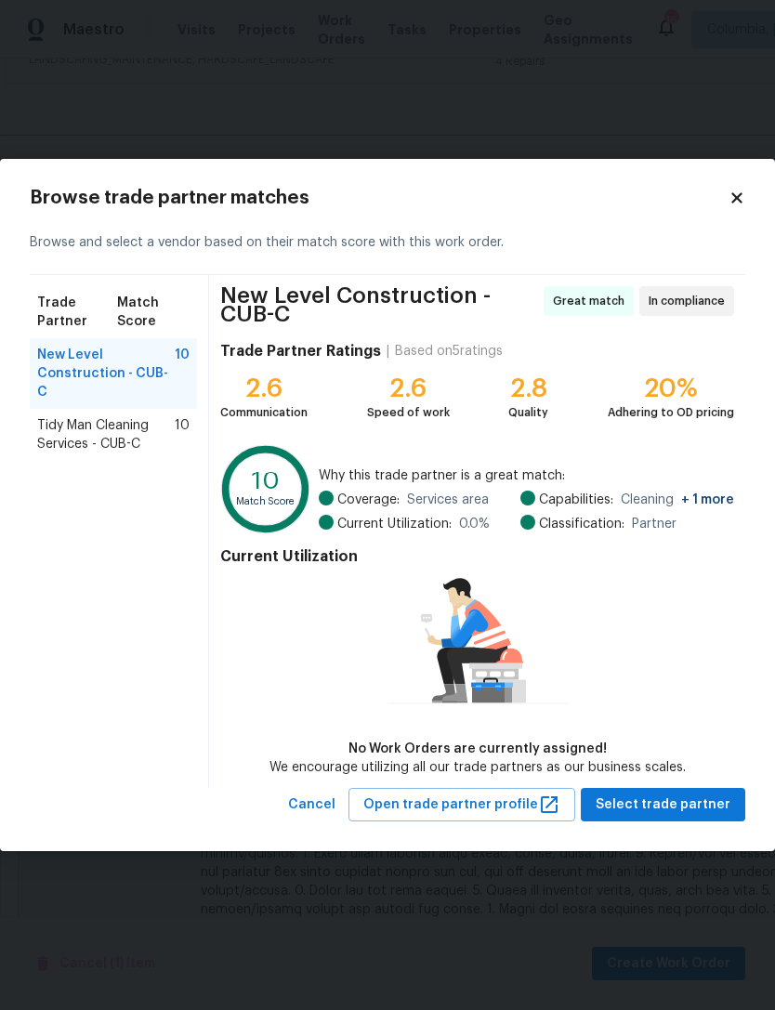
click at [47, 416] on span "Tidy Man Cleaning Services - CUB-C" at bounding box center [106, 434] width 138 height 37
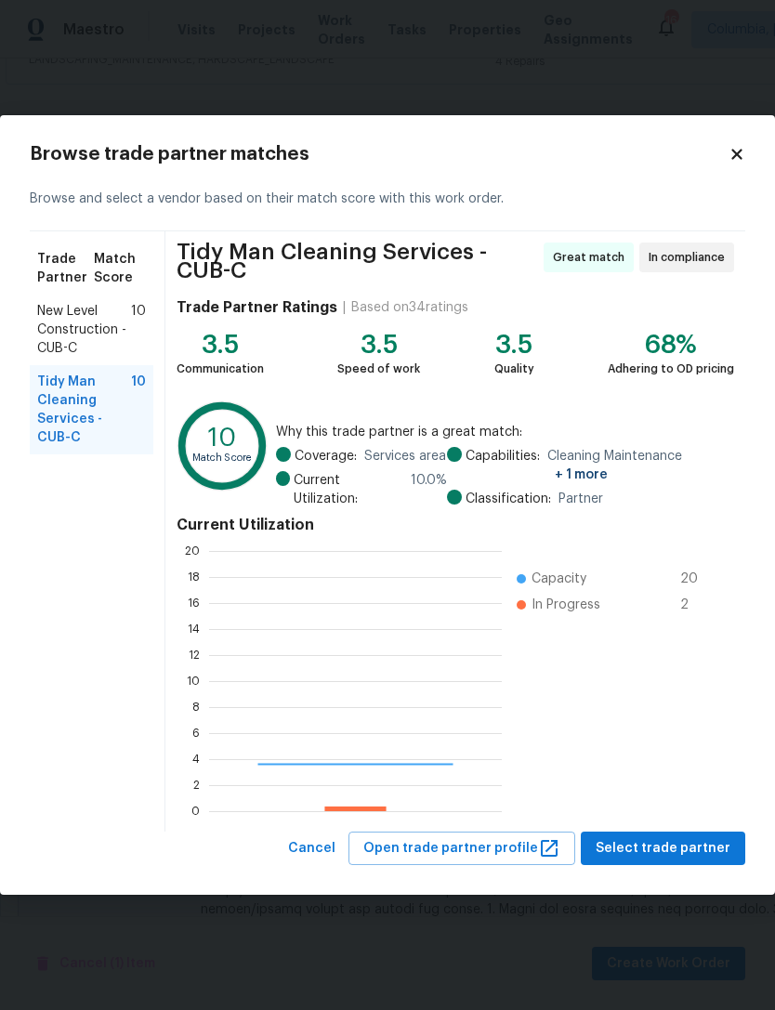
scroll to position [260, 293]
click at [673, 847] on span "Select trade partner" at bounding box center [663, 848] width 135 height 23
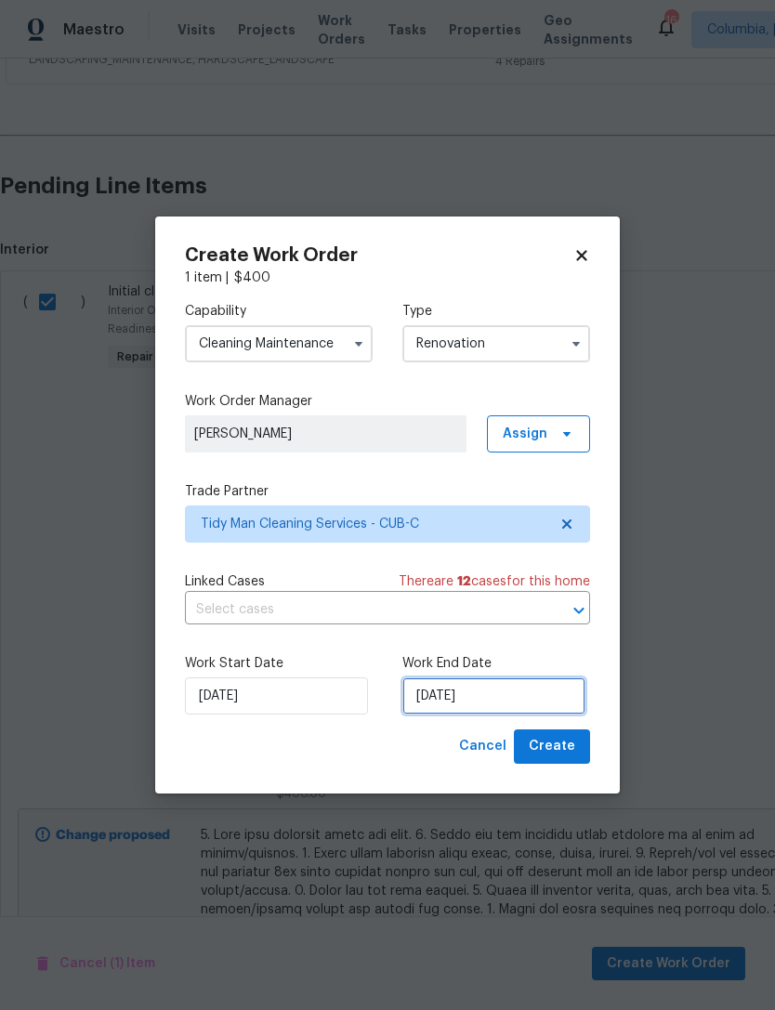
click at [484, 697] on input "[DATE]" at bounding box center [493, 695] width 183 height 37
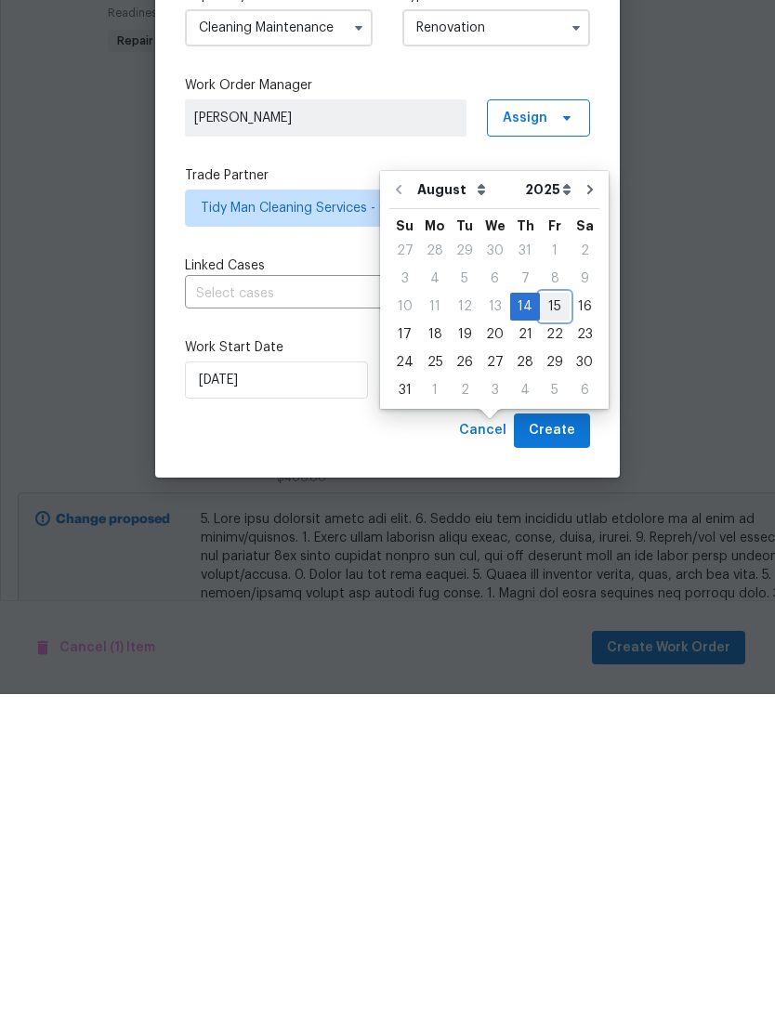
click at [543, 610] on div "15" at bounding box center [555, 623] width 30 height 26
type input "[DATE]"
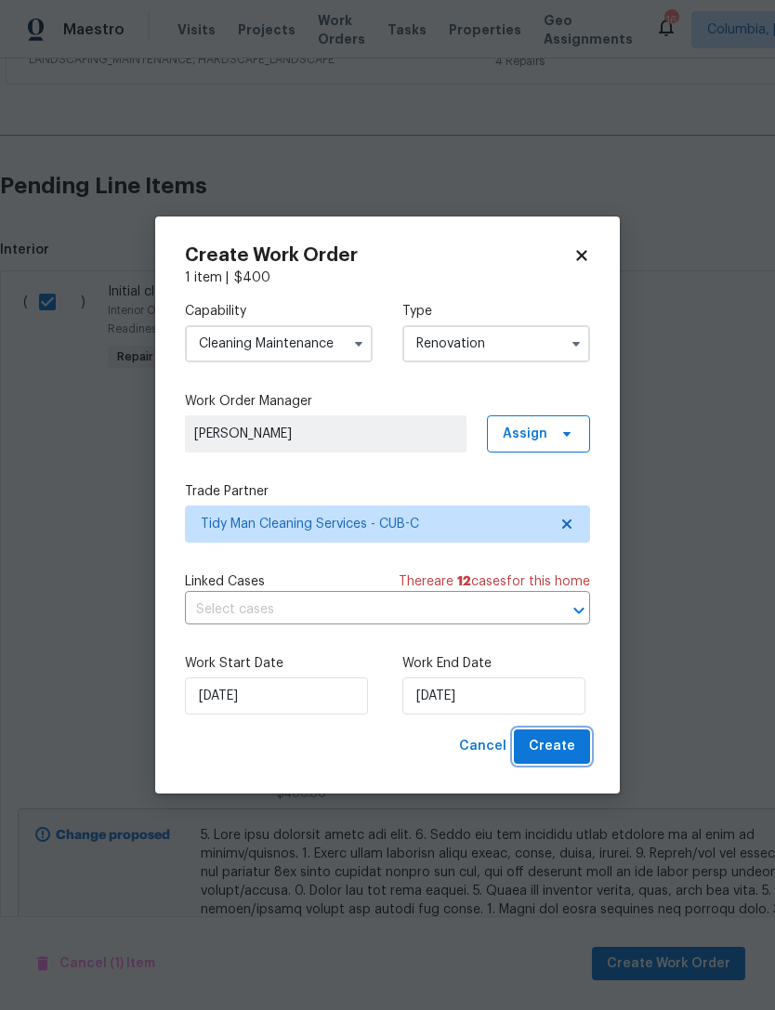
click at [554, 737] on span "Create" at bounding box center [552, 746] width 46 height 23
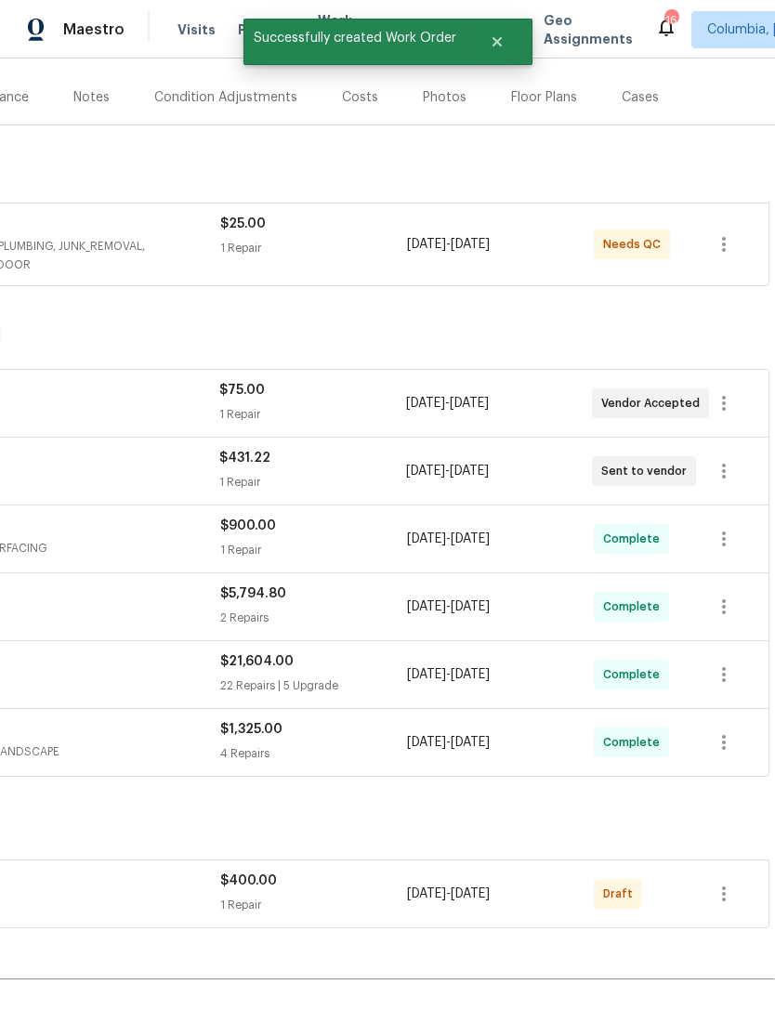
scroll to position [205, 275]
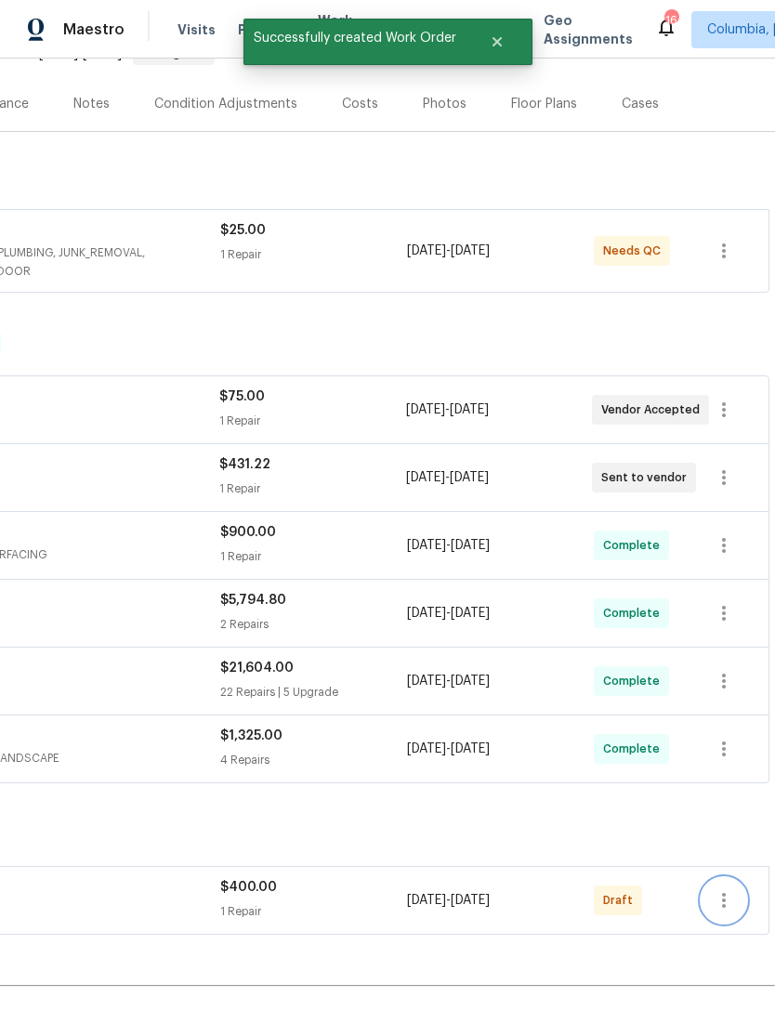
click at [713, 878] on button "button" at bounding box center [724, 900] width 45 height 45
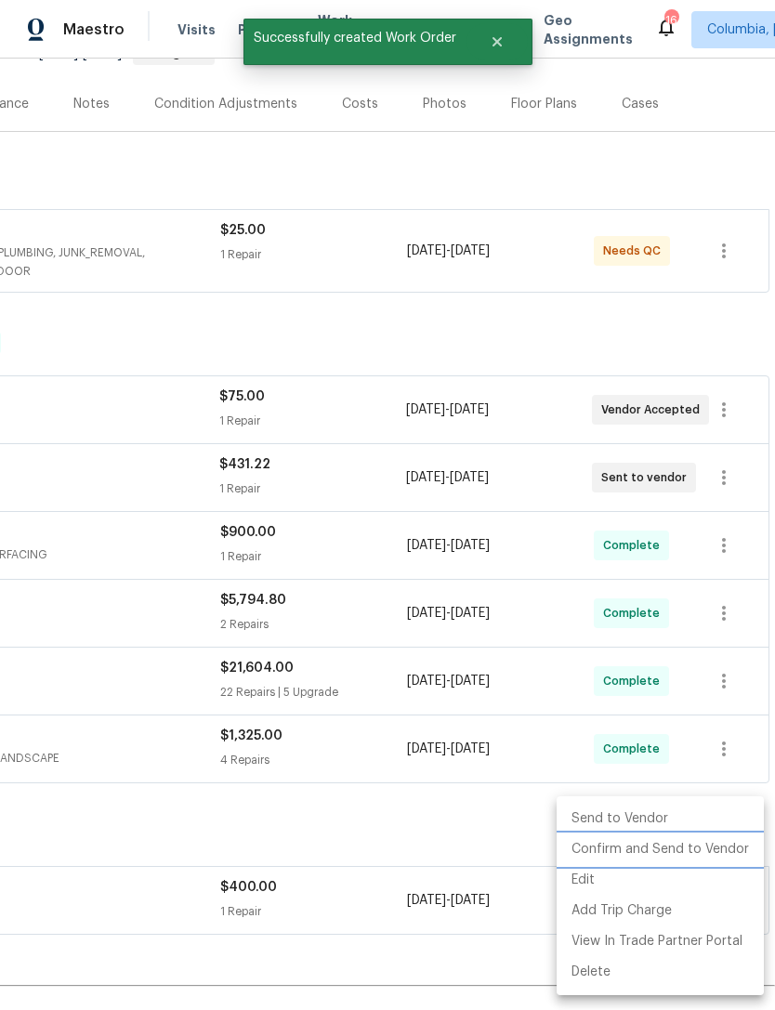
click at [670, 849] on li "Confirm and Send to Vendor" at bounding box center [660, 849] width 207 height 31
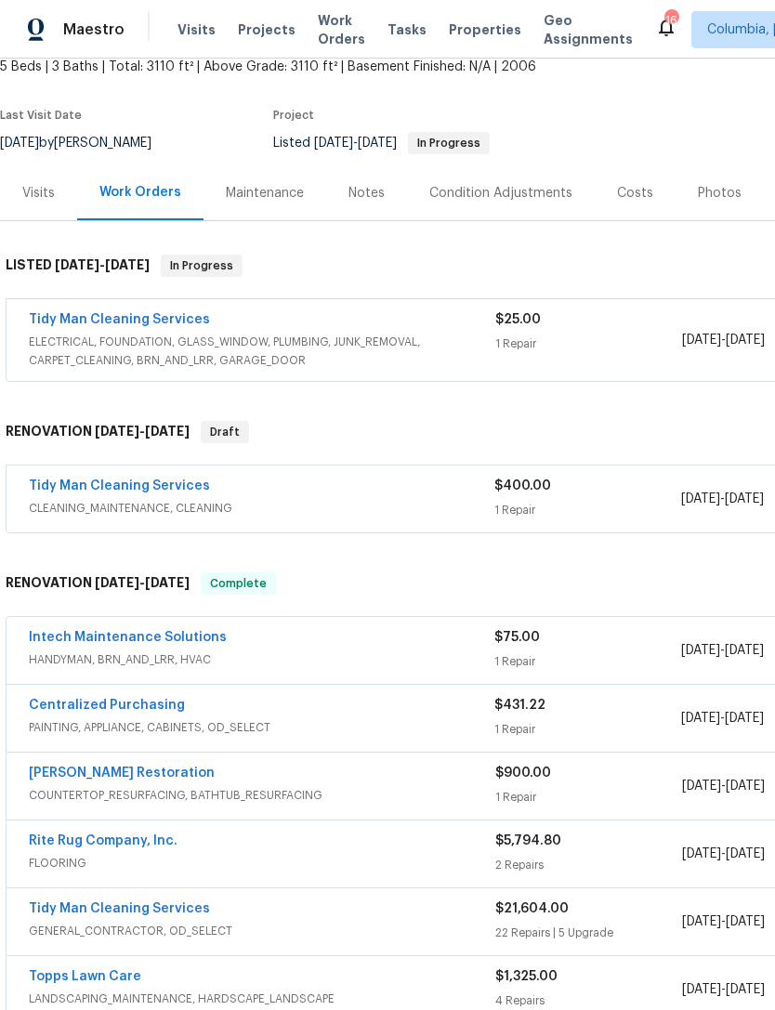
scroll to position [116, 0]
click at [75, 479] on link "Tidy Man Cleaning Services" at bounding box center [119, 485] width 181 height 13
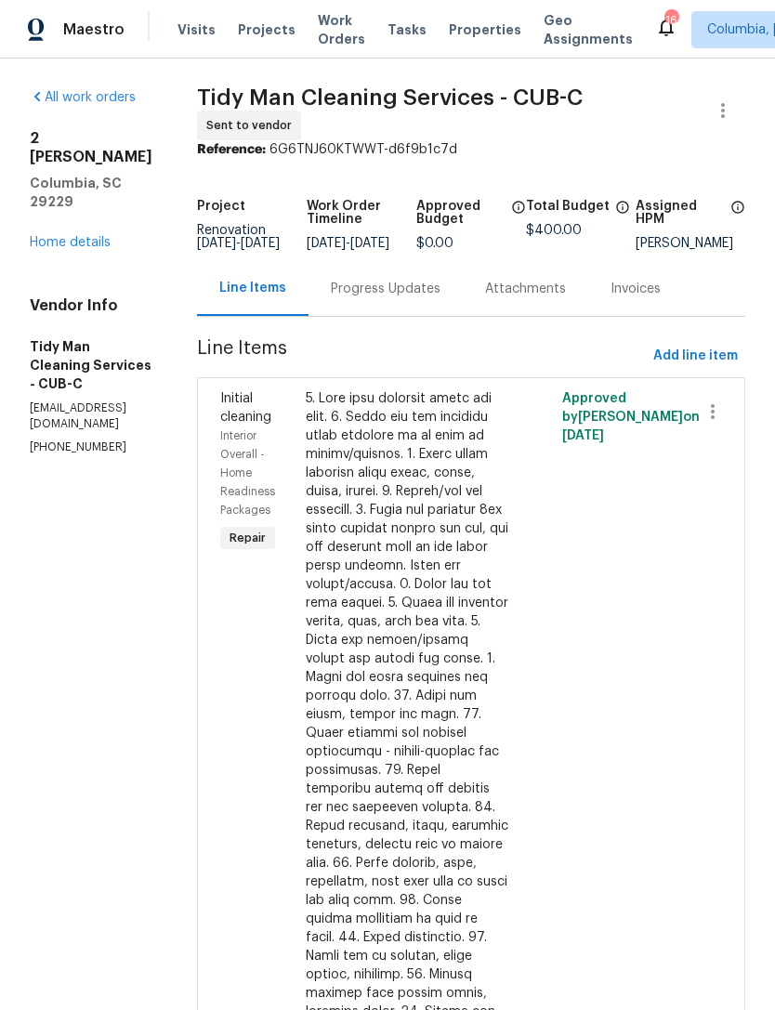
click at [367, 298] on div "Progress Updates" at bounding box center [386, 289] width 110 height 19
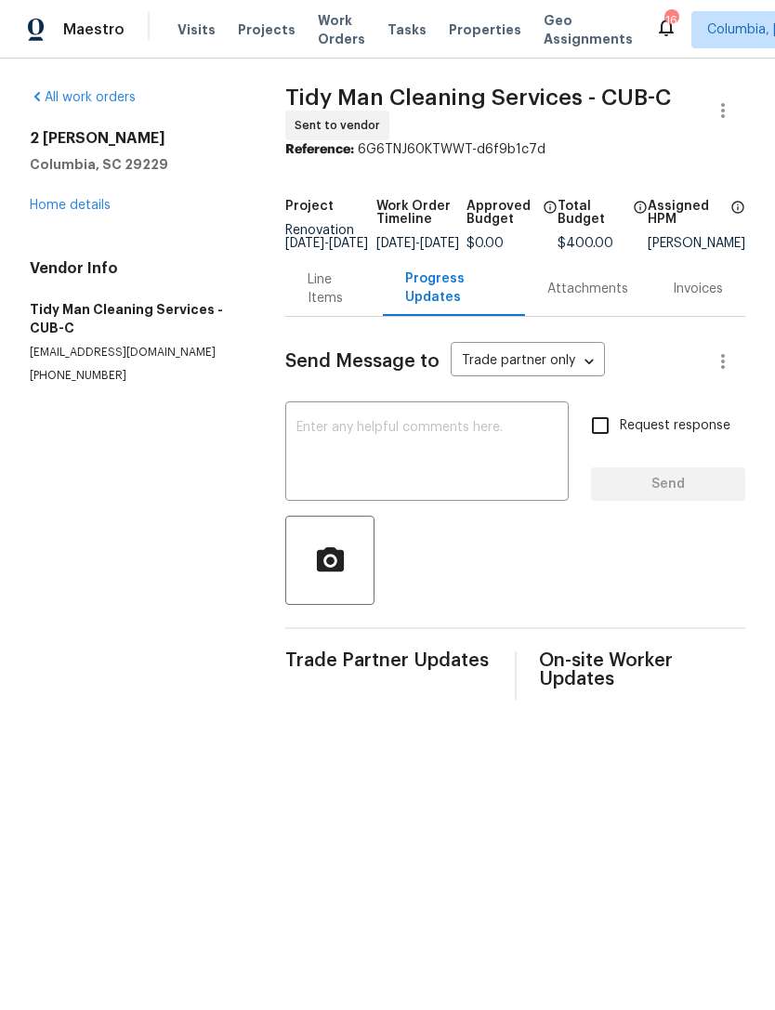
click at [414, 442] on textarea at bounding box center [426, 453] width 261 height 65
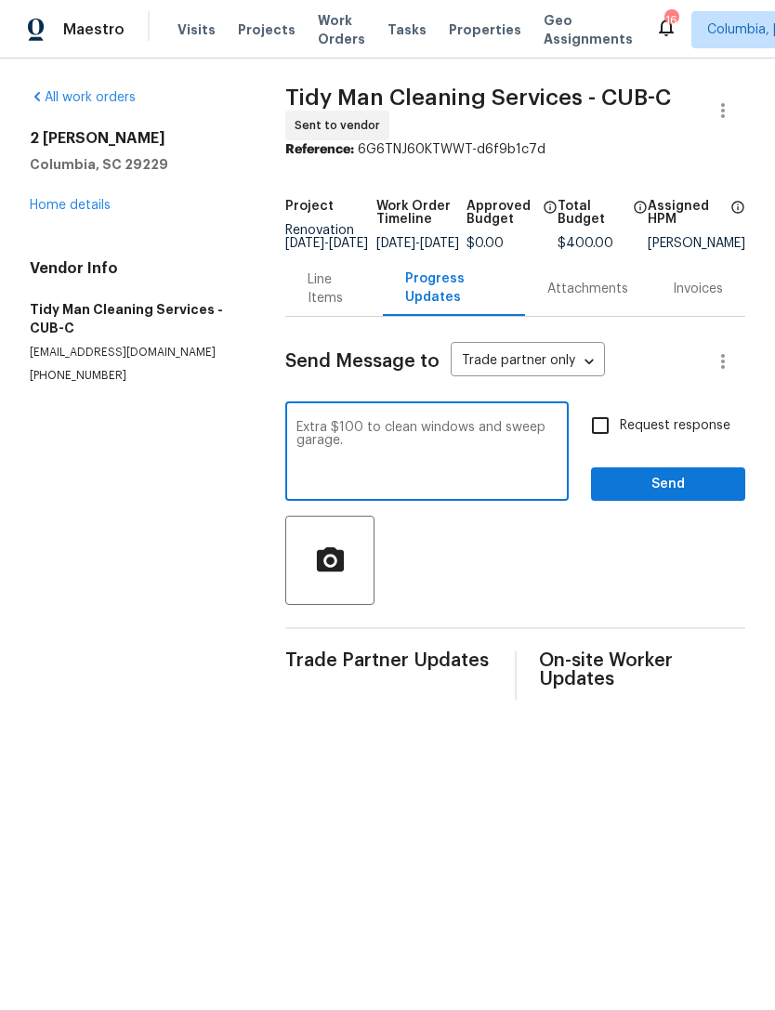
type textarea "Extra $100 to clean windows and sweep garage."
click at [603, 440] on input "Request response" at bounding box center [600, 425] width 39 height 39
checkbox input "true"
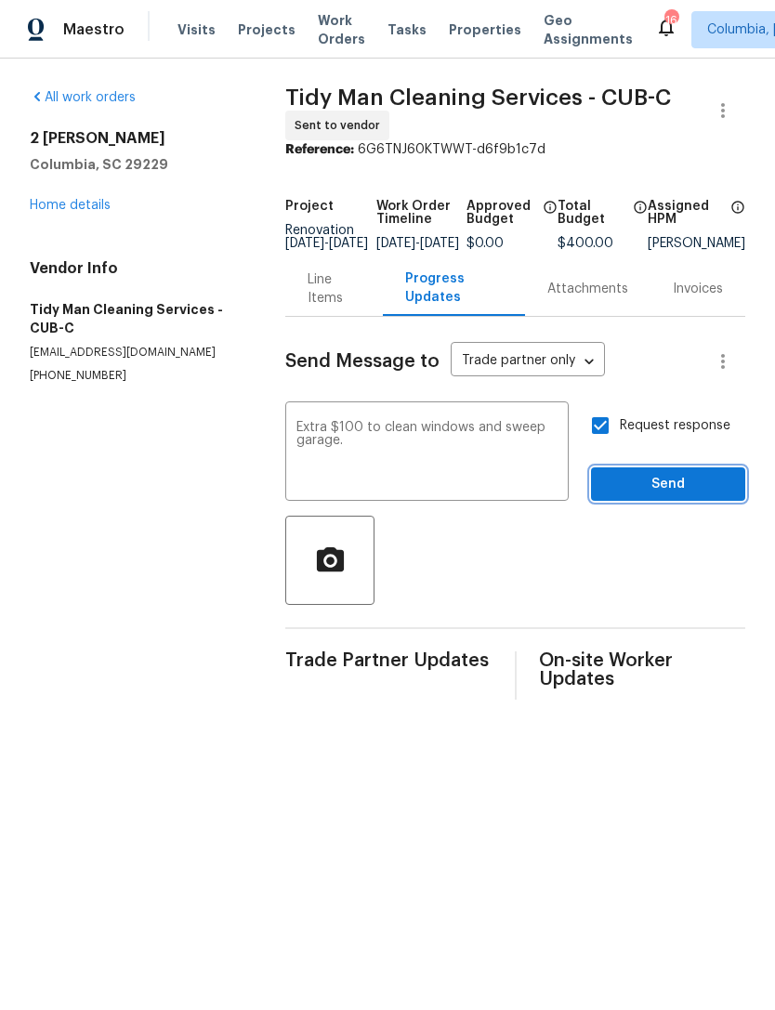
click at [672, 496] on span "Send" at bounding box center [668, 484] width 125 height 23
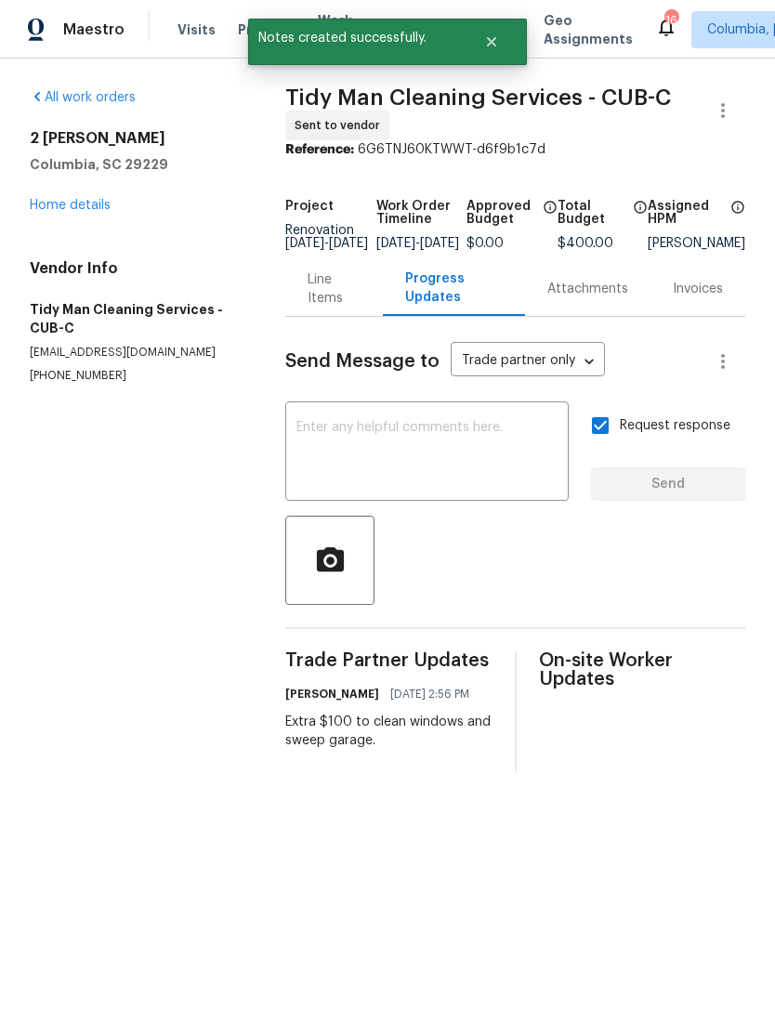
click at [50, 205] on link "Home details" at bounding box center [70, 205] width 81 height 13
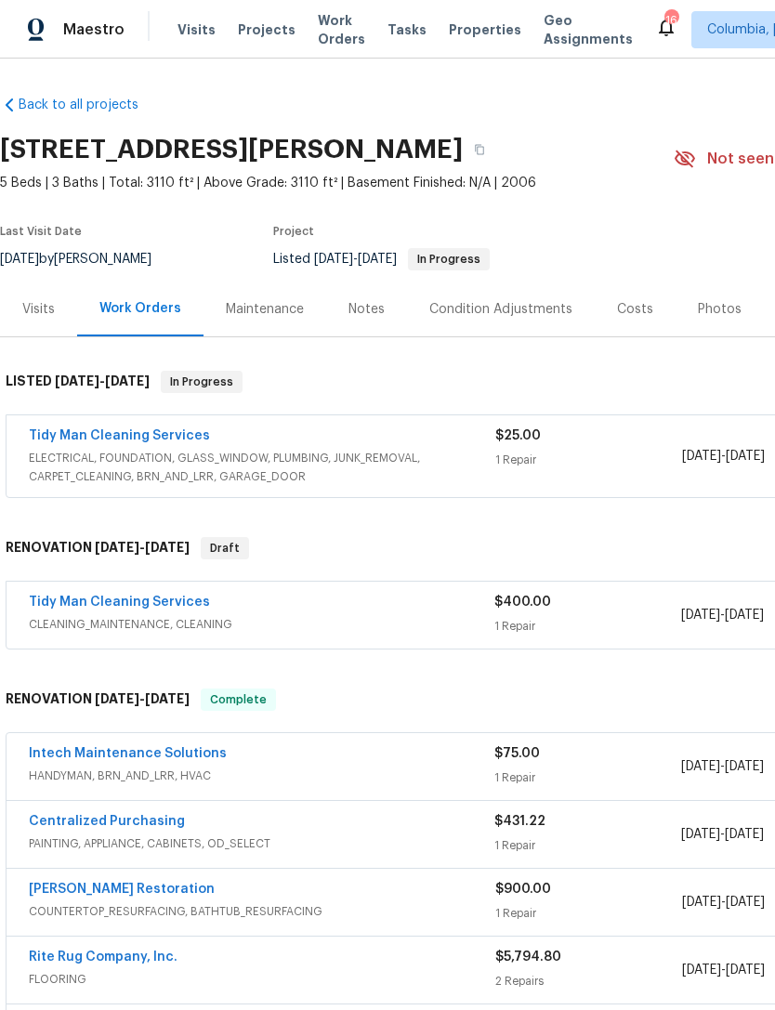
click at [40, 437] on link "Tidy Man Cleaning Services" at bounding box center [119, 435] width 181 height 13
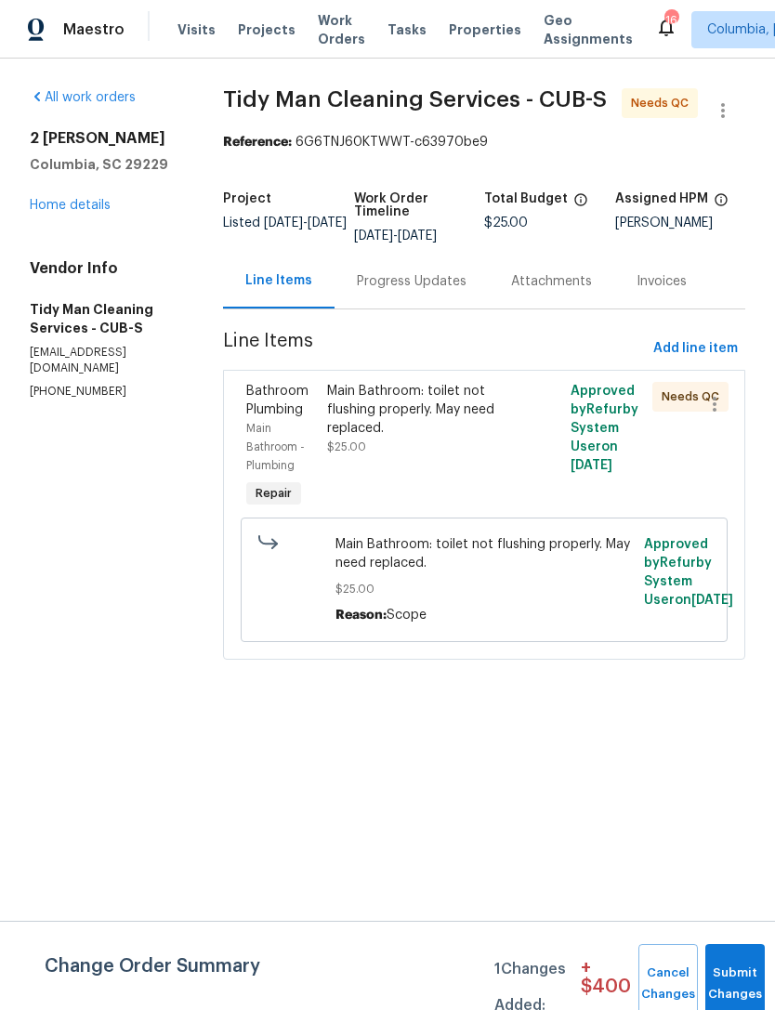
click at [381, 412] on div "Main Bathroom: toilet not flushing properly. May need replaced." at bounding box center [422, 410] width 191 height 56
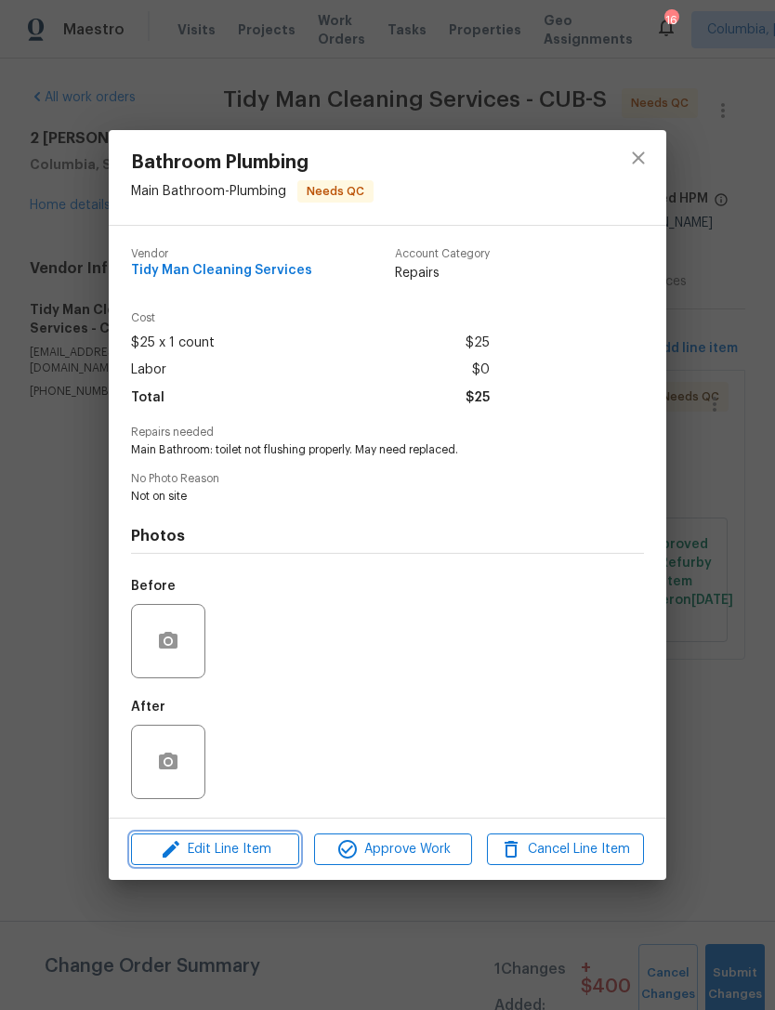
click at [222, 857] on span "Edit Line Item" at bounding box center [215, 849] width 157 height 23
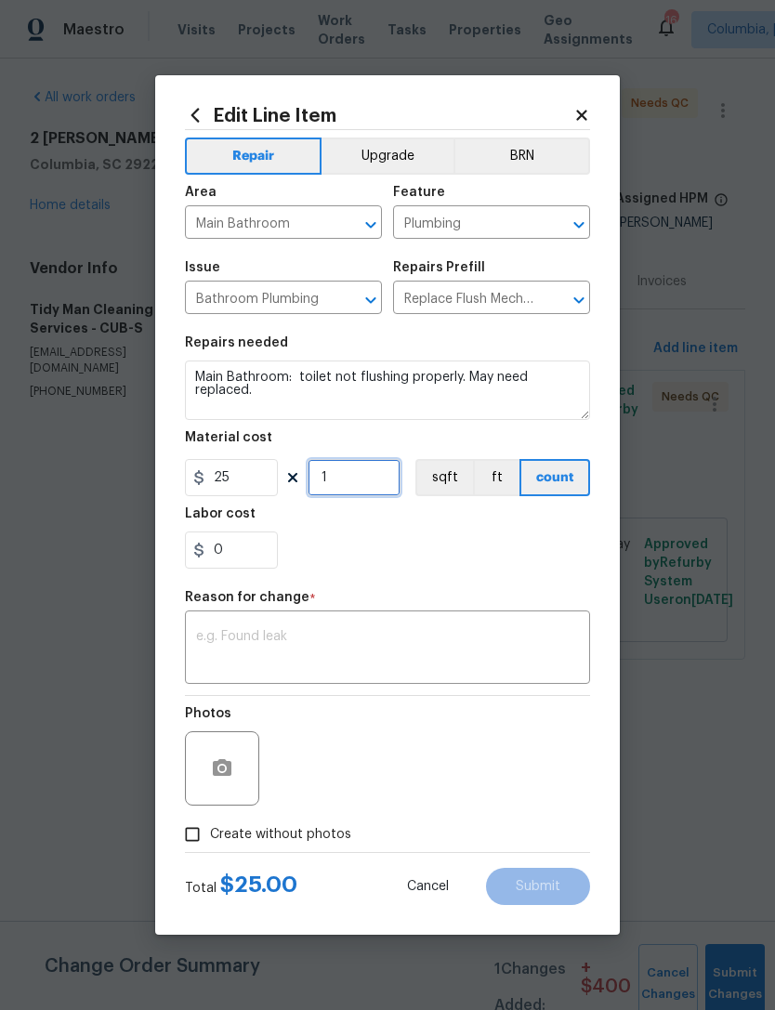
click at [350, 484] on input "1" at bounding box center [354, 477] width 93 height 37
type input "3"
click at [433, 547] on div "0" at bounding box center [387, 550] width 405 height 37
click at [383, 641] on textarea at bounding box center [387, 649] width 383 height 39
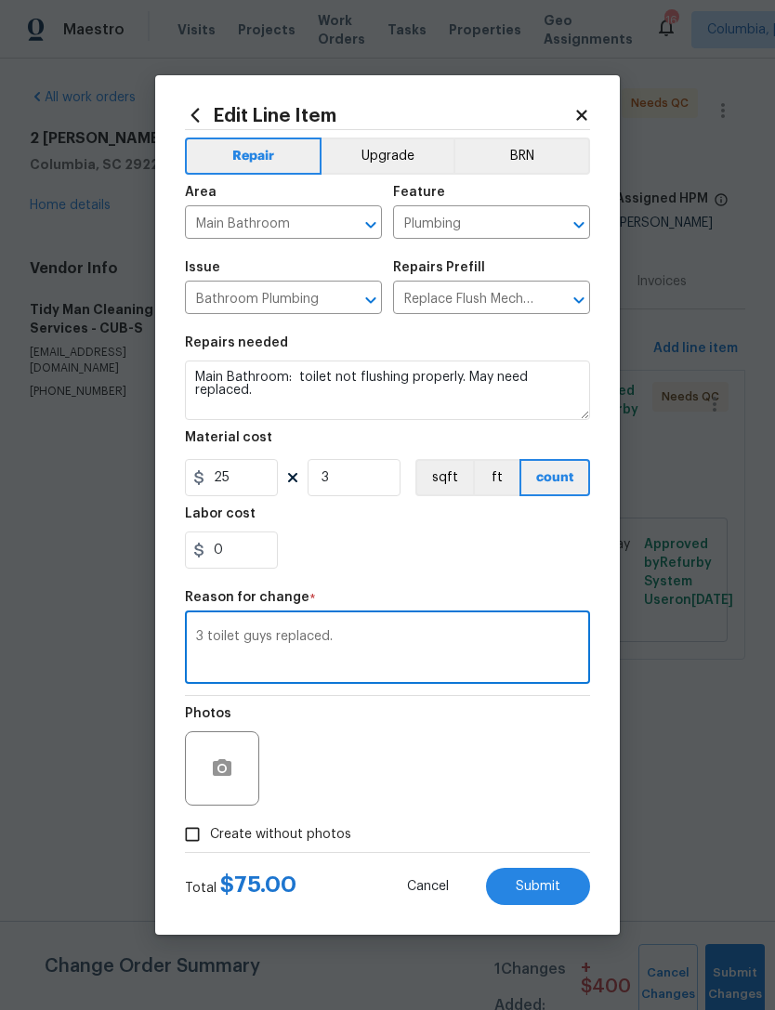
type textarea "3 toilet guys replaced."
click at [497, 549] on div "0" at bounding box center [387, 550] width 405 height 37
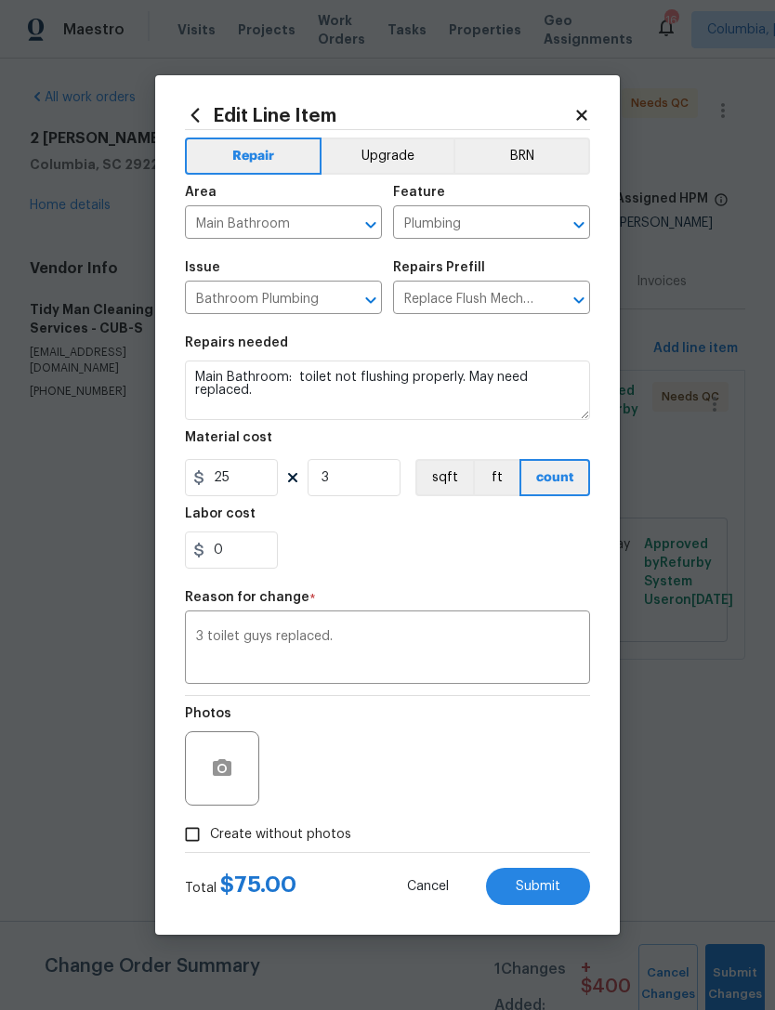
click at [188, 840] on input "Create without photos" at bounding box center [192, 834] width 35 height 35
checkbox input "true"
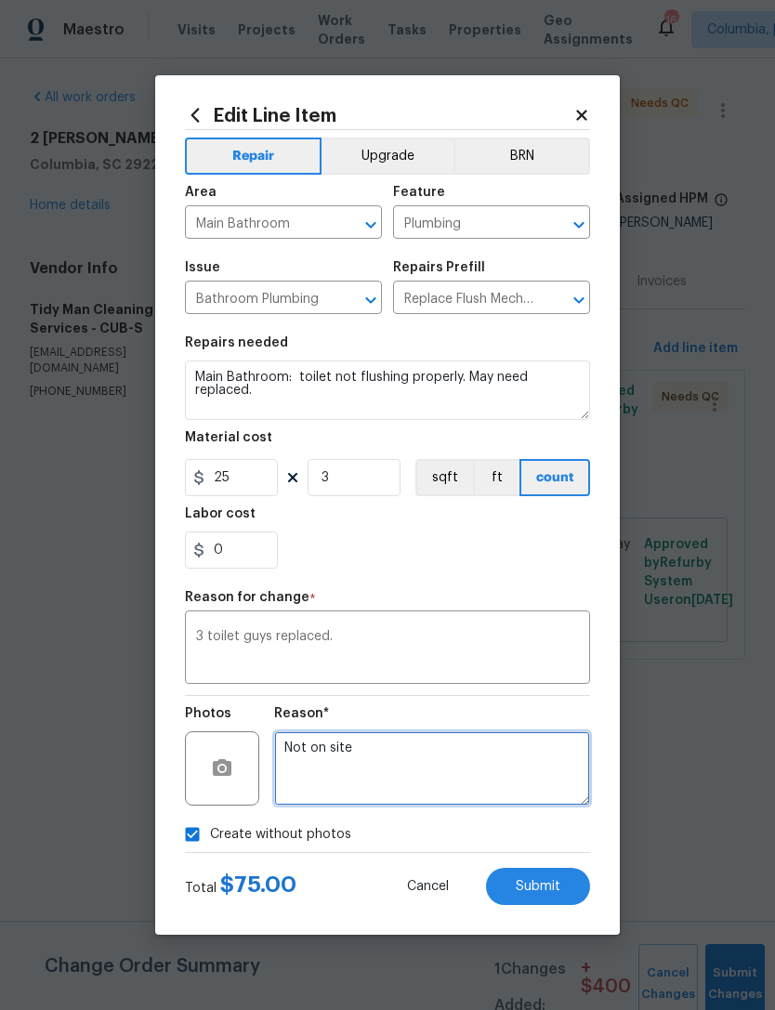
click at [415, 769] on textarea "Not on site" at bounding box center [432, 768] width 316 height 74
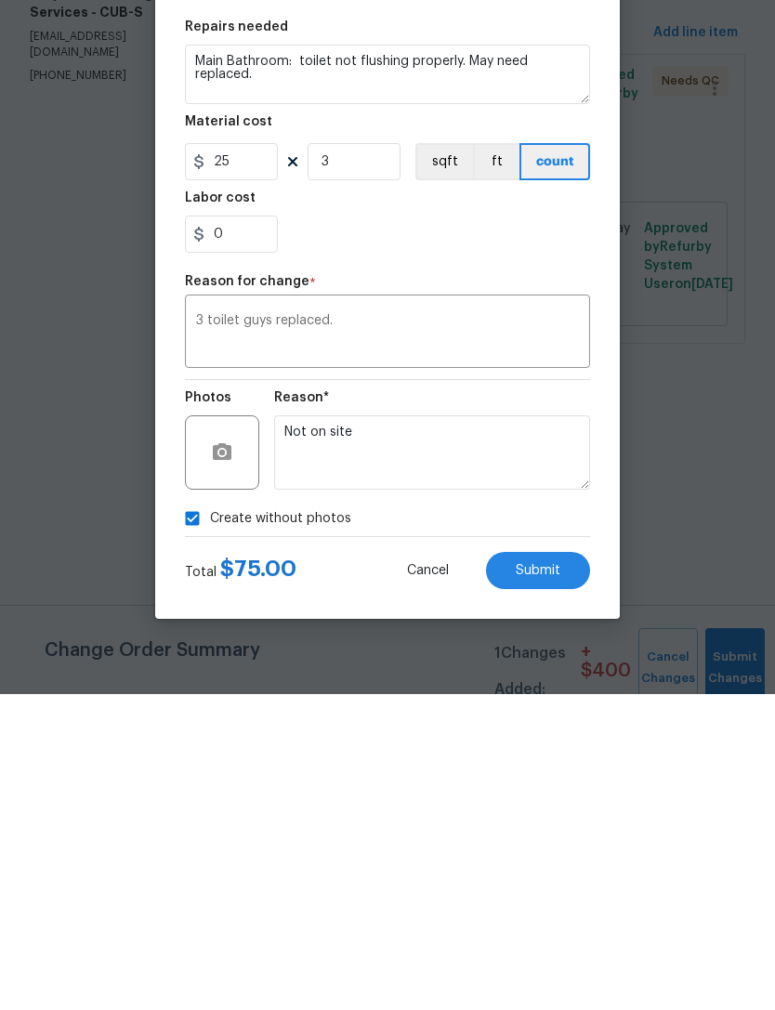
click at [567, 868] on button "Submit" at bounding box center [538, 886] width 104 height 37
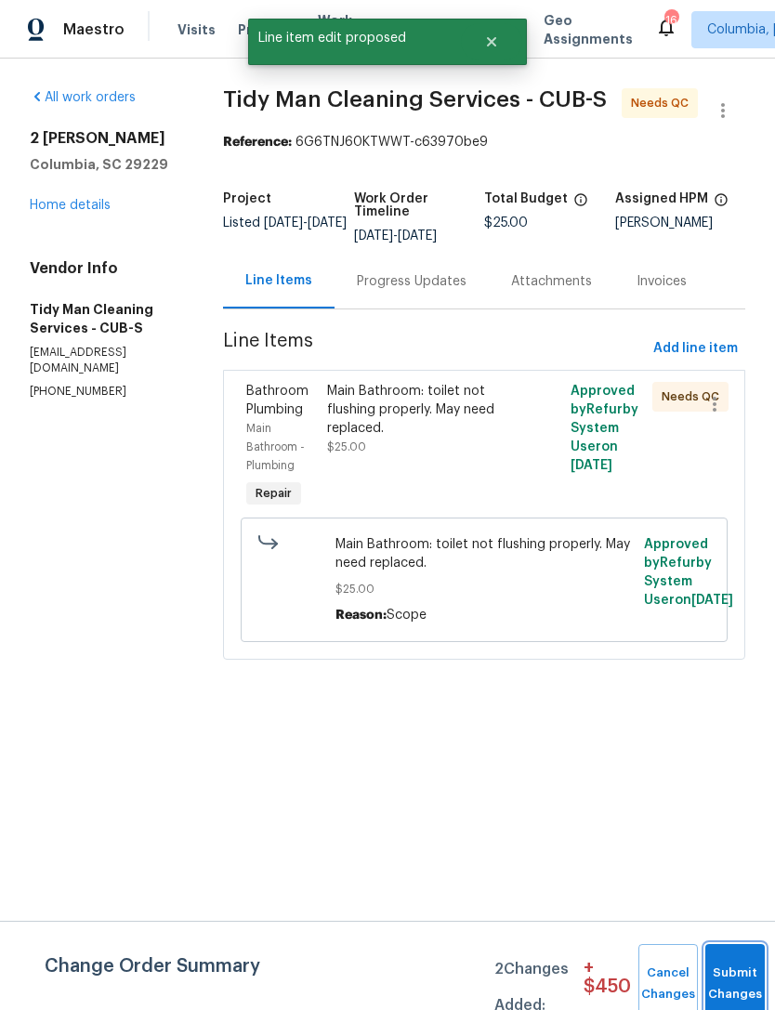
click at [739, 968] on button "Submit Changes" at bounding box center [734, 984] width 59 height 80
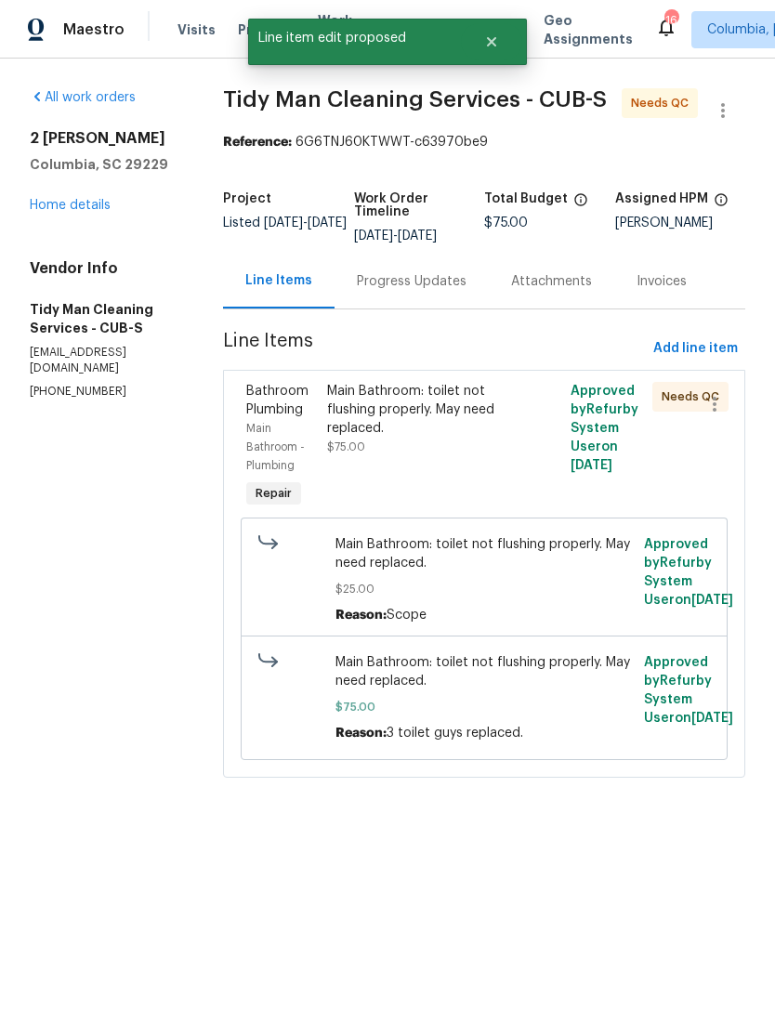
click at [41, 209] on link "Home details" at bounding box center [70, 205] width 81 height 13
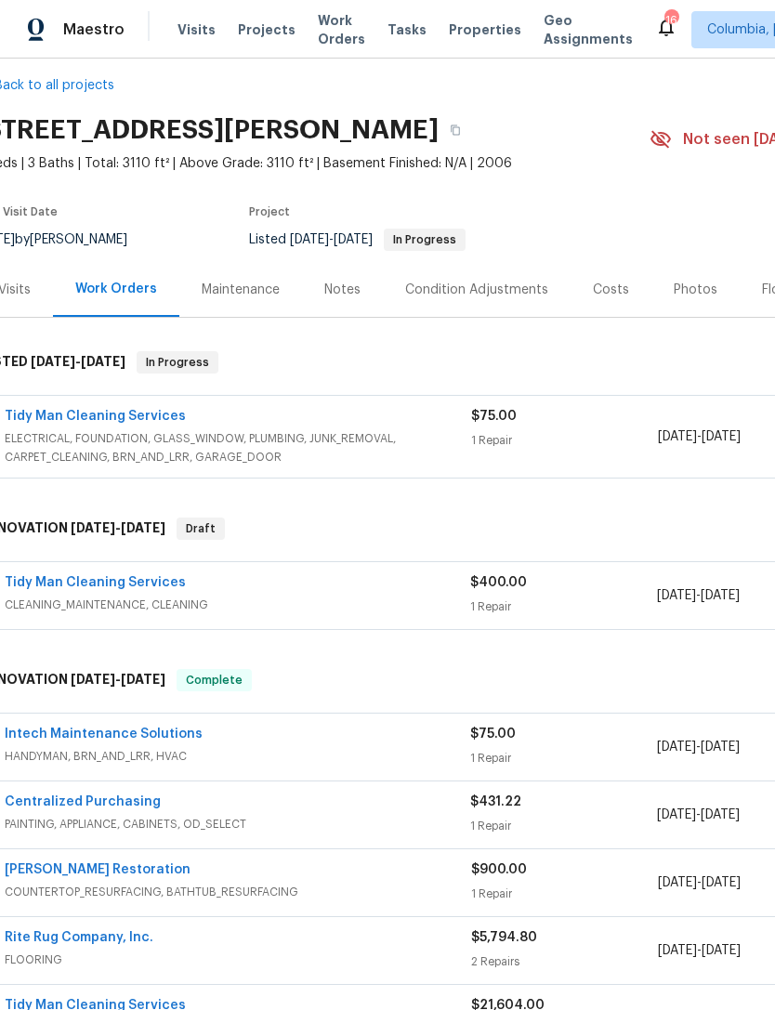
scroll to position [16, 22]
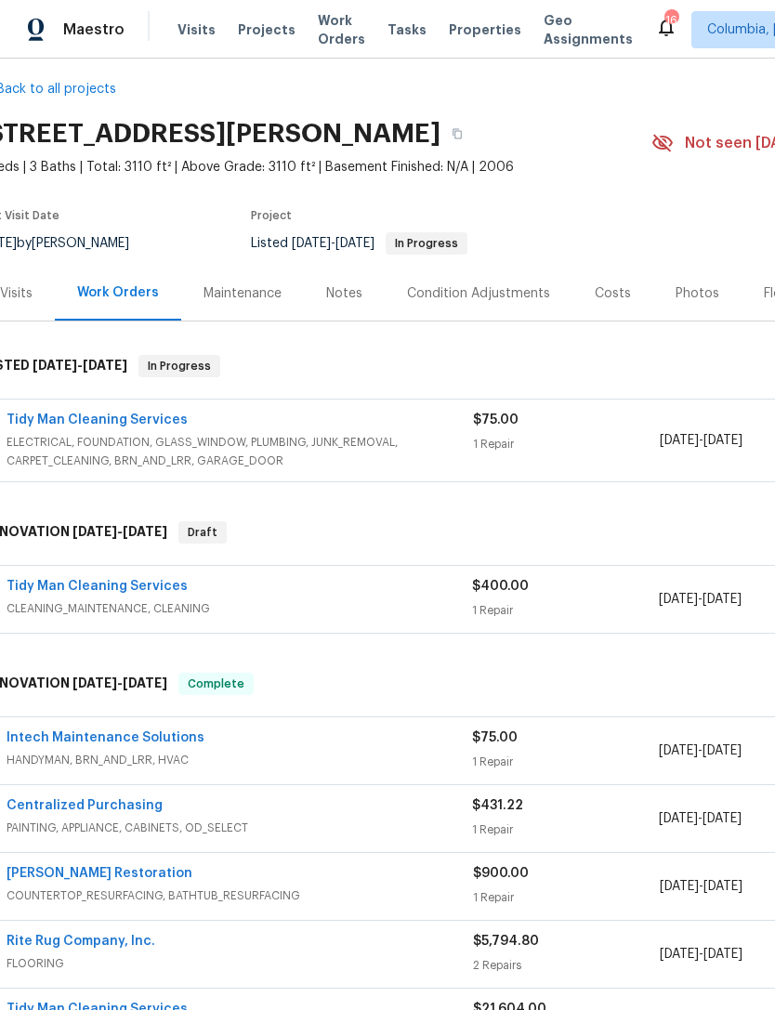
click at [58, 419] on link "Tidy Man Cleaning Services" at bounding box center [97, 420] width 181 height 13
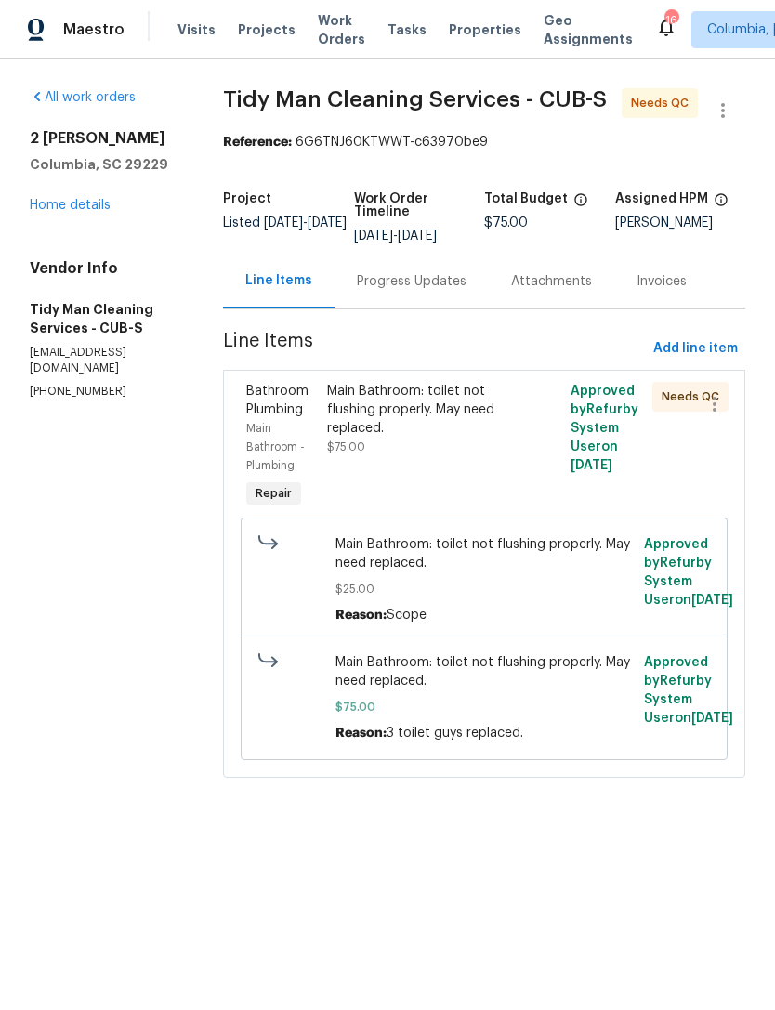
click at [432, 448] on div "Main Bathroom: toilet not flushing properly. May need replaced. $75.00" at bounding box center [422, 419] width 191 height 74
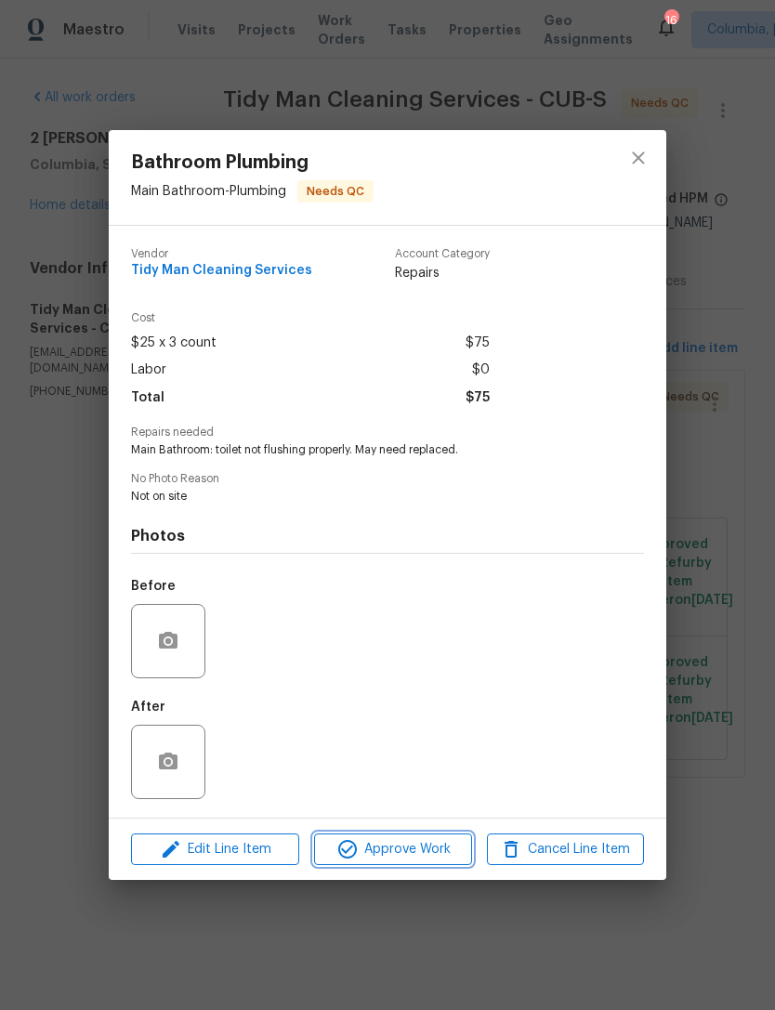
click at [421, 855] on span "Approve Work" at bounding box center [393, 849] width 146 height 23
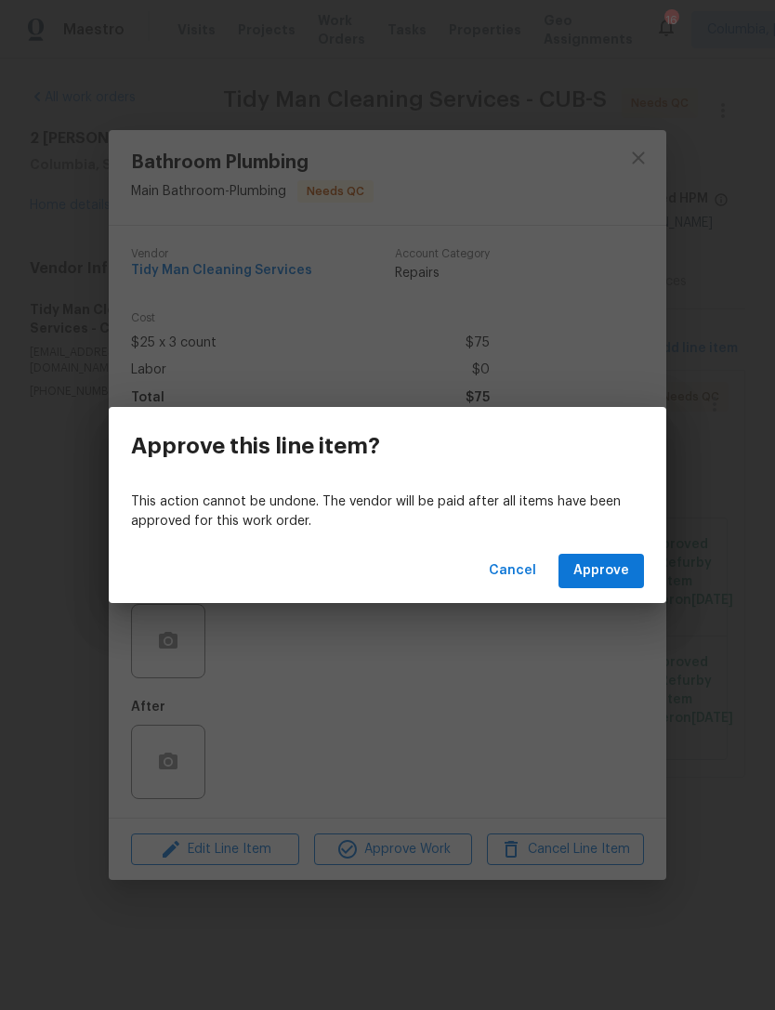
click at [626, 566] on span "Approve" at bounding box center [601, 570] width 56 height 23
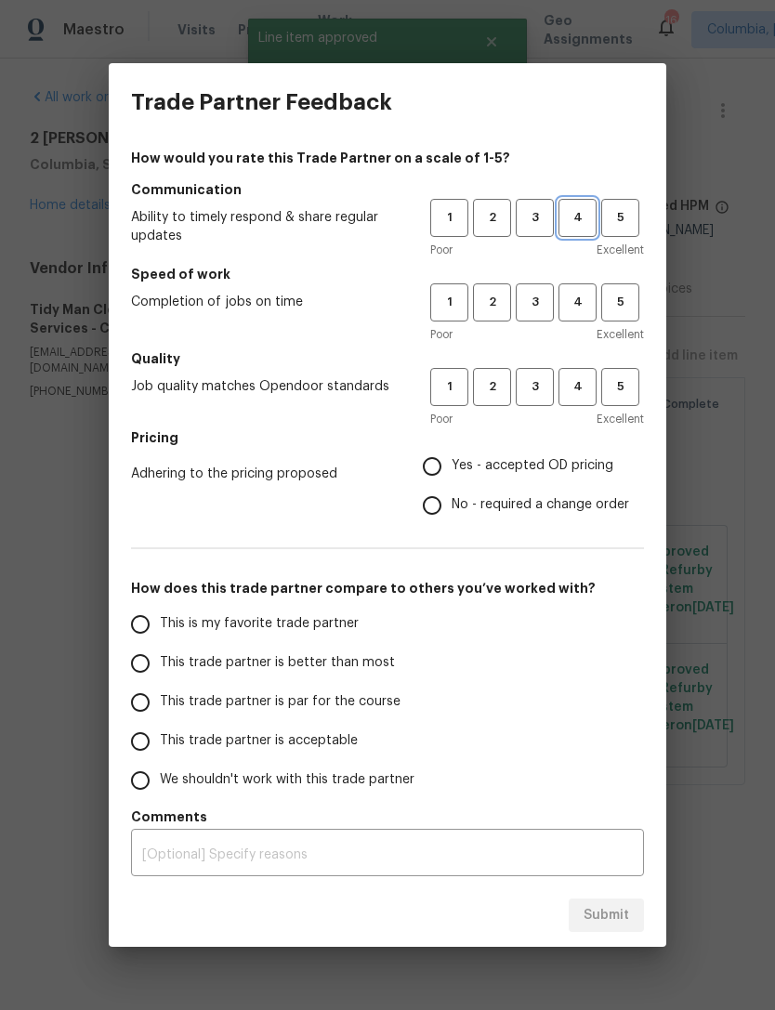
click at [571, 213] on span "4" at bounding box center [577, 217] width 34 height 21
click at [581, 284] on button "4" at bounding box center [577, 302] width 38 height 38
click at [588, 364] on h5 "Quality" at bounding box center [387, 358] width 513 height 19
click at [580, 381] on span "4" at bounding box center [577, 386] width 34 height 21
click at [625, 211] on span "5" at bounding box center [620, 217] width 34 height 21
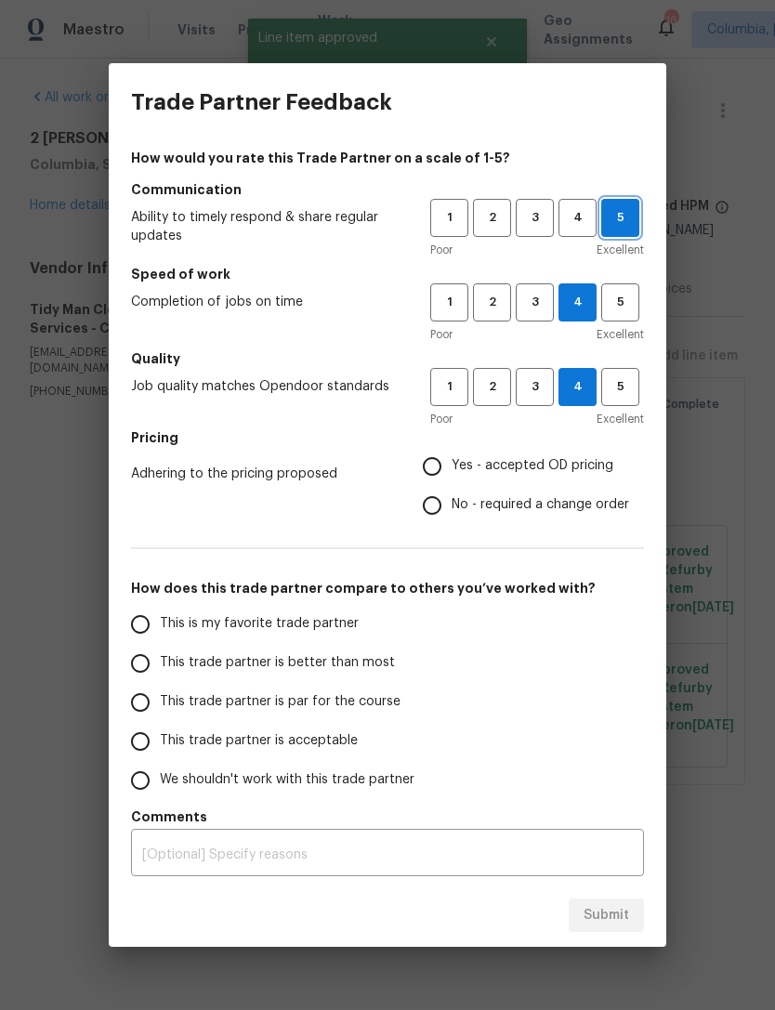
click at [624, 295] on span "5" at bounding box center [620, 302] width 34 height 21
click at [622, 390] on span "5" at bounding box center [620, 386] width 34 height 21
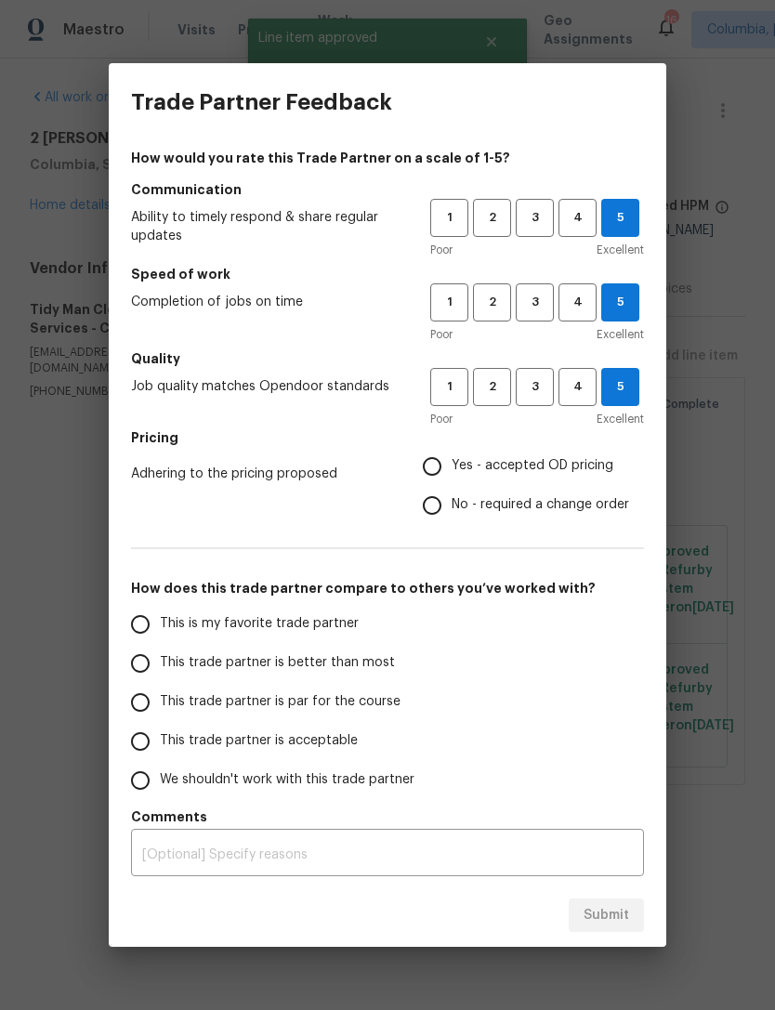
click at [422, 464] on input "Yes - accepted OD pricing" at bounding box center [432, 466] width 39 height 39
radio input "true"
click at [143, 627] on input "This is my favorite trade partner" at bounding box center [140, 624] width 39 height 39
click at [610, 901] on button "Submit" at bounding box center [606, 916] width 75 height 34
radio input "true"
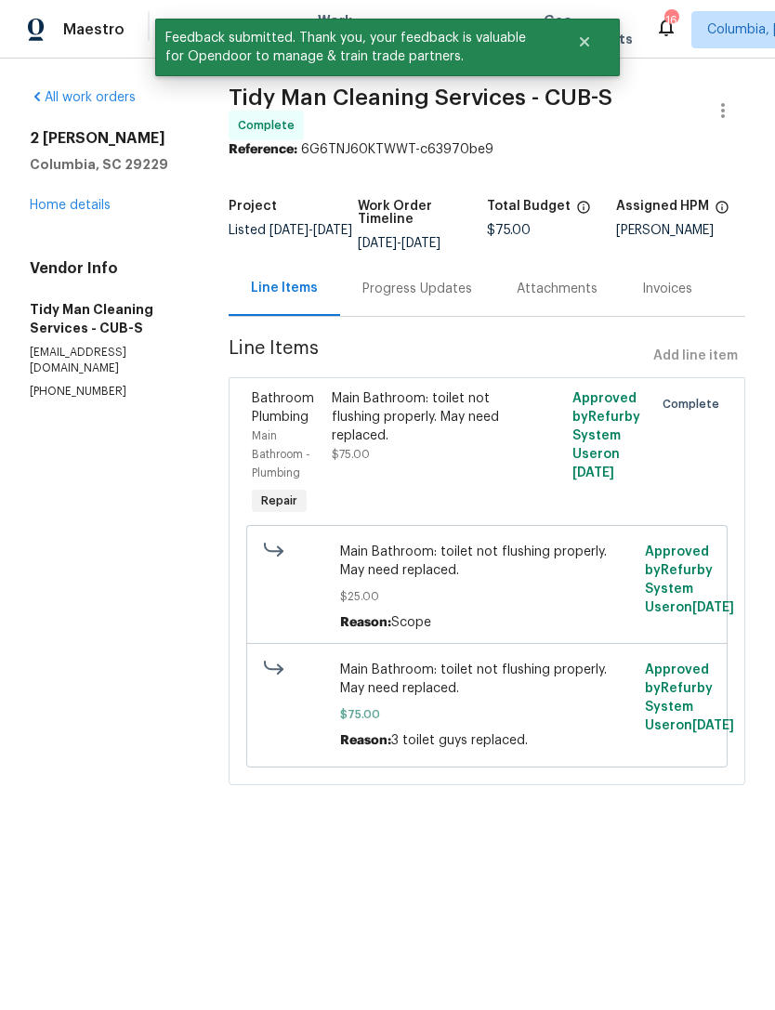
click at [46, 209] on link "Home details" at bounding box center [70, 205] width 81 height 13
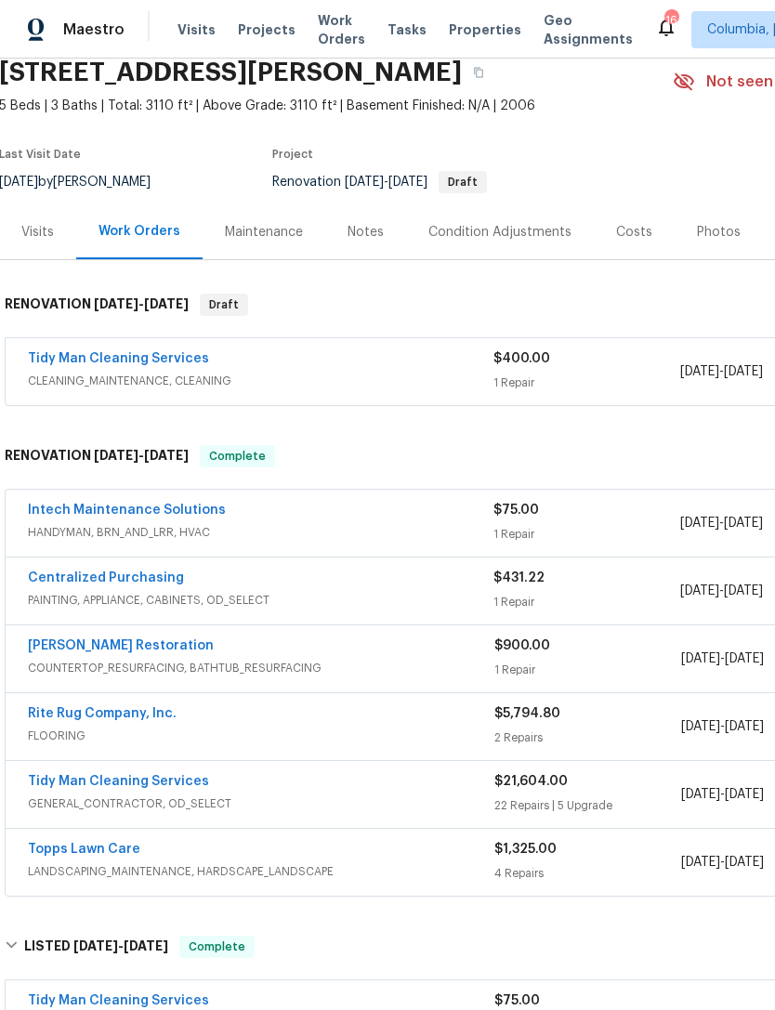
scroll to position [76, 1]
click at [52, 512] on link "Intech Maintenance Solutions" at bounding box center [127, 511] width 198 height 13
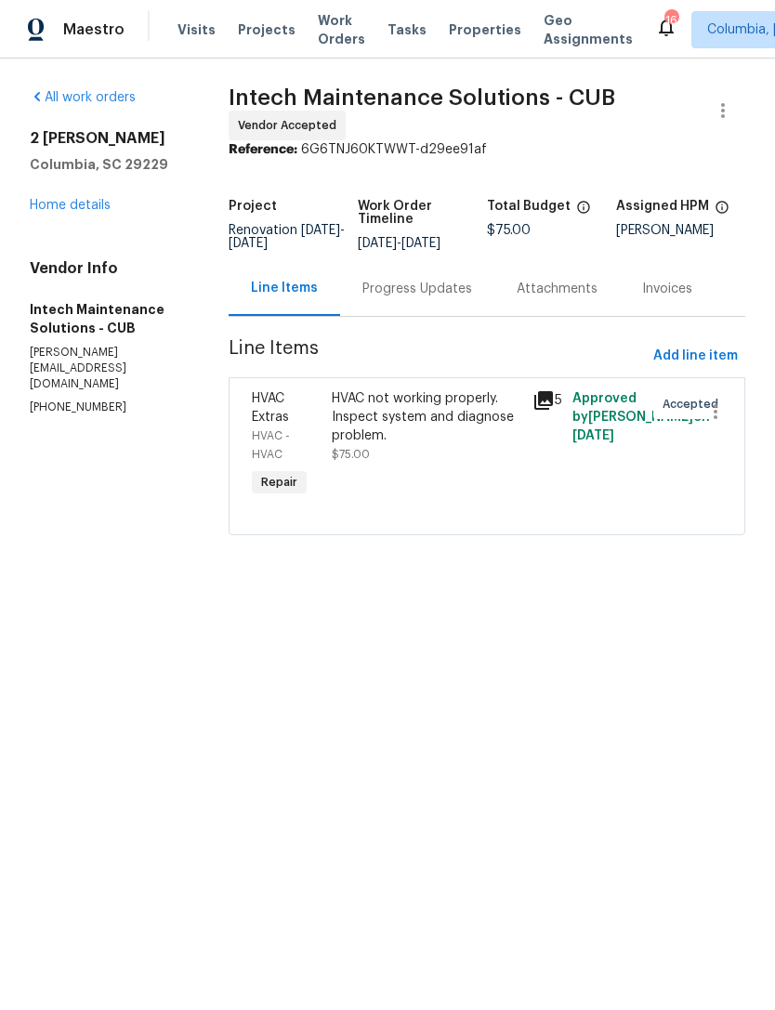
click at [54, 190] on div "2 Alelia Ct Columbia, SC 29229 Home details" at bounding box center [107, 171] width 154 height 85
click at [36, 204] on link "Home details" at bounding box center [70, 205] width 81 height 13
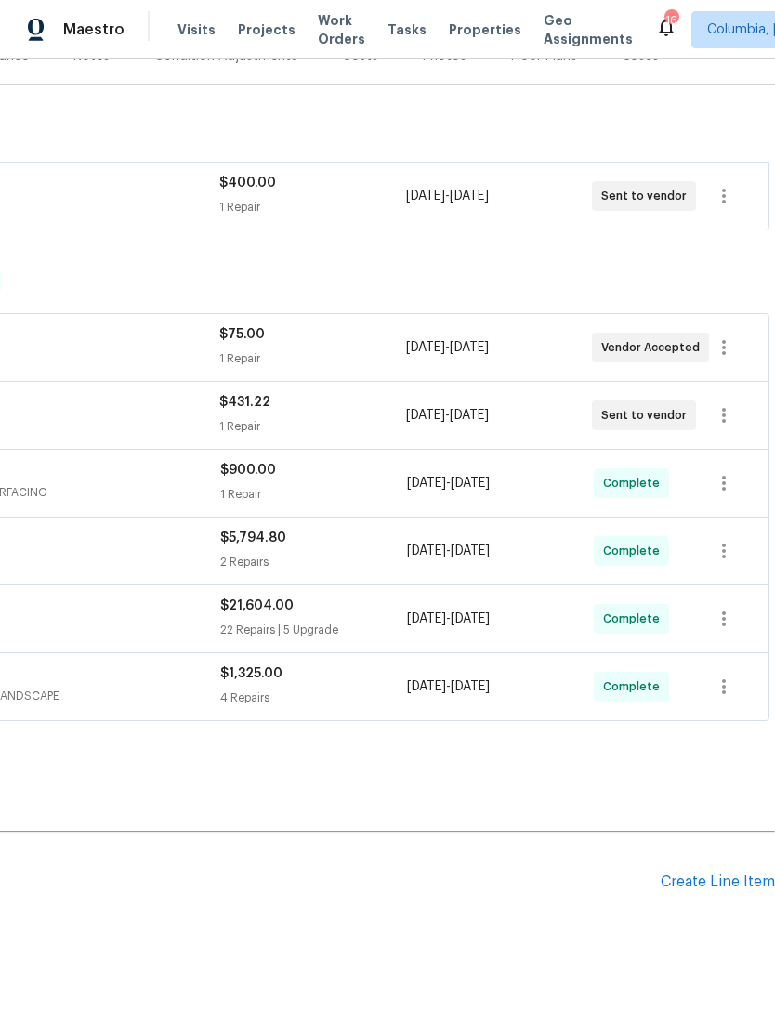
scroll to position [253, 275]
click at [713, 882] on div "Create Line Item" at bounding box center [718, 882] width 114 height 18
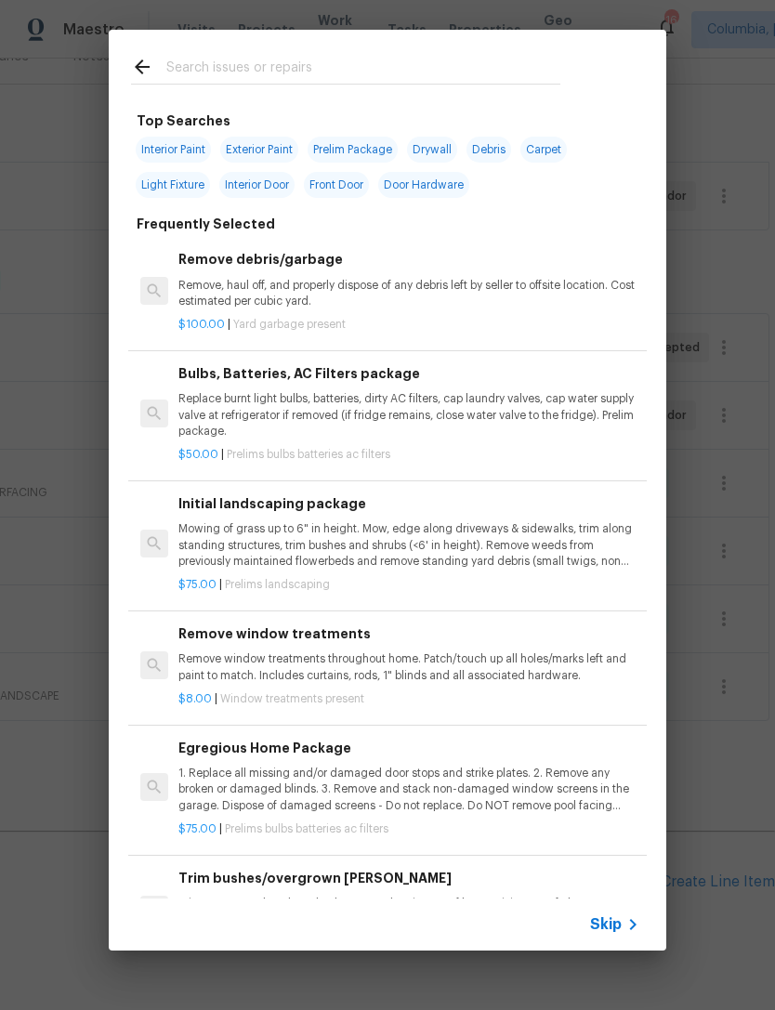
click at [211, 63] on input "text" at bounding box center [363, 70] width 394 height 28
type input "HVAC"
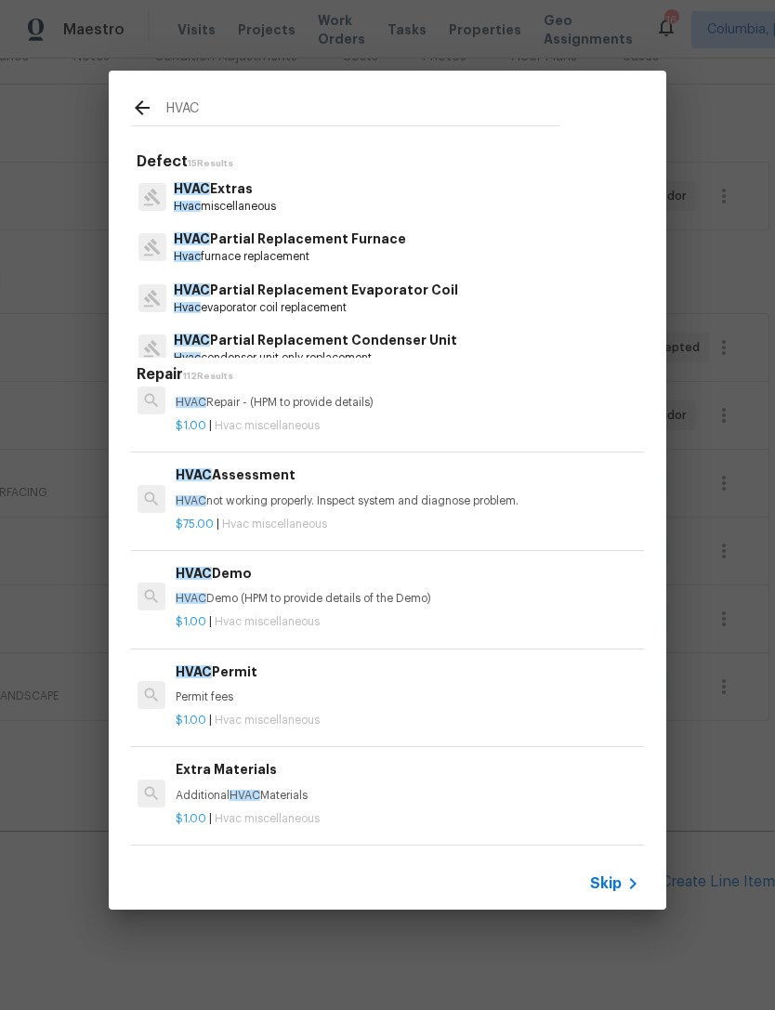
scroll to position [30, 3]
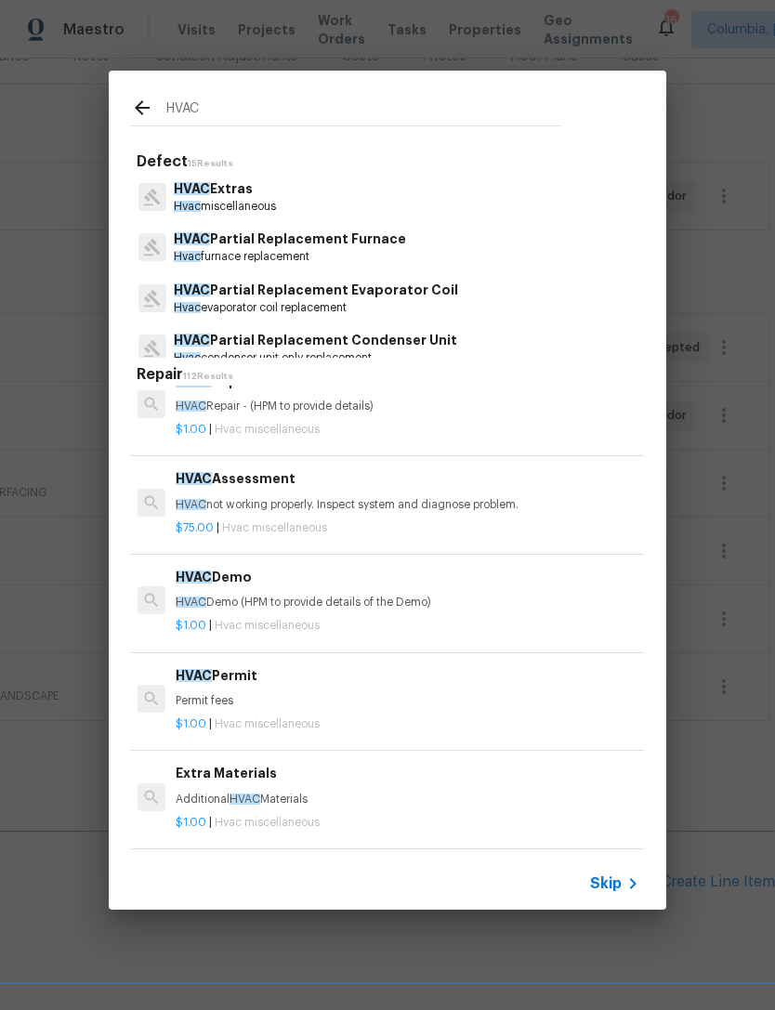
click at [240, 504] on p "HVAC not working properly. Inspect system and diagnose problem." at bounding box center [406, 505] width 461 height 16
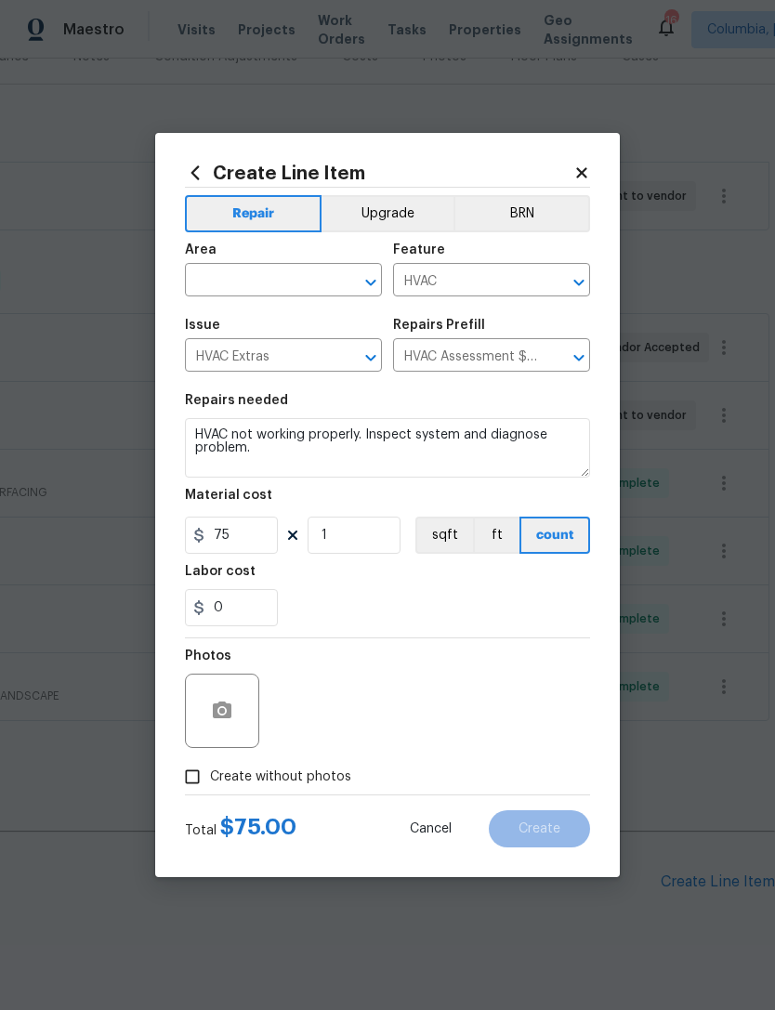
click at [209, 277] on input "text" at bounding box center [257, 282] width 145 height 29
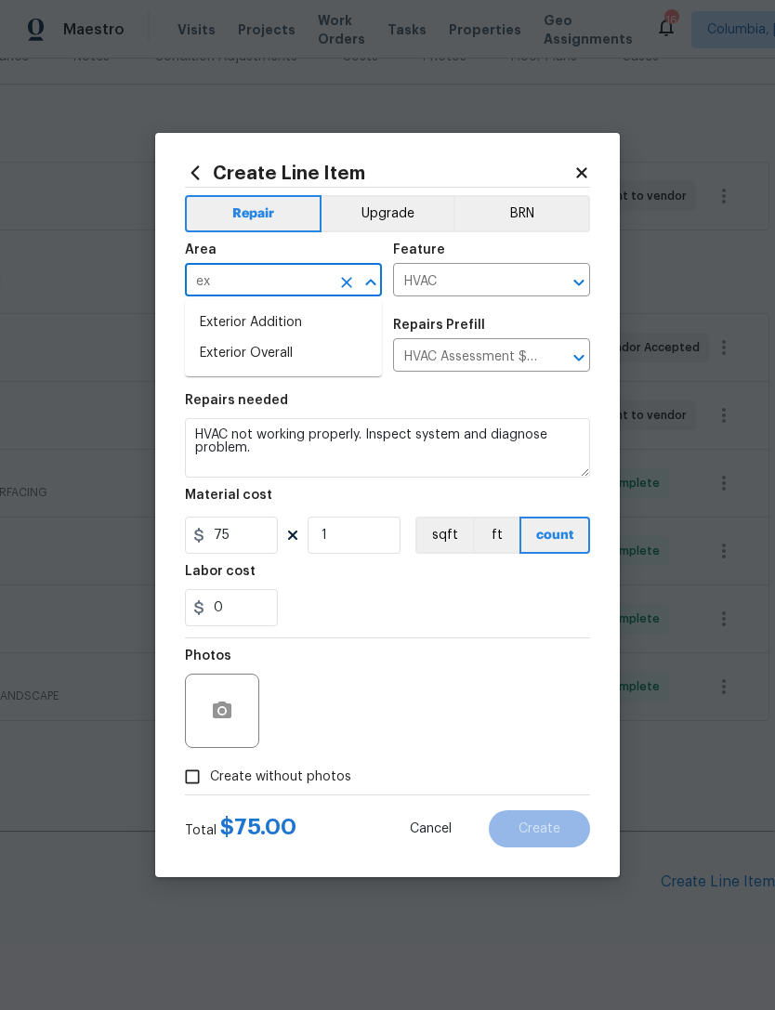
type input "e"
click at [226, 326] on li "HVAC" at bounding box center [283, 323] width 197 height 31
type input "HVAC"
click at [345, 610] on div "0" at bounding box center [387, 607] width 405 height 37
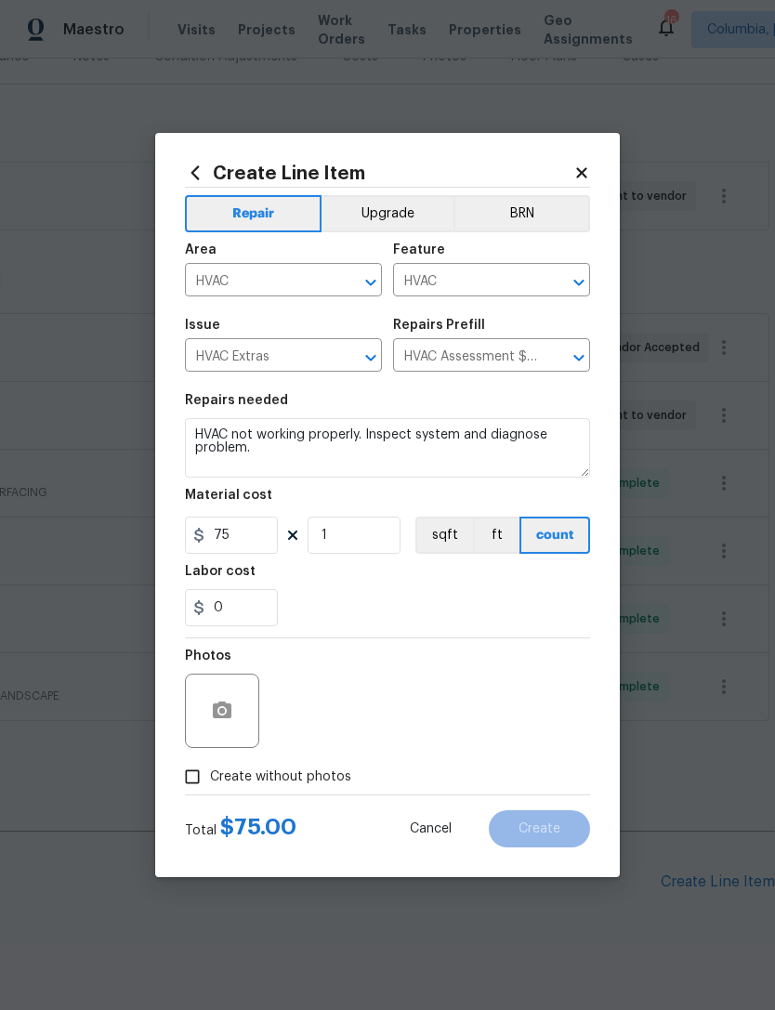
click at [192, 778] on input "Create without photos" at bounding box center [192, 776] width 35 height 35
checkbox input "true"
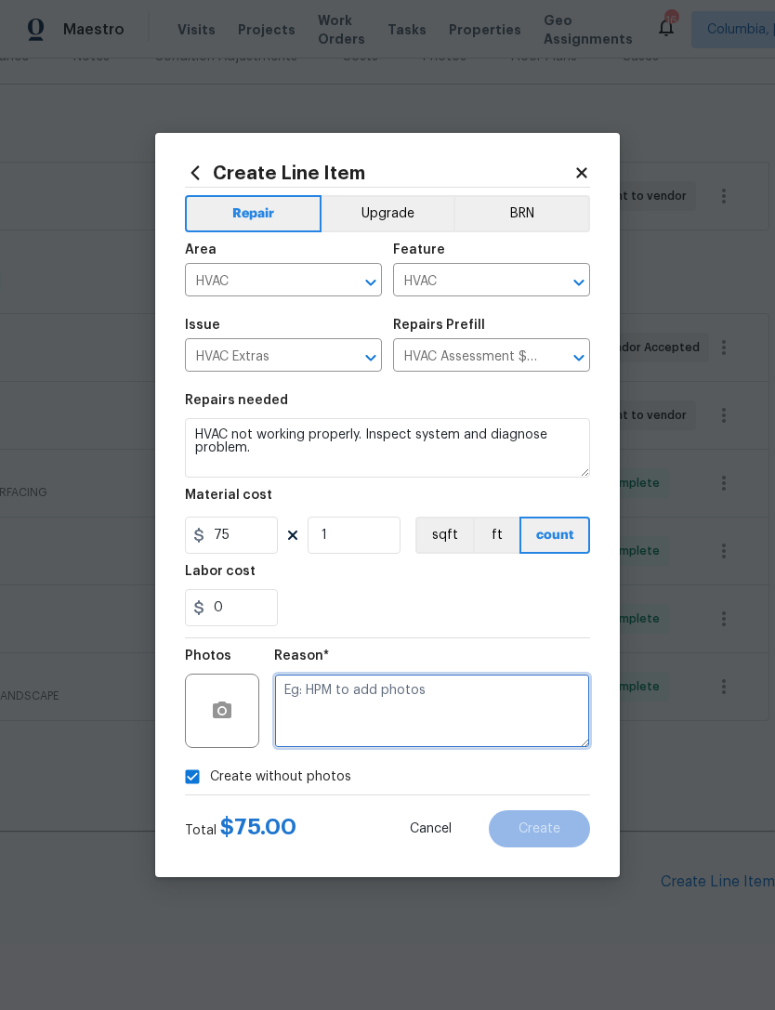
click at [318, 685] on textarea at bounding box center [432, 711] width 316 height 74
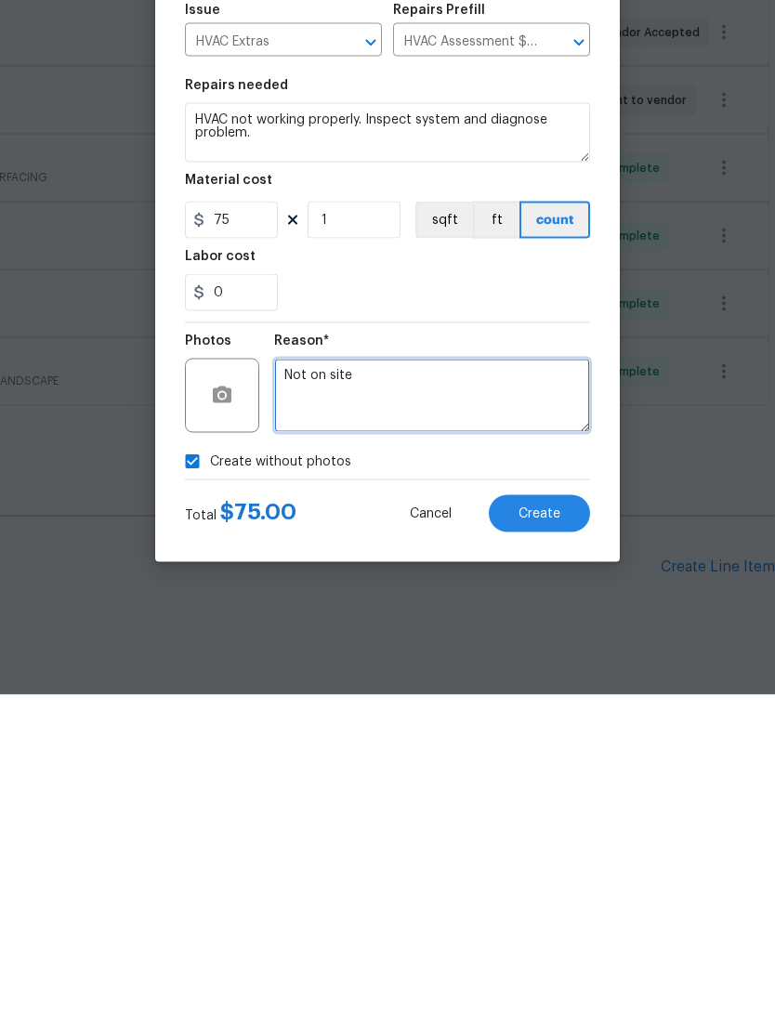
type textarea "Not on site"
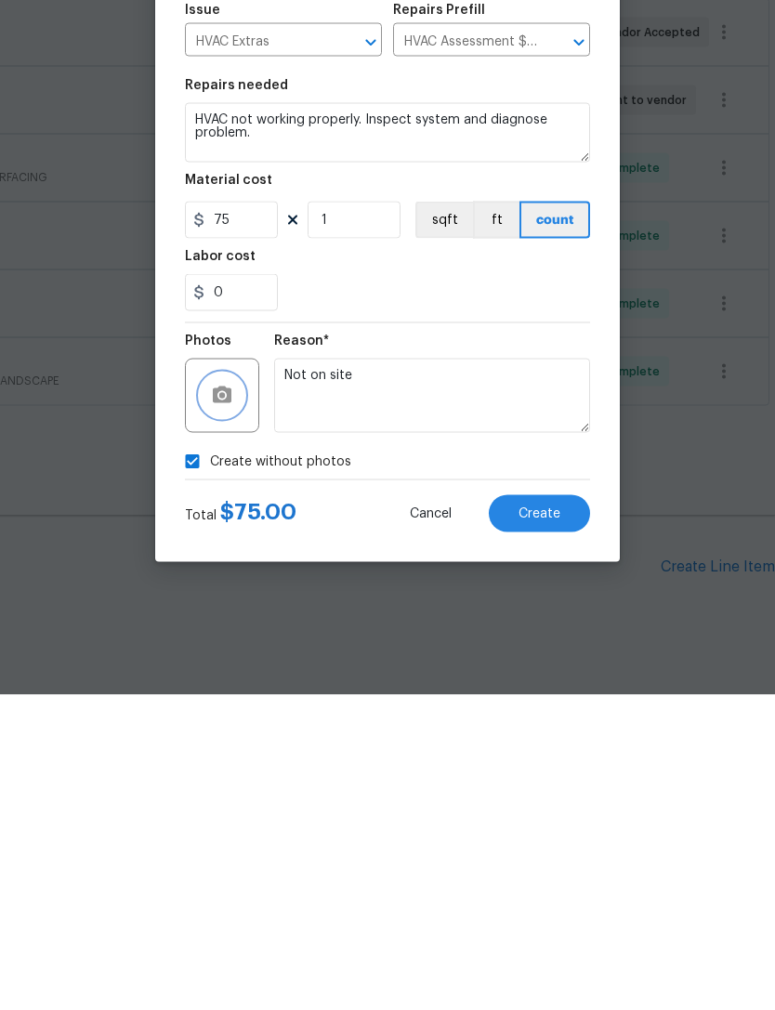
click at [205, 689] on button "button" at bounding box center [222, 711] width 45 height 45
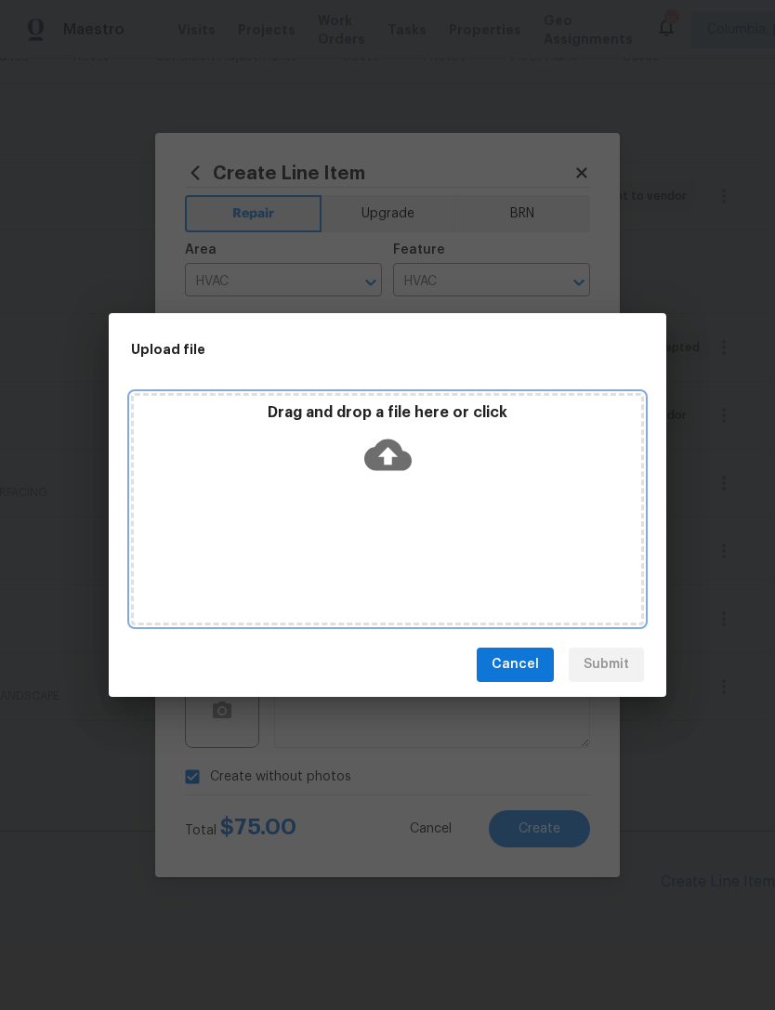
click at [356, 466] on div "Drag and drop a file here or click" at bounding box center [387, 443] width 507 height 80
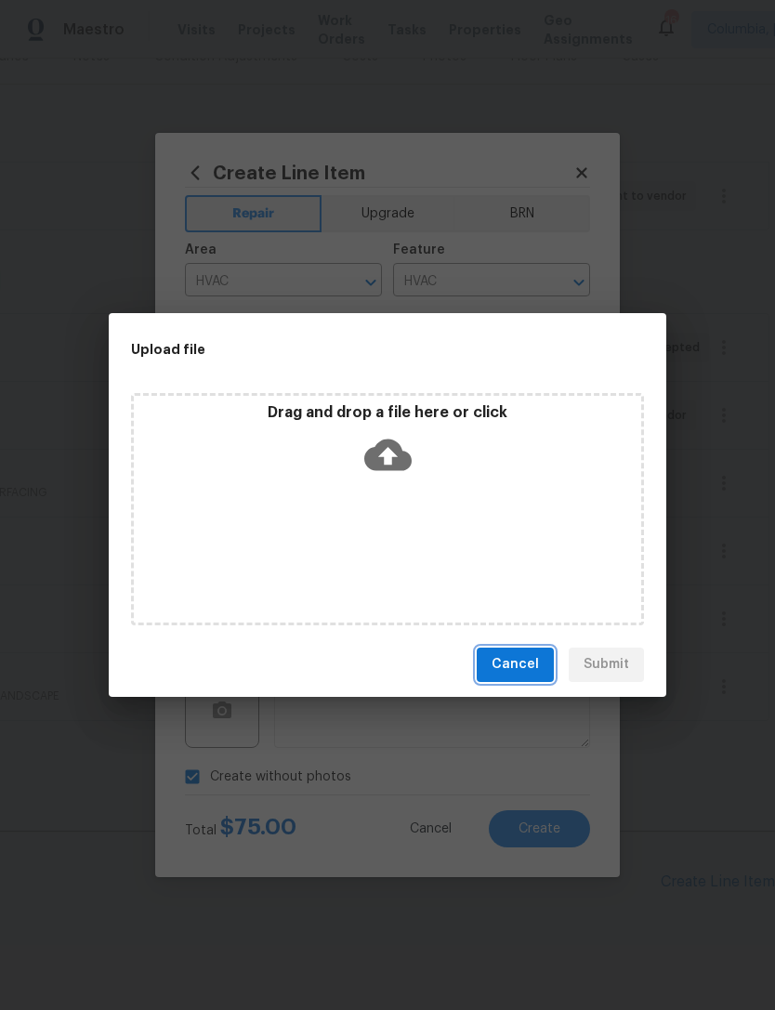
click at [500, 681] on button "Cancel" at bounding box center [515, 665] width 77 height 34
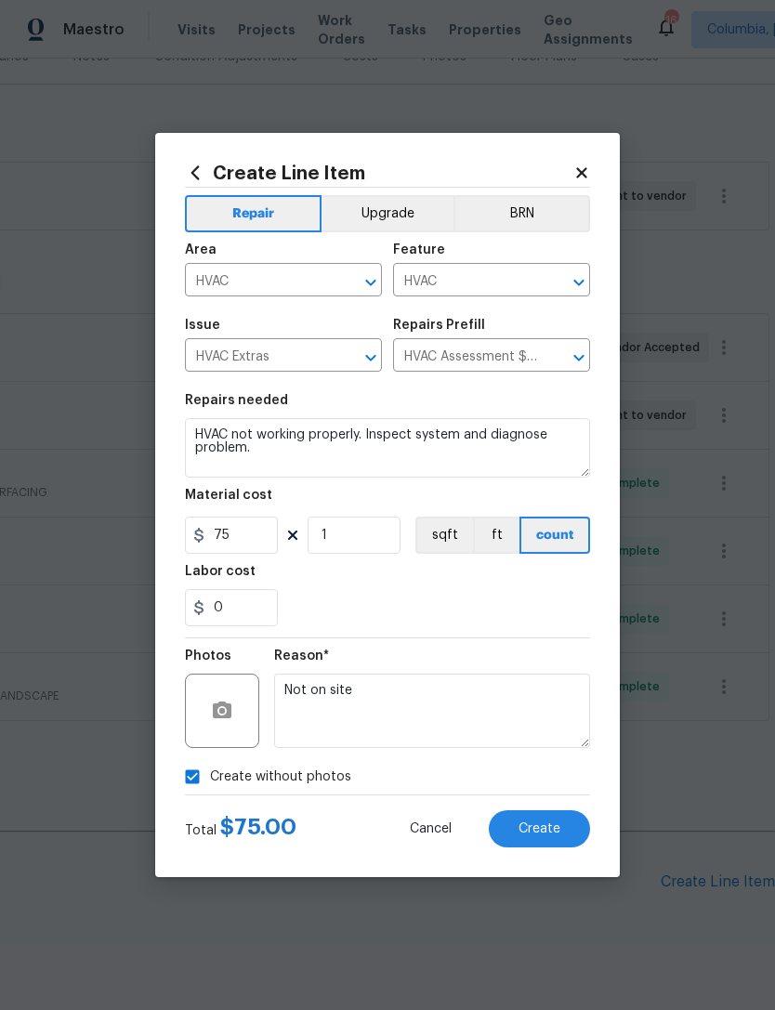
click at [528, 836] on span "Create" at bounding box center [540, 829] width 42 height 14
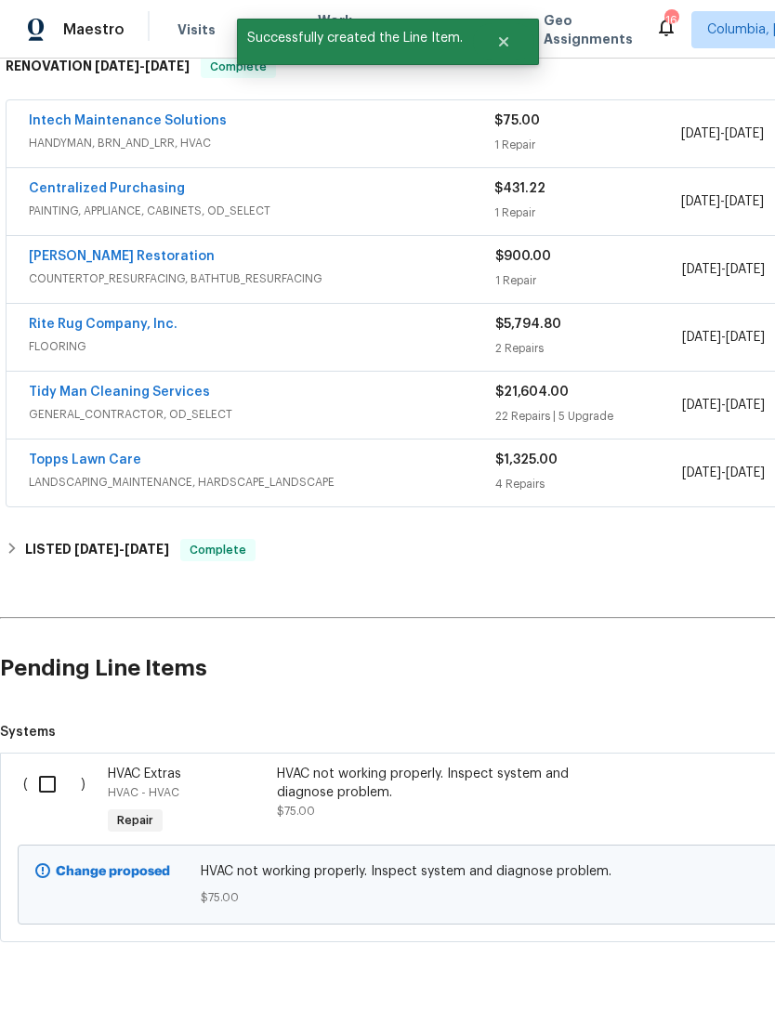
scroll to position [466, 0]
click at [52, 766] on input "checkbox" at bounding box center [54, 785] width 53 height 39
checkbox input "true"
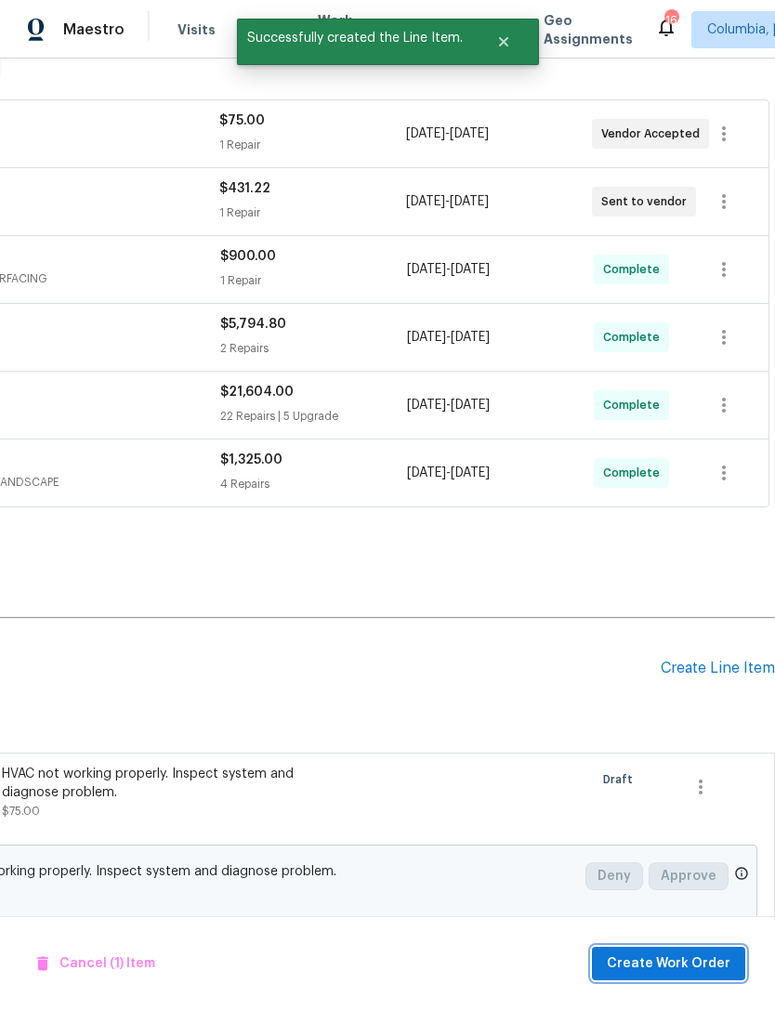
click at [637, 973] on span "Create Work Order" at bounding box center [669, 963] width 124 height 23
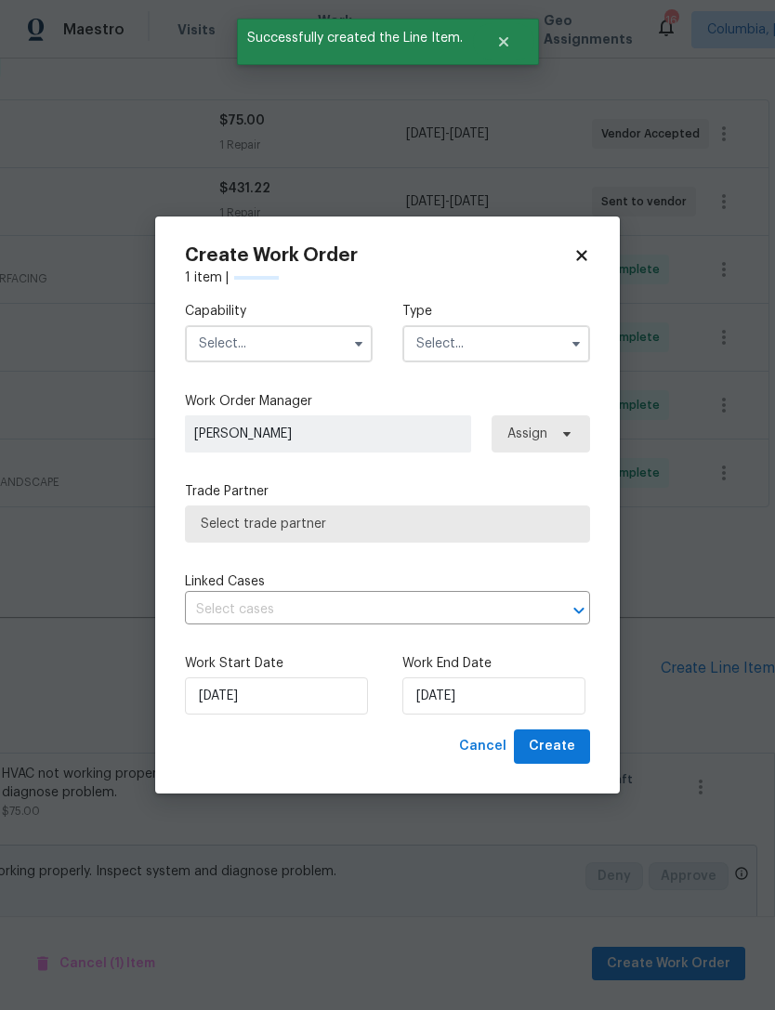
scroll to position [466, 275]
click at [214, 327] on input "text" at bounding box center [279, 343] width 188 height 37
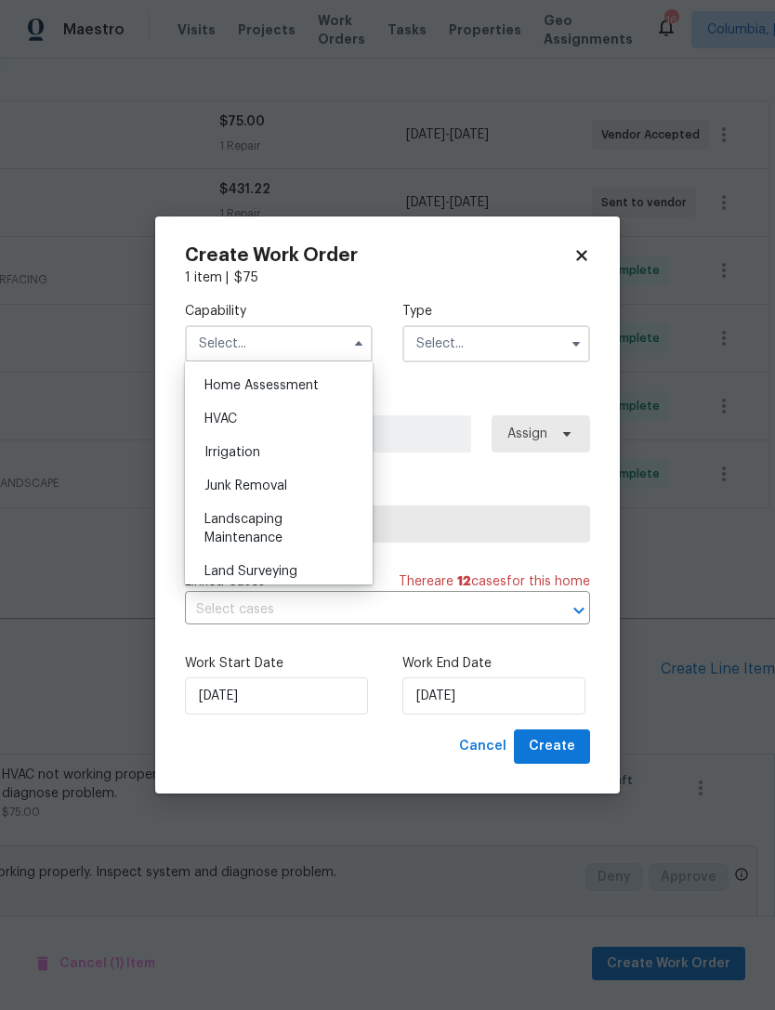
scroll to position [1087, 0]
click at [228, 423] on span "HVAC" at bounding box center [220, 418] width 33 height 13
type input "HVAC"
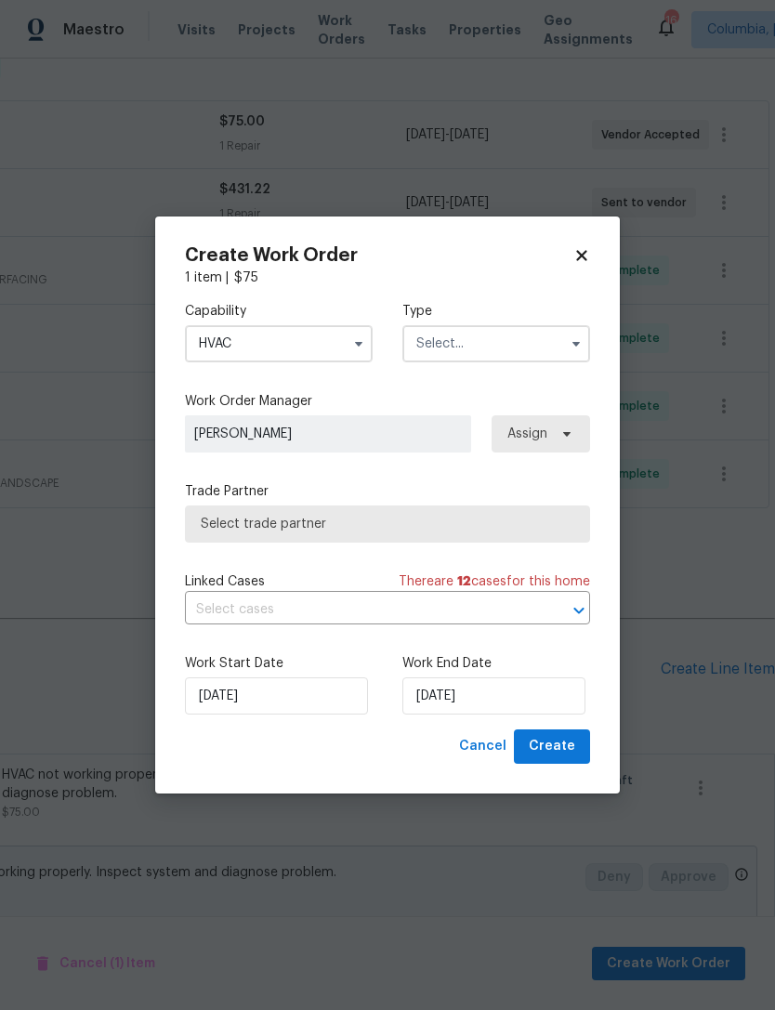
click at [474, 359] on input "text" at bounding box center [496, 343] width 188 height 37
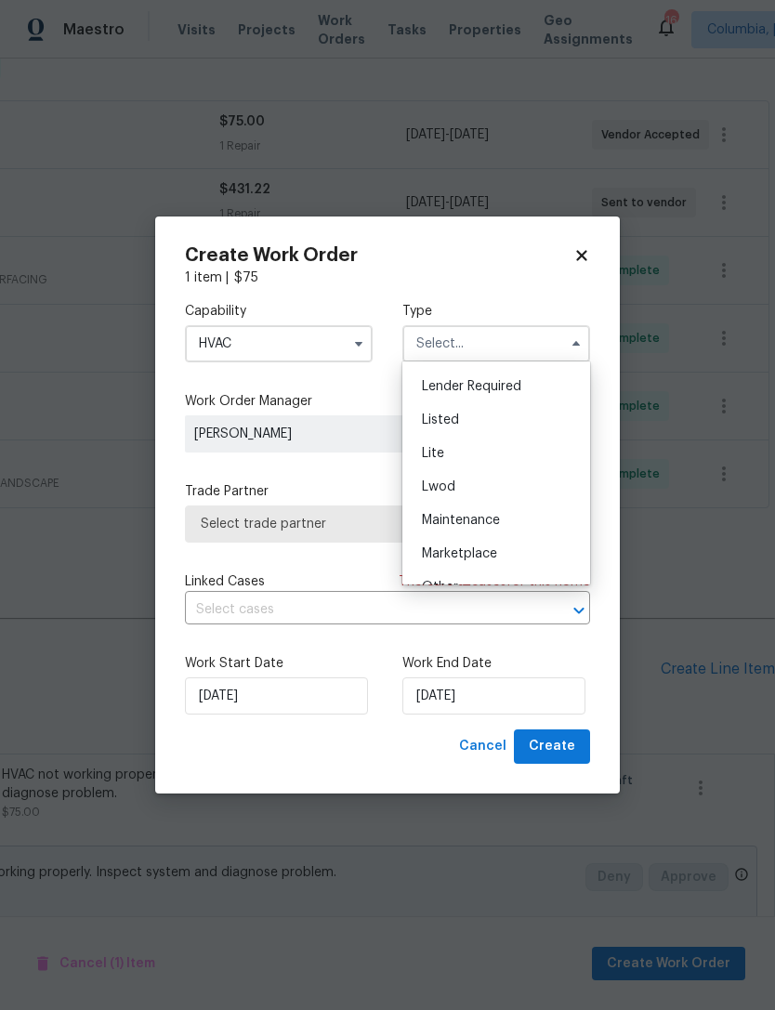
scroll to position [158, 0]
click at [439, 421] on span "Listed" at bounding box center [440, 425] width 37 height 13
type input "Listed"
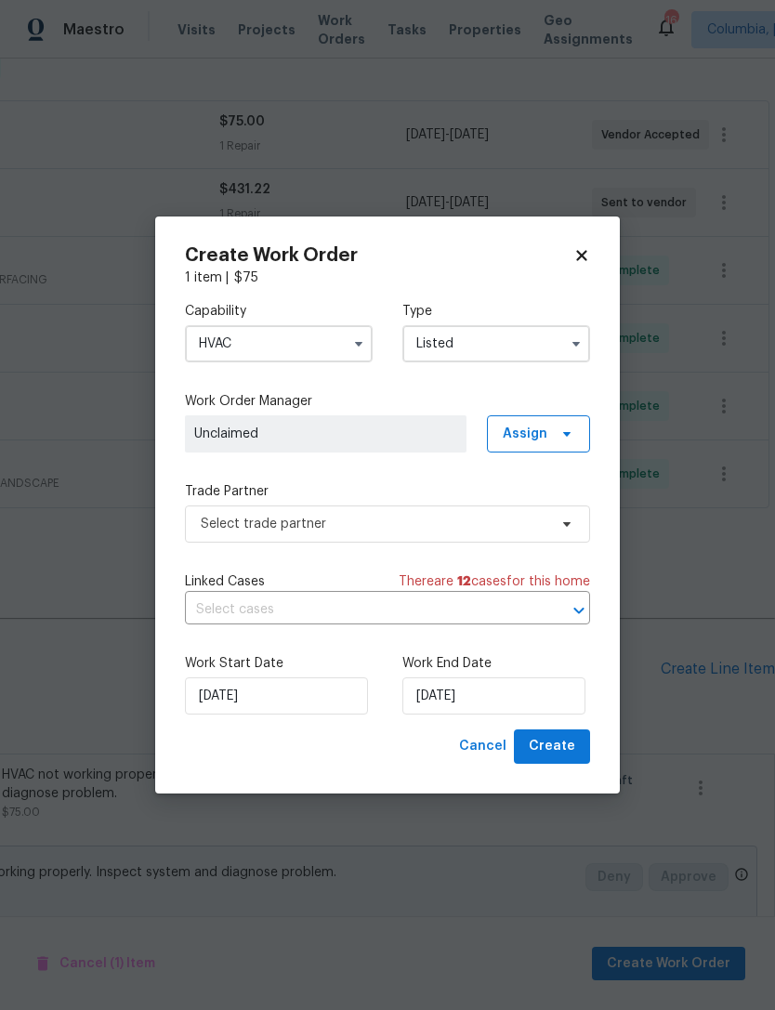
click at [233, 425] on span "Unclaimed" at bounding box center [325, 434] width 263 height 19
click at [533, 445] on span "Assign" at bounding box center [538, 433] width 103 height 37
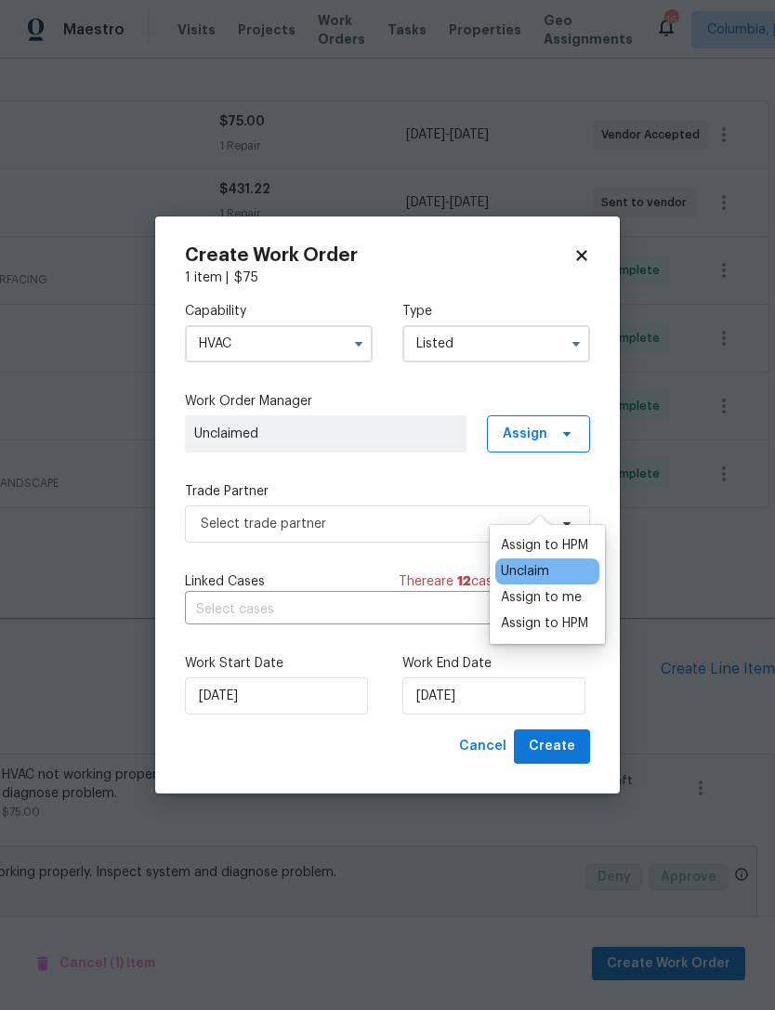
click at [521, 562] on div "Unclaim" at bounding box center [525, 571] width 48 height 19
click at [519, 588] on div "Assign to me" at bounding box center [541, 597] width 81 height 19
click at [391, 464] on div "Capability HVAC Type Listed Work Order Manager Ryan Middleton Assign Trade Part…" at bounding box center [387, 508] width 405 height 442
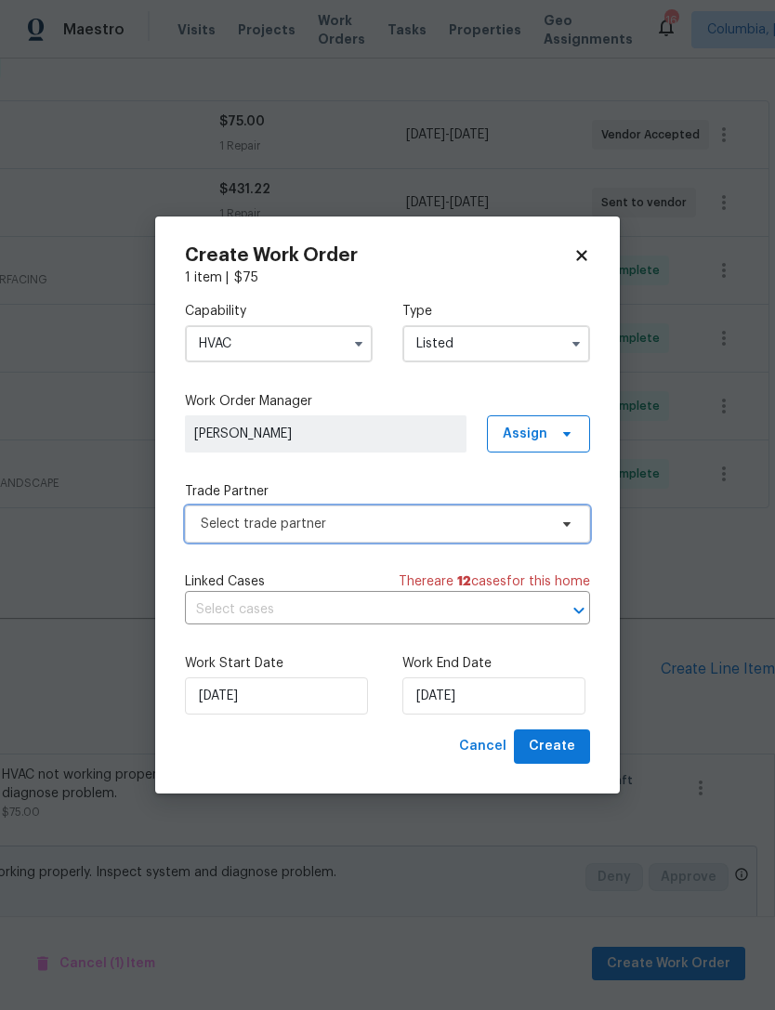
click at [237, 513] on span "Select trade partner" at bounding box center [387, 524] width 405 height 37
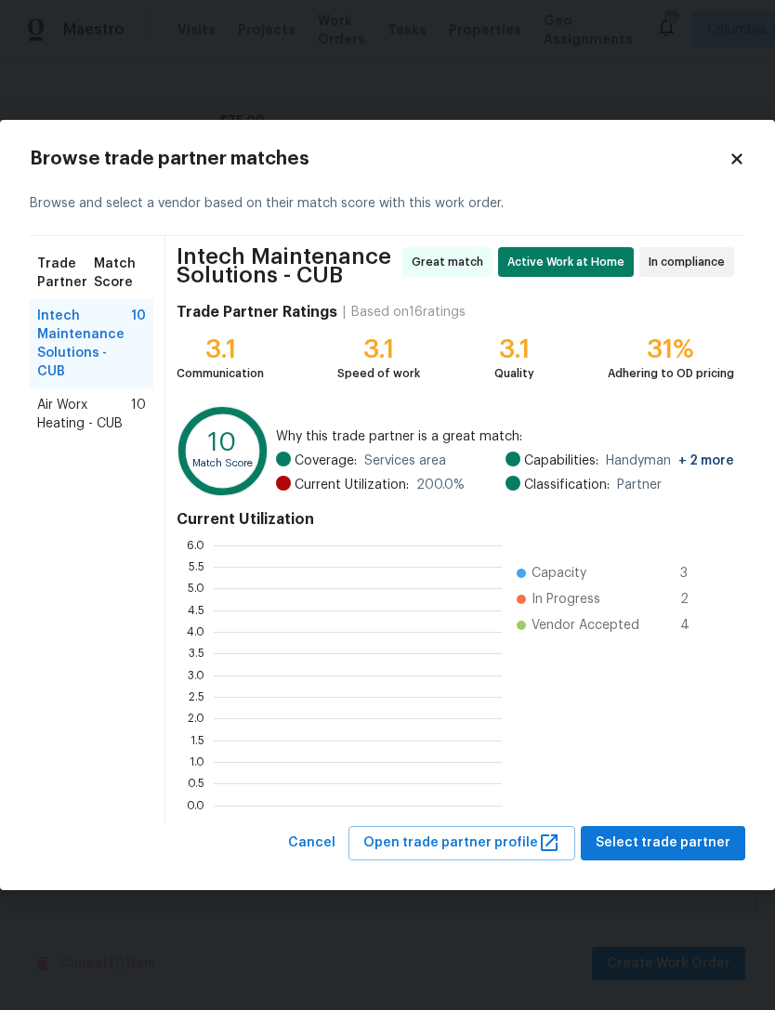
scroll to position [2, 2]
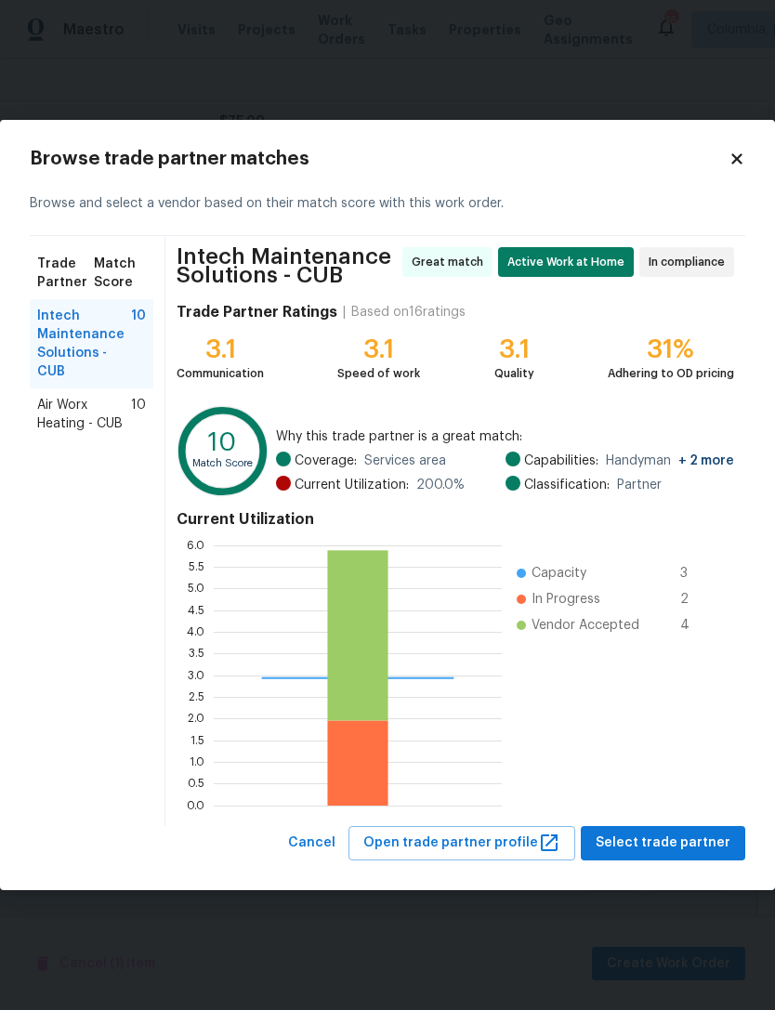
click at [43, 337] on span "Intech Maintenance Solutions - CUB" at bounding box center [84, 344] width 94 height 74
click at [632, 859] on button "Select trade partner" at bounding box center [663, 843] width 164 height 34
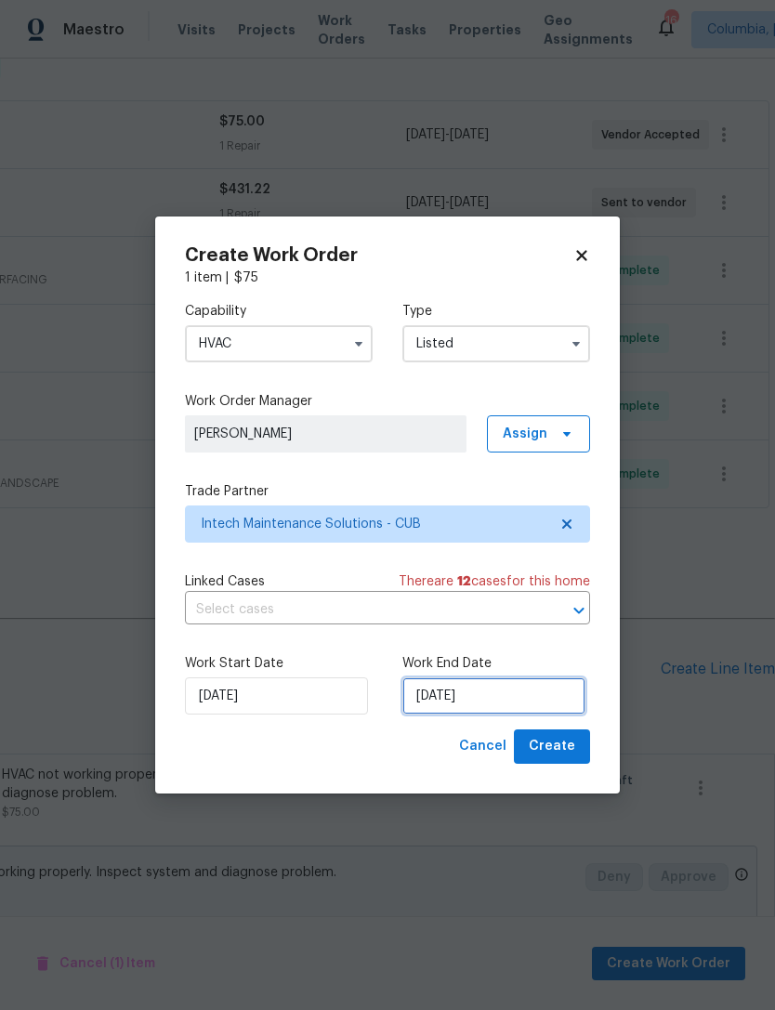
click at [495, 687] on input "[DATE]" at bounding box center [493, 695] width 183 height 37
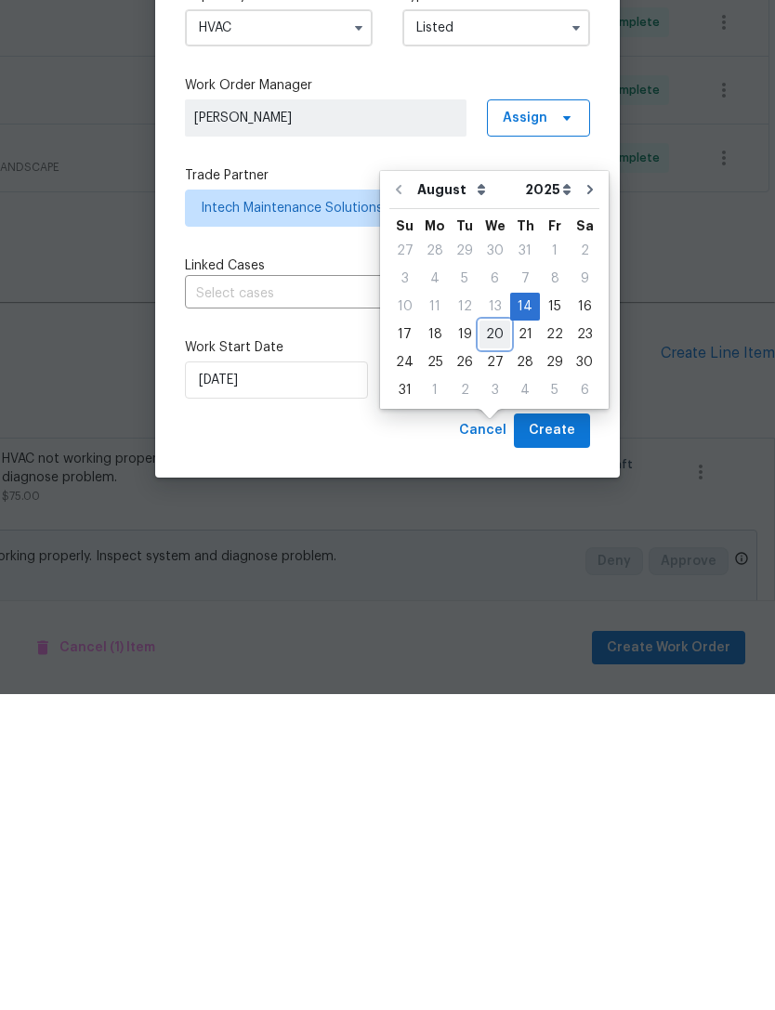
click at [487, 637] on div "20" at bounding box center [494, 650] width 31 height 26
type input "[DATE]"
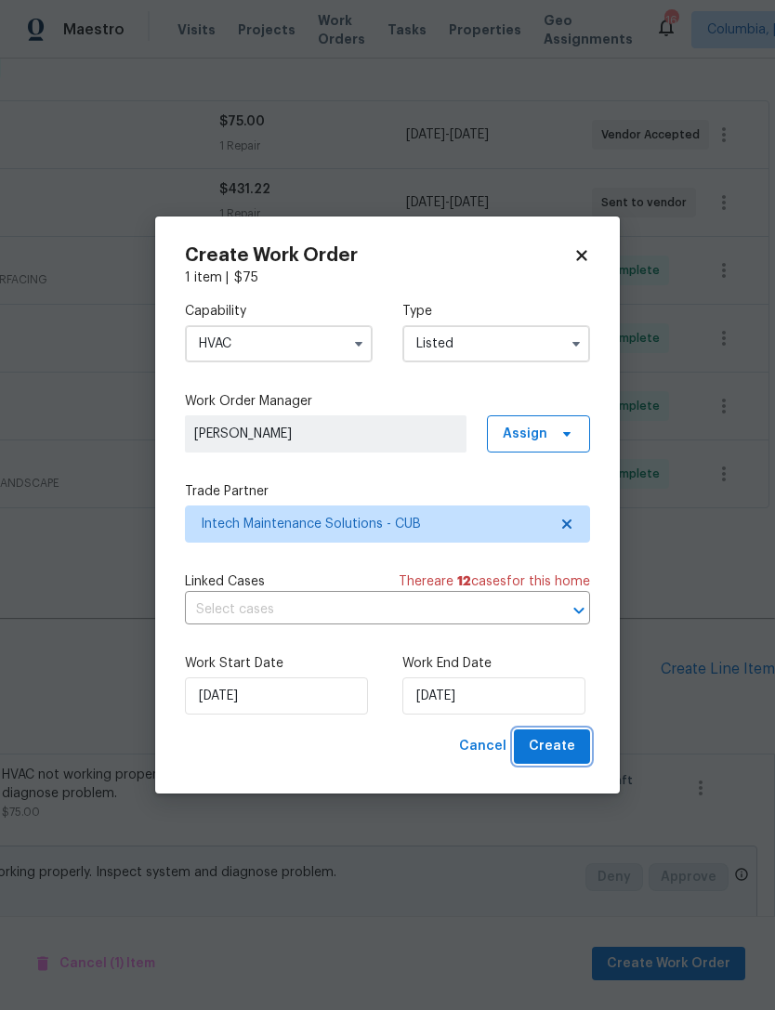
click at [555, 755] on span "Create" at bounding box center [552, 746] width 46 height 23
checkbox input "false"
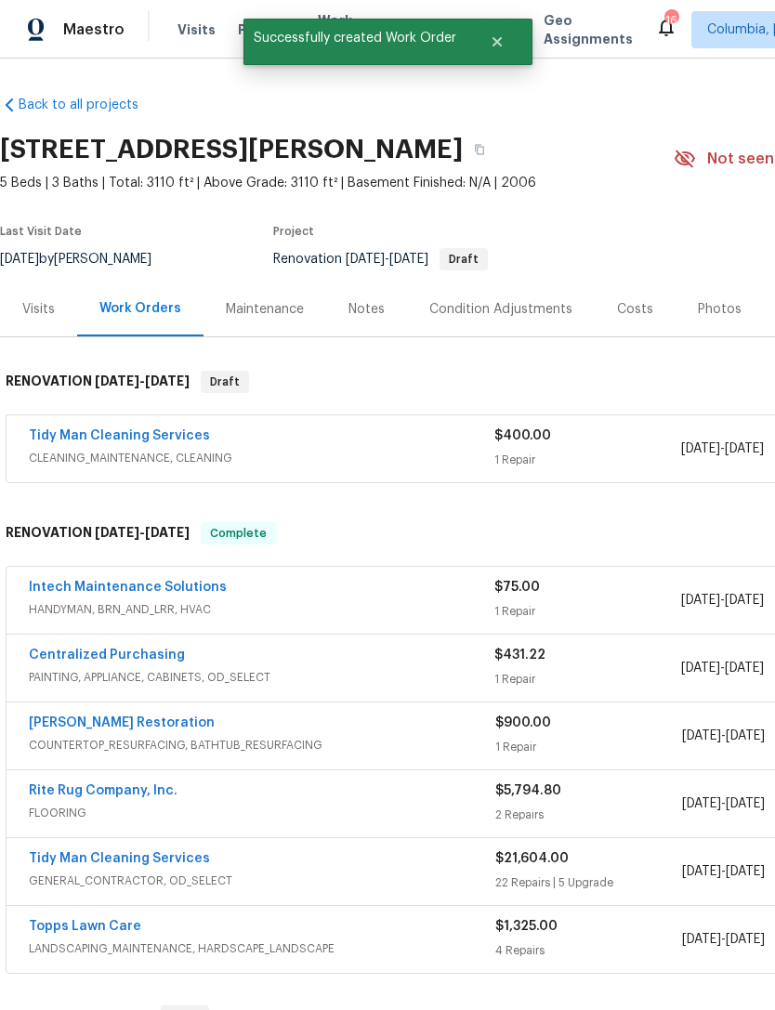
scroll to position [0, 0]
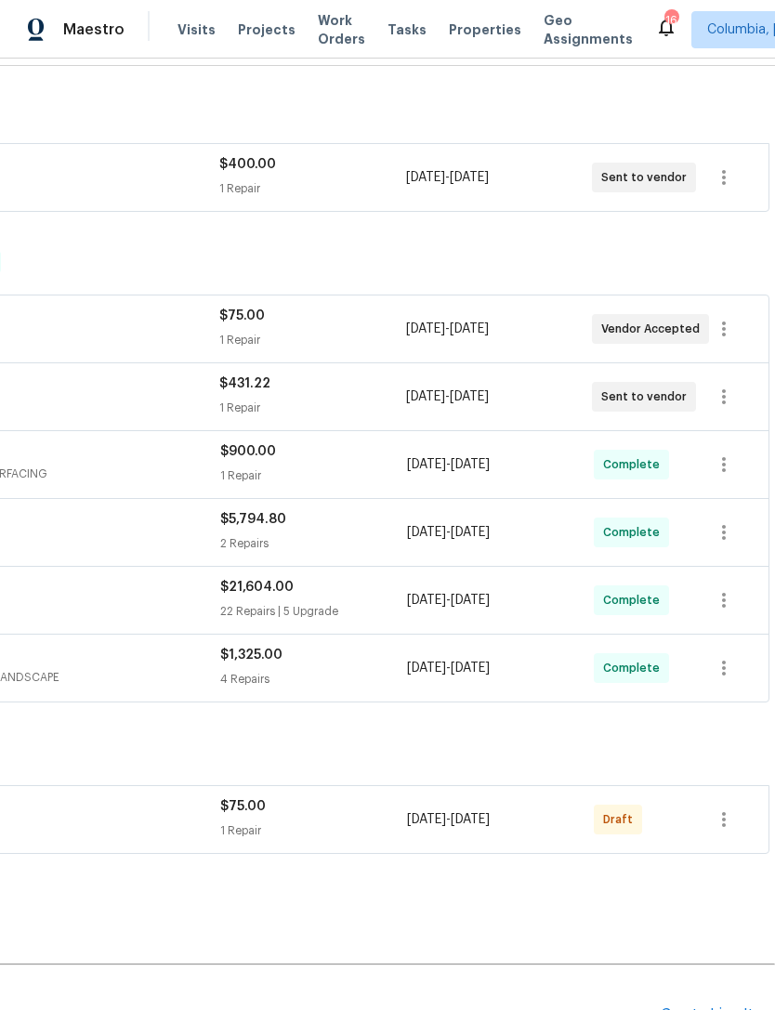
scroll to position [271, 275]
click at [730, 327] on icon "button" at bounding box center [724, 329] width 22 height 22
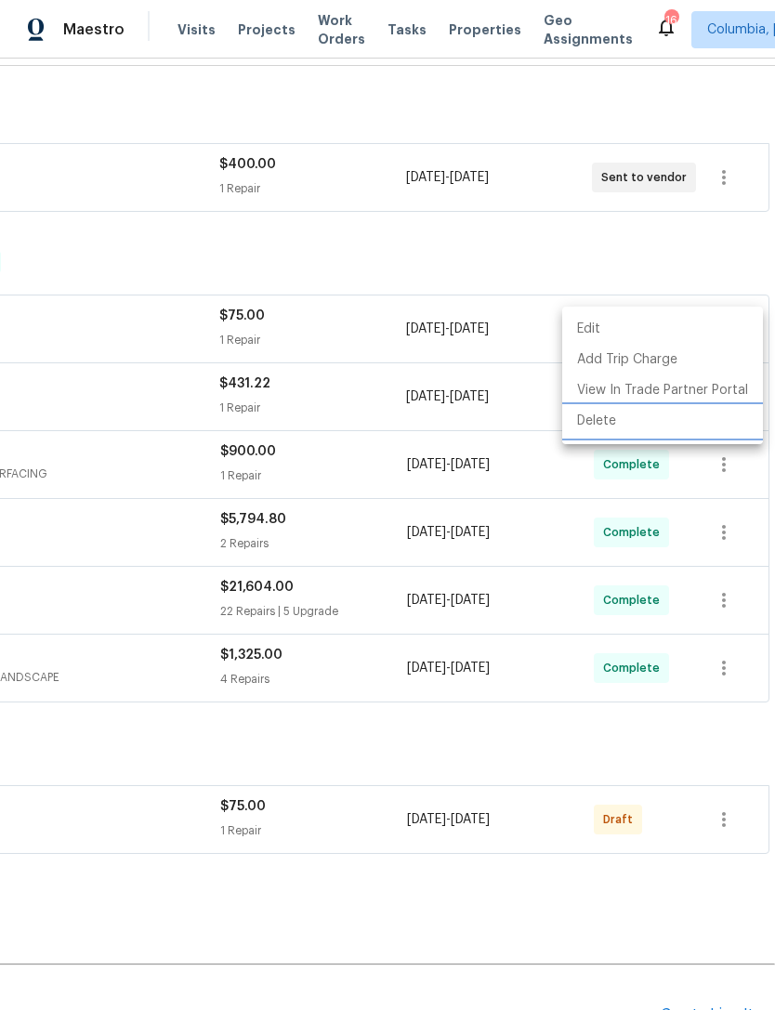
click at [595, 425] on li "Delete" at bounding box center [662, 421] width 201 height 31
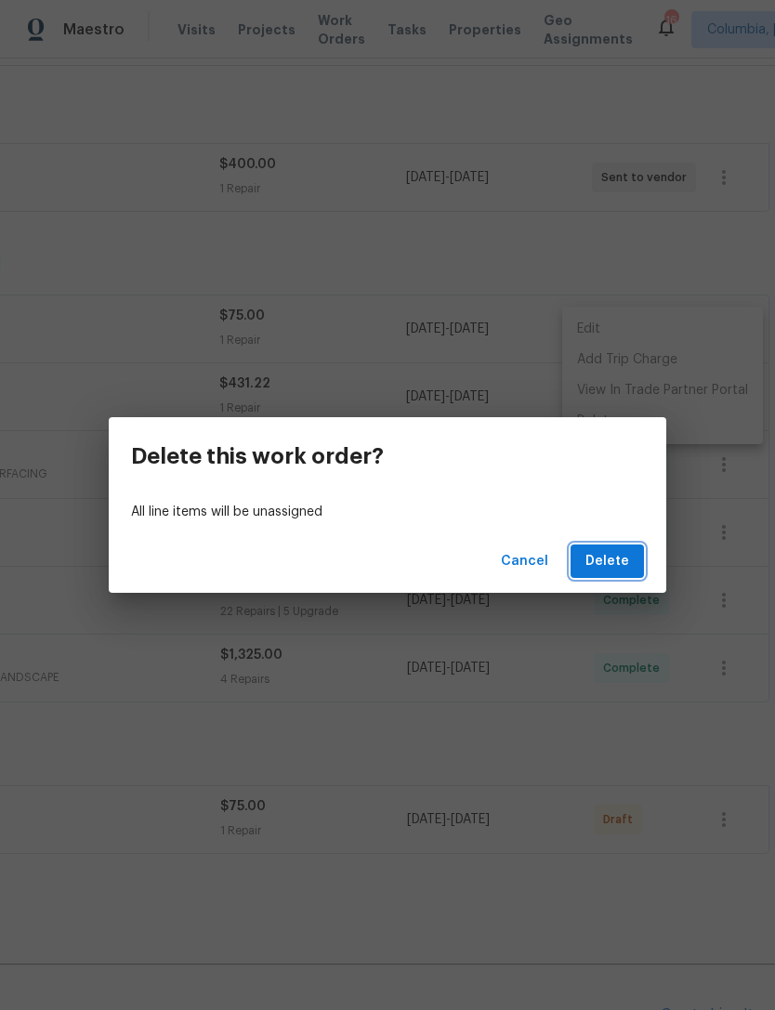
click at [610, 560] on span "Delete" at bounding box center [607, 561] width 44 height 23
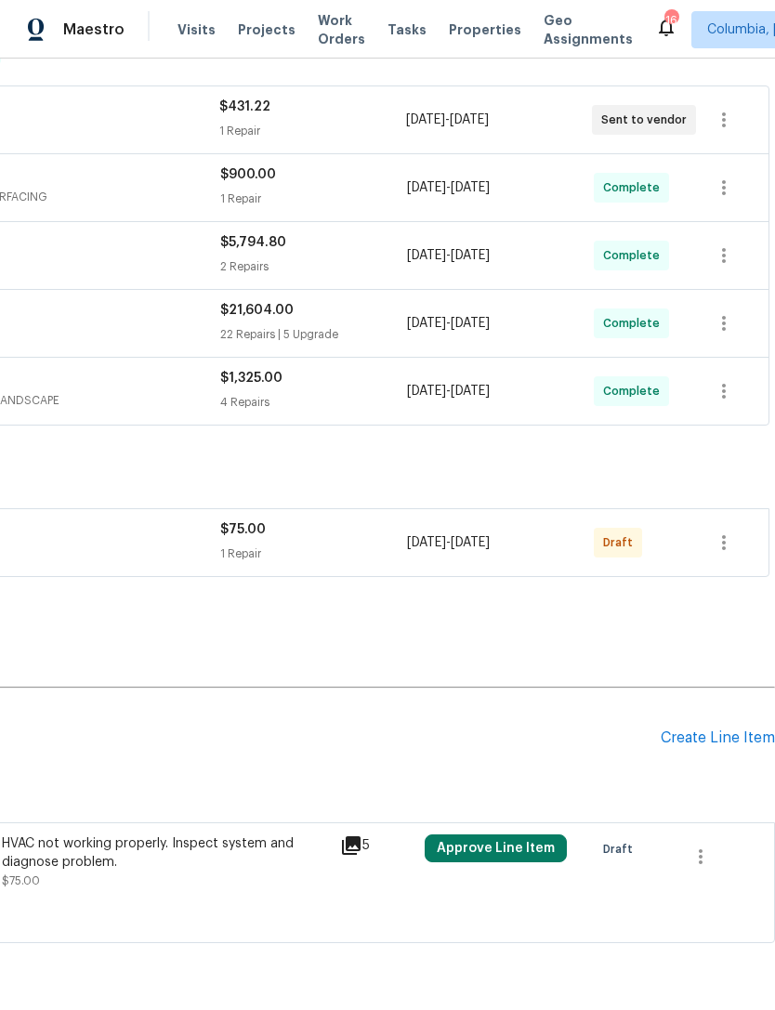
scroll to position [480, 275]
click at [723, 537] on icon "button" at bounding box center [724, 542] width 4 height 15
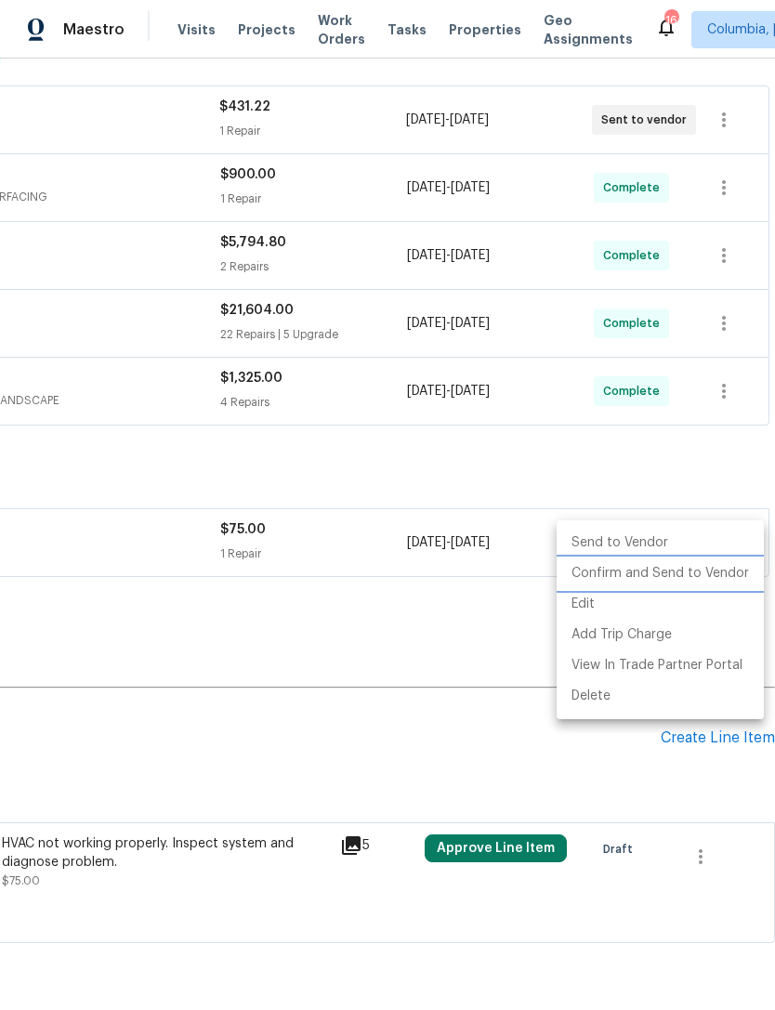
click at [581, 577] on li "Confirm and Send to Vendor" at bounding box center [660, 573] width 207 height 31
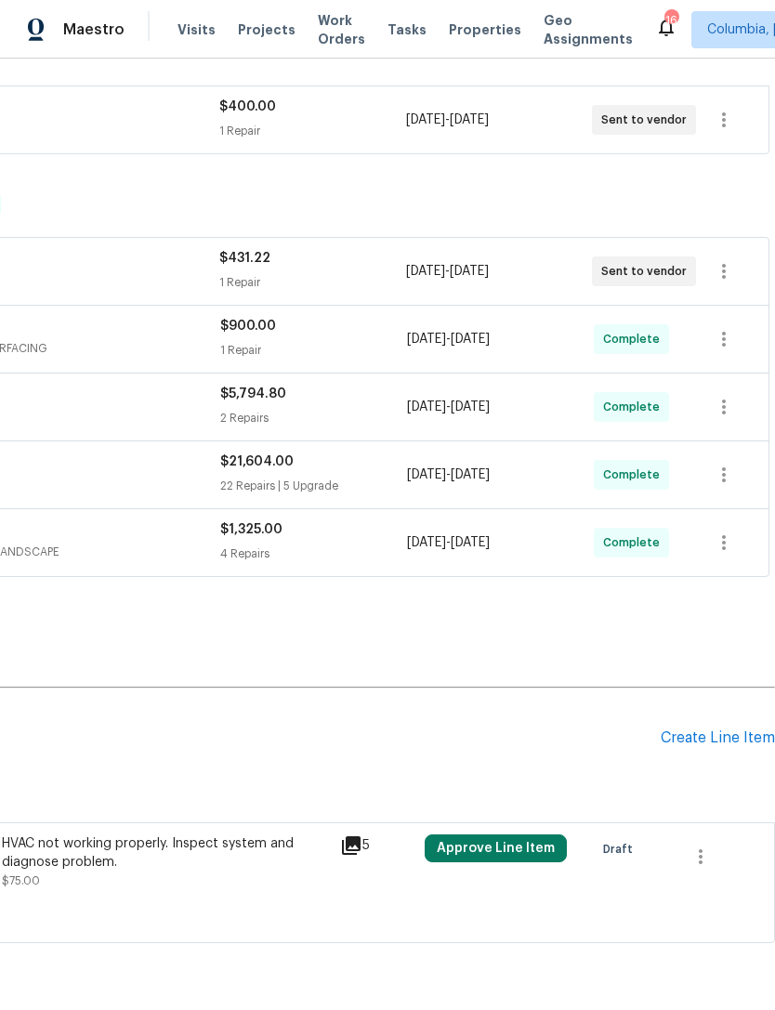
click at [322, 619] on div "LISTED [DATE] - [DATE] Complete" at bounding box center [250, 620] width 1039 height 22
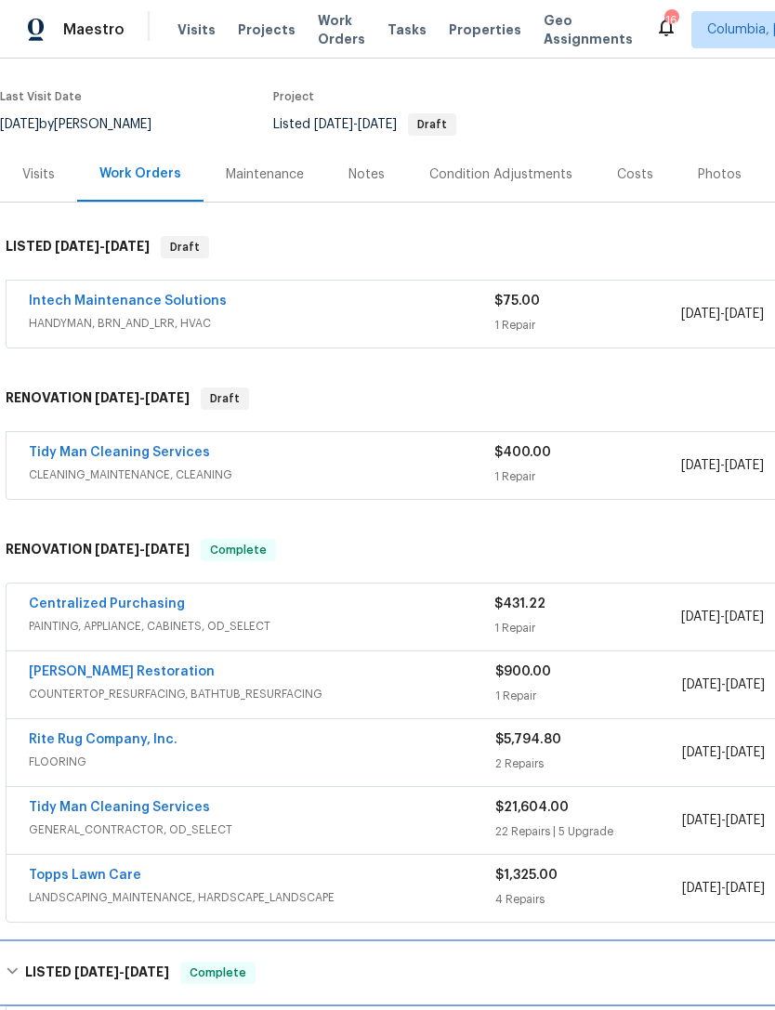
scroll to position [135, 0]
